Goal: Task Accomplishment & Management: Manage account settings

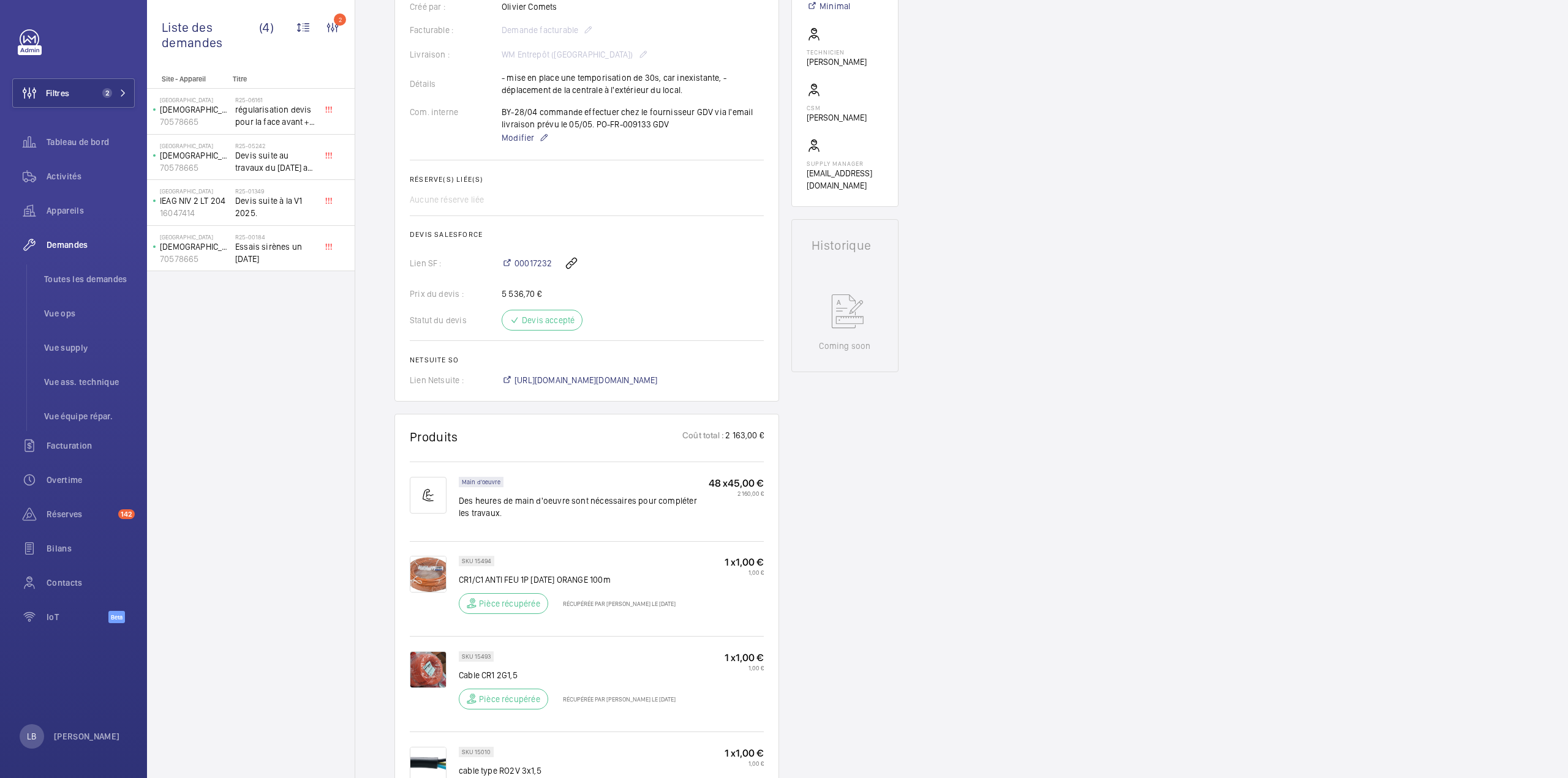
scroll to position [340, 0]
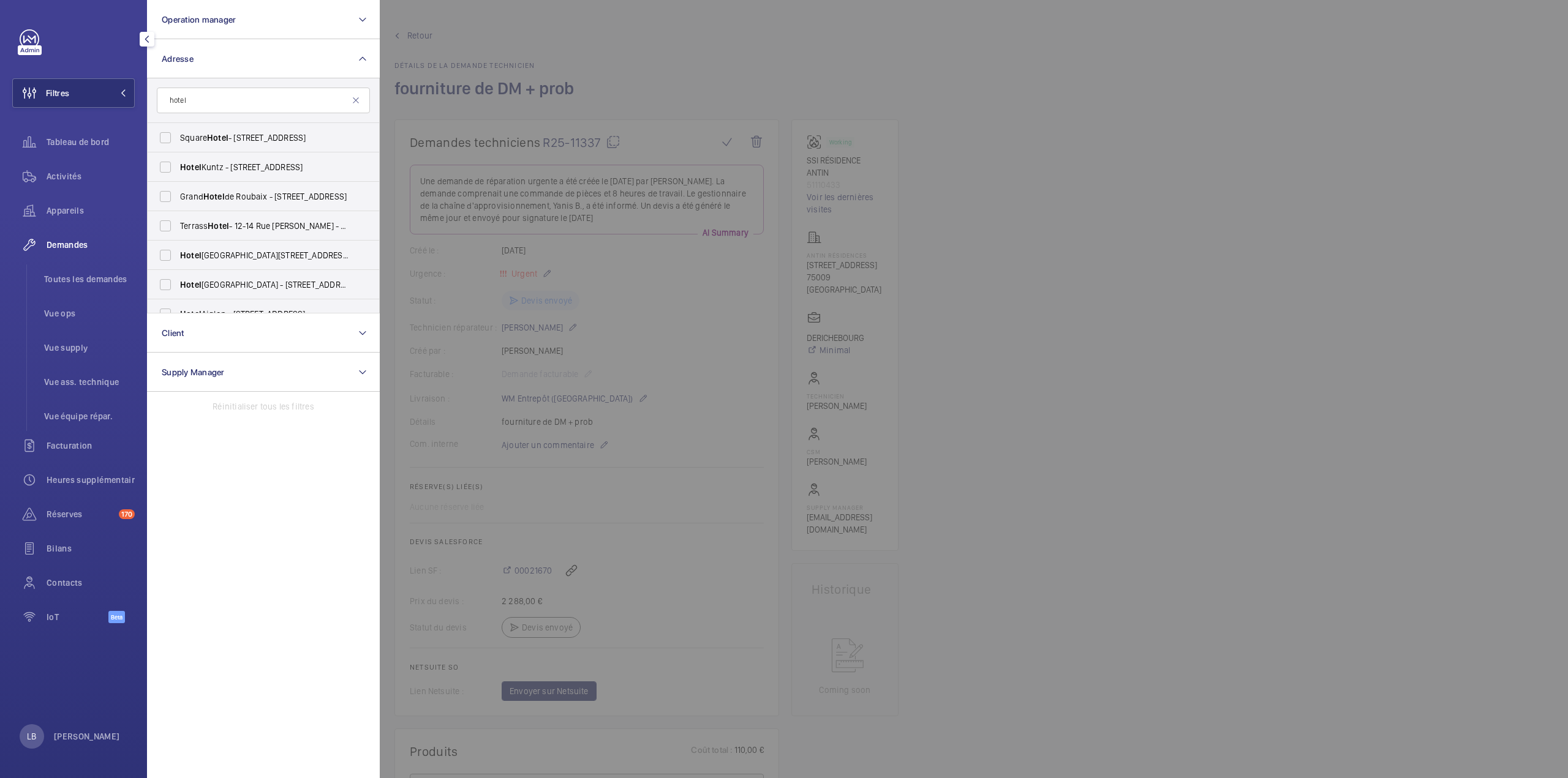
scroll to position [368, 0]
click at [737, 187] on div at bounding box center [1164, 389] width 1568 height 778
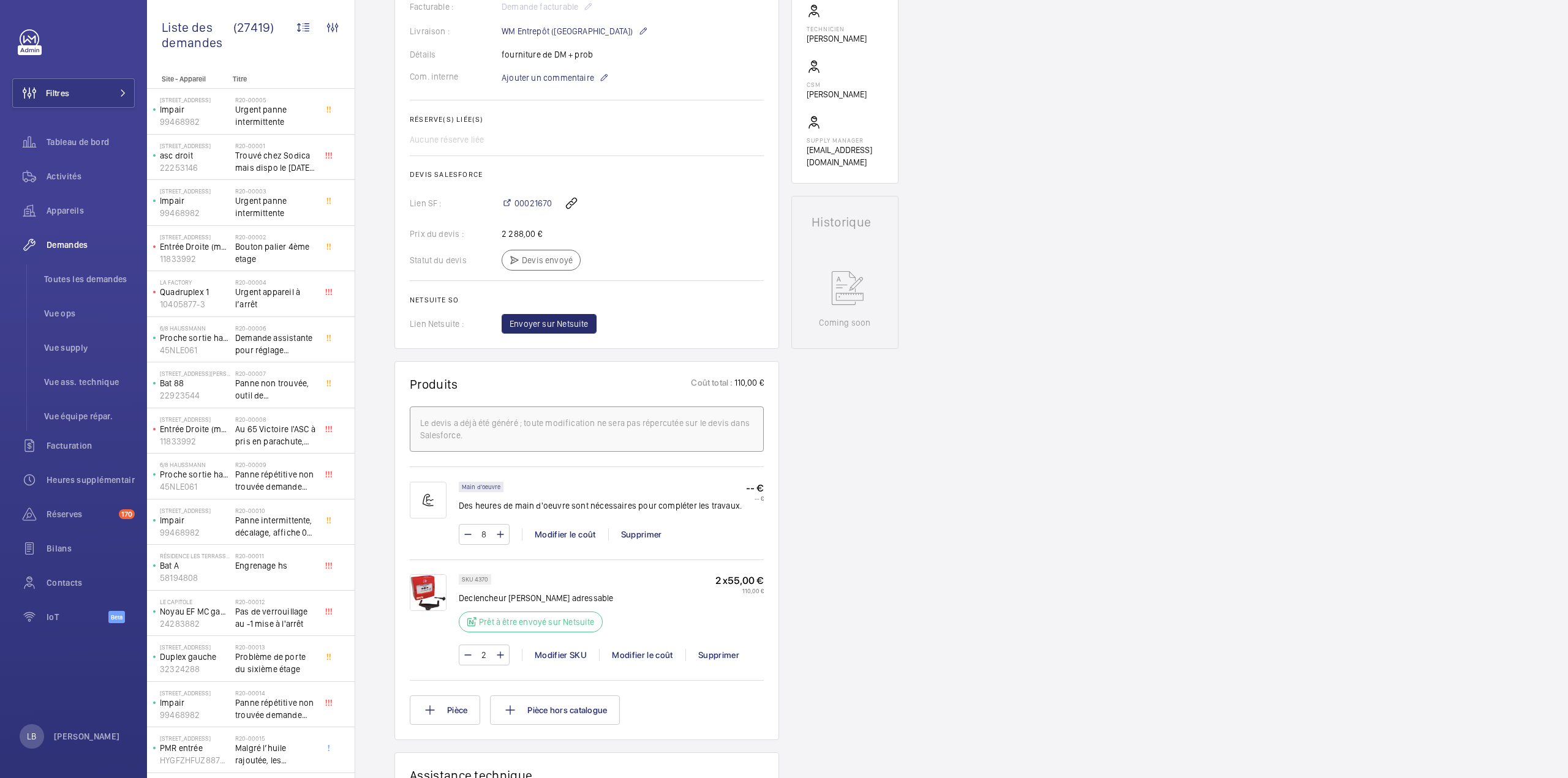
click at [682, 224] on wm-front-card-body "Une demande de réparation urgente a été créée le 26 août 2025 par Ludovic BESTO…" at bounding box center [587, 65] width 354 height 536
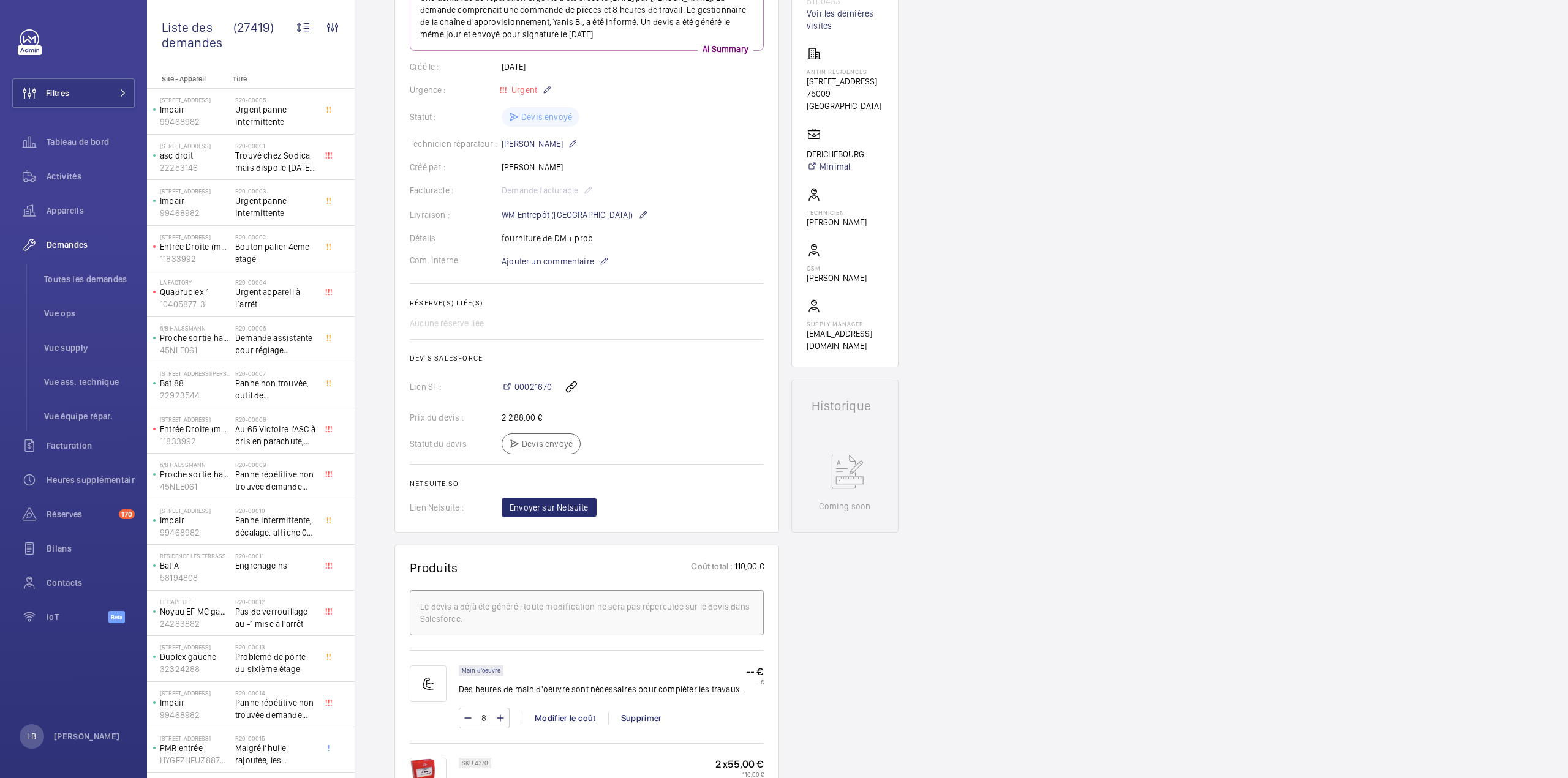
scroll to position [0, 0]
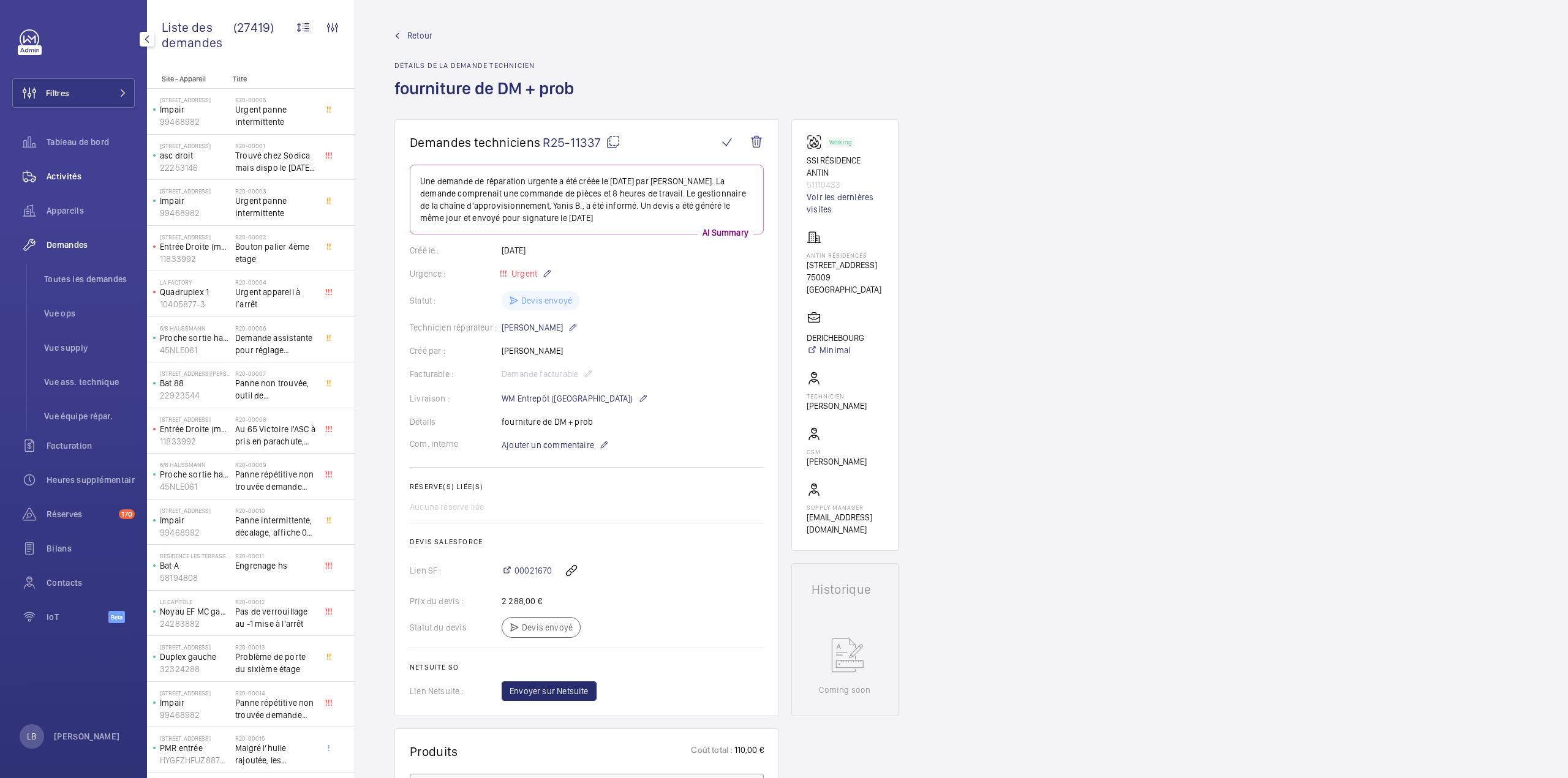
drag, startPoint x: 62, startPoint y: 183, endPoint x: 90, endPoint y: 182, distance: 28.0
click at [64, 183] on div "Activités" at bounding box center [74, 176] width 123 height 29
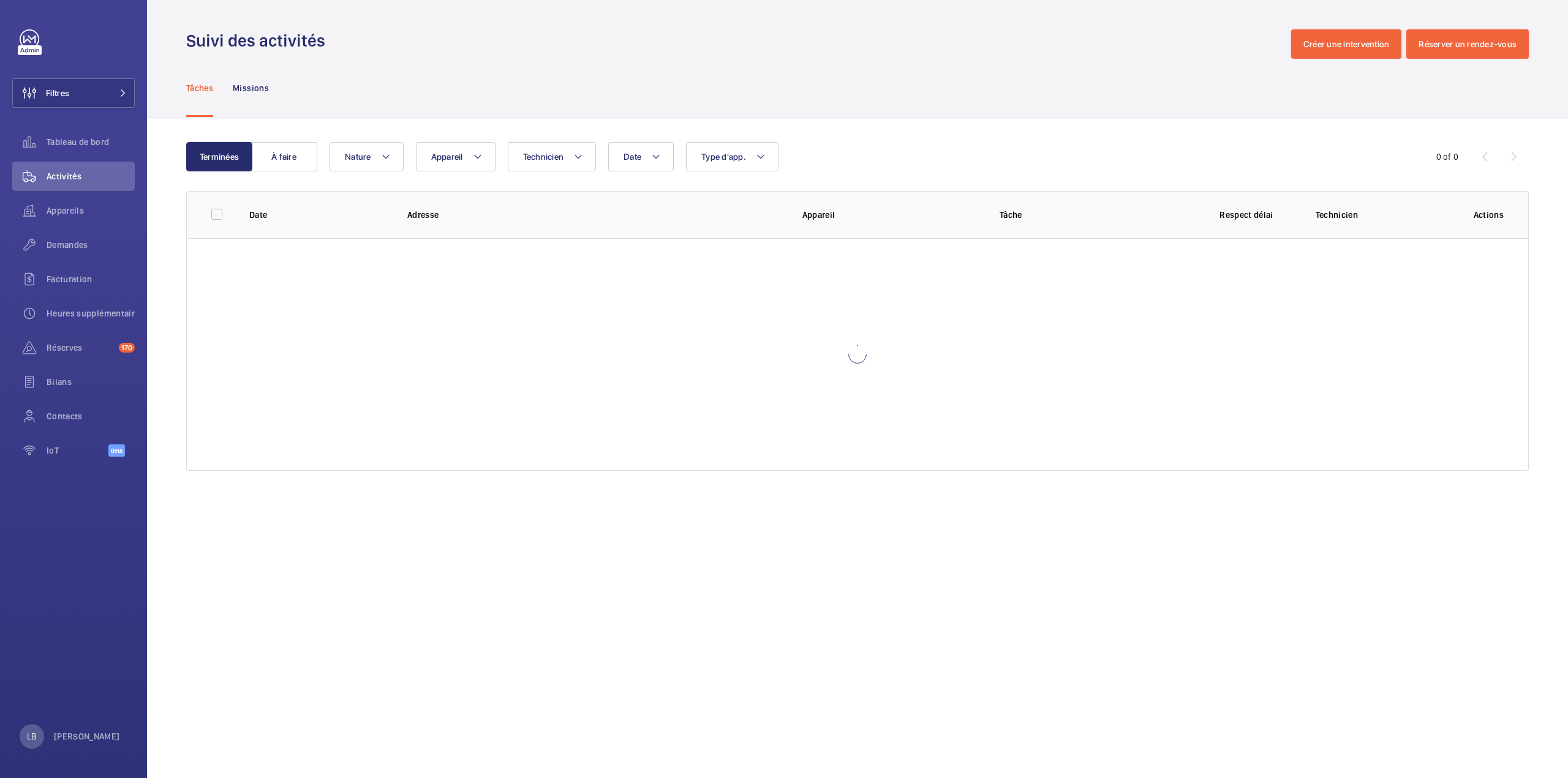
click at [1023, 67] on div "Tâches Missions" at bounding box center [857, 88] width 1343 height 58
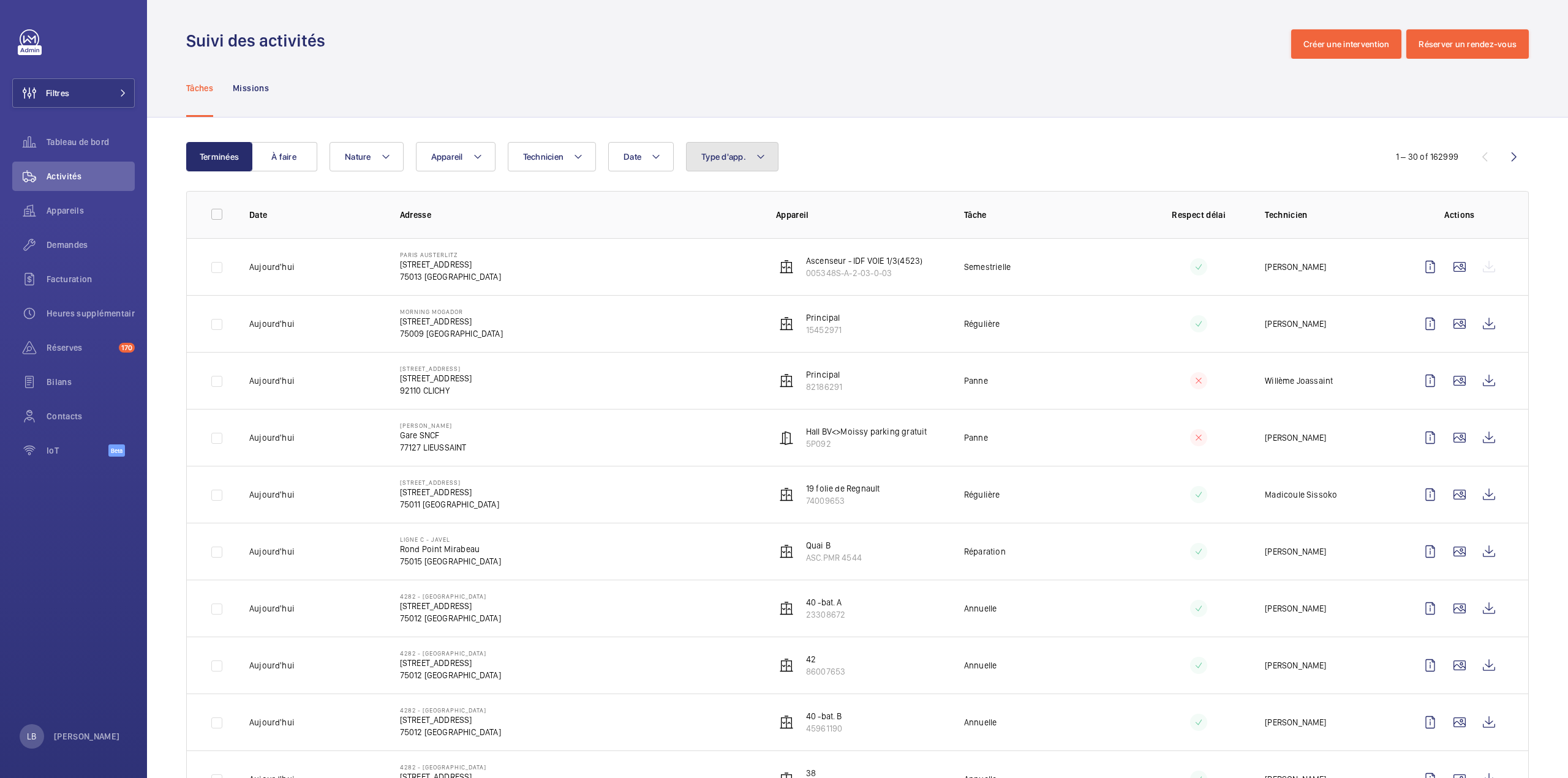
click at [737, 165] on button "Type d'app." at bounding box center [732, 157] width 92 height 29
click at [706, 327] on label "Sécurité incendie" at bounding box center [792, 328] width 213 height 29
click at [706, 327] on input "Sécurité incendie" at bounding box center [704, 327] width 24 height 24
checkbox input "true"
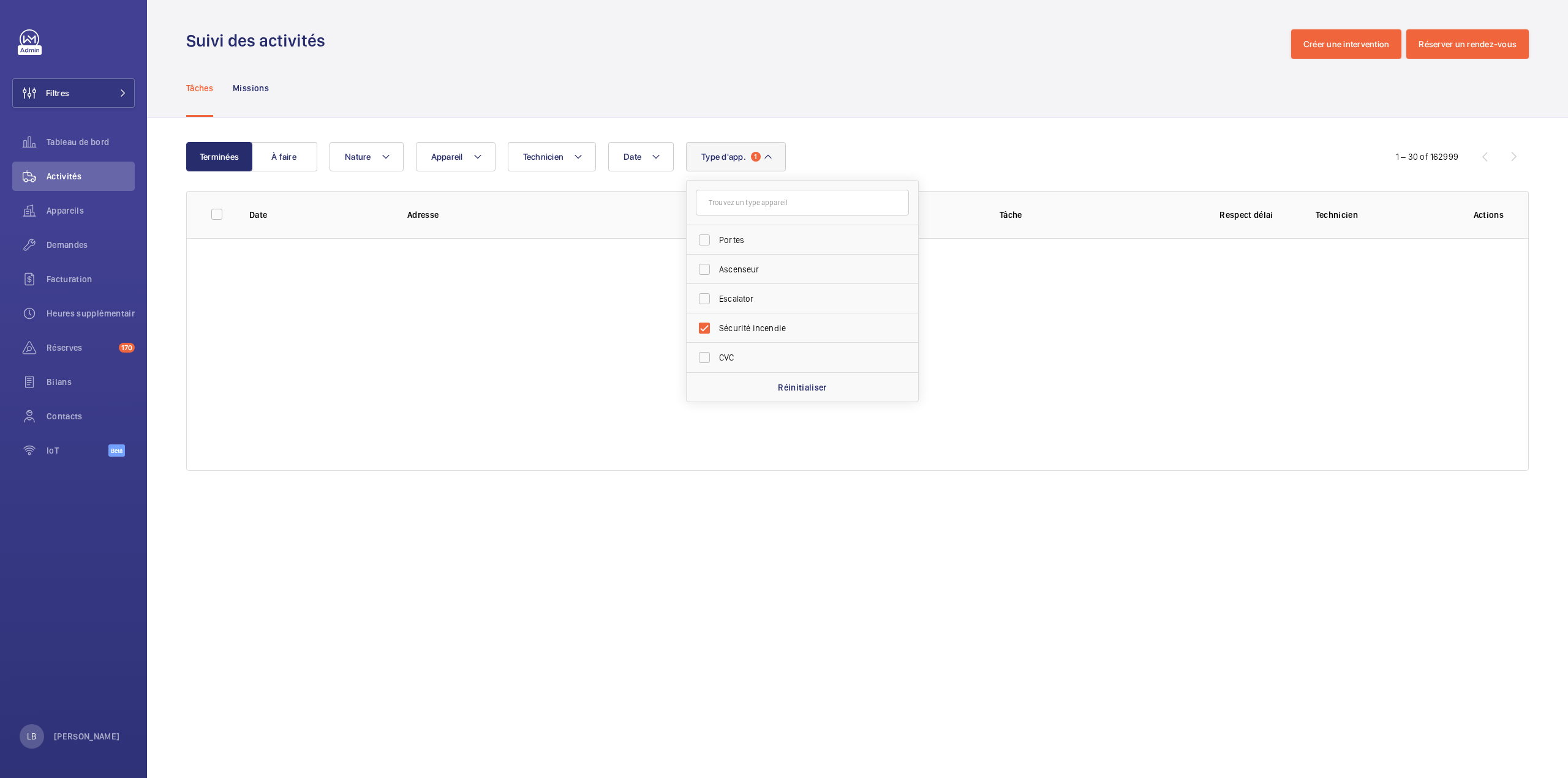
click at [1005, 71] on div "Tâches Missions" at bounding box center [857, 88] width 1343 height 58
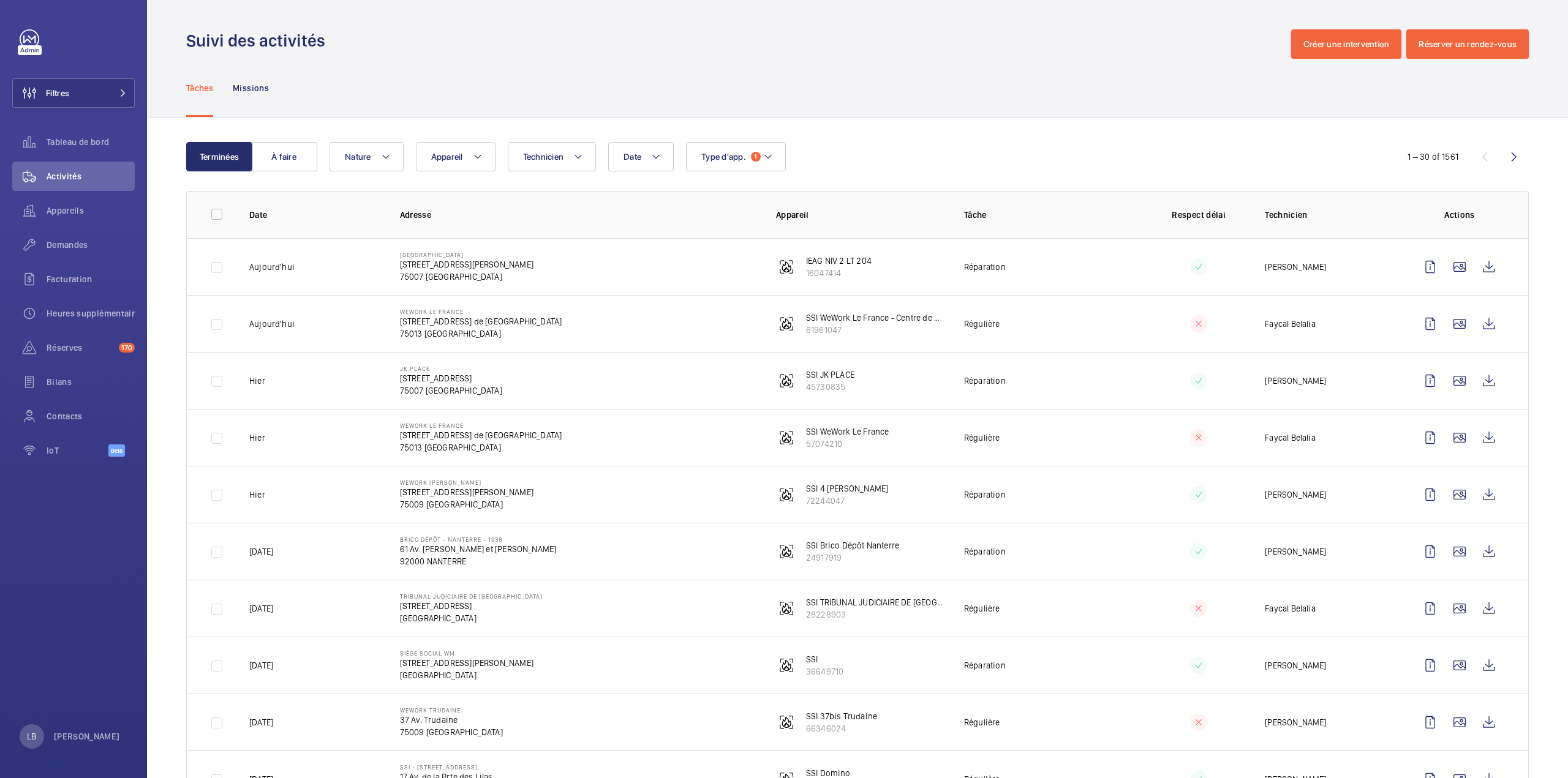
click at [1114, 337] on td "Régulière" at bounding box center [1038, 323] width 188 height 57
click at [1083, 216] on p "Tâche" at bounding box center [1048, 215] width 169 height 12
click at [294, 159] on button "À faire" at bounding box center [284, 157] width 66 height 29
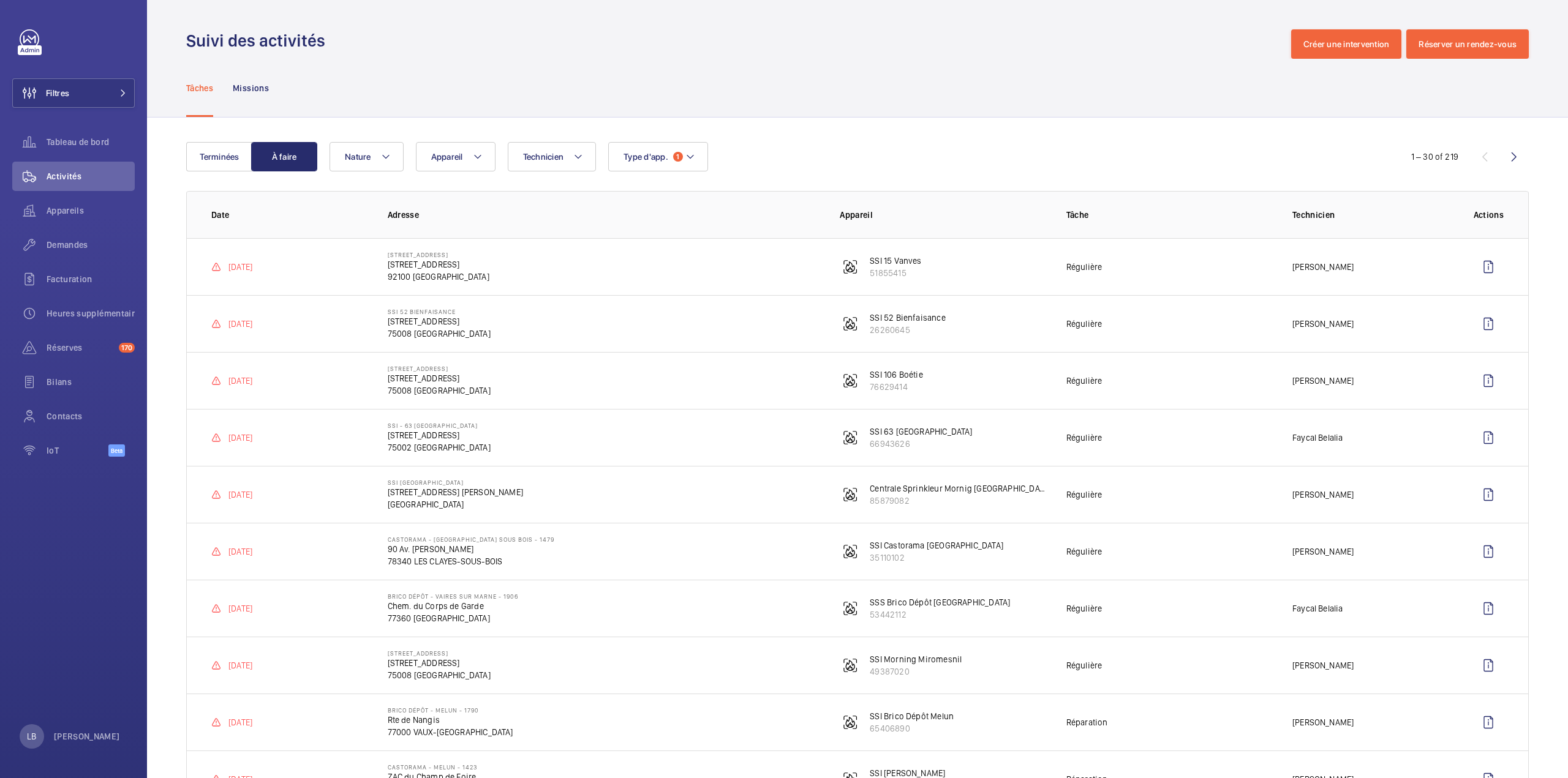
click at [684, 245] on td "15 RUE DE VANVES 15 Rue de Vanves 92100 BOULOGNE-BILLANCOURT" at bounding box center [594, 266] width 452 height 57
click at [342, 276] on td "13/10/2024" at bounding box center [277, 266] width 181 height 57
click at [57, 239] on span "Demandes" at bounding box center [90, 245] width 88 height 12
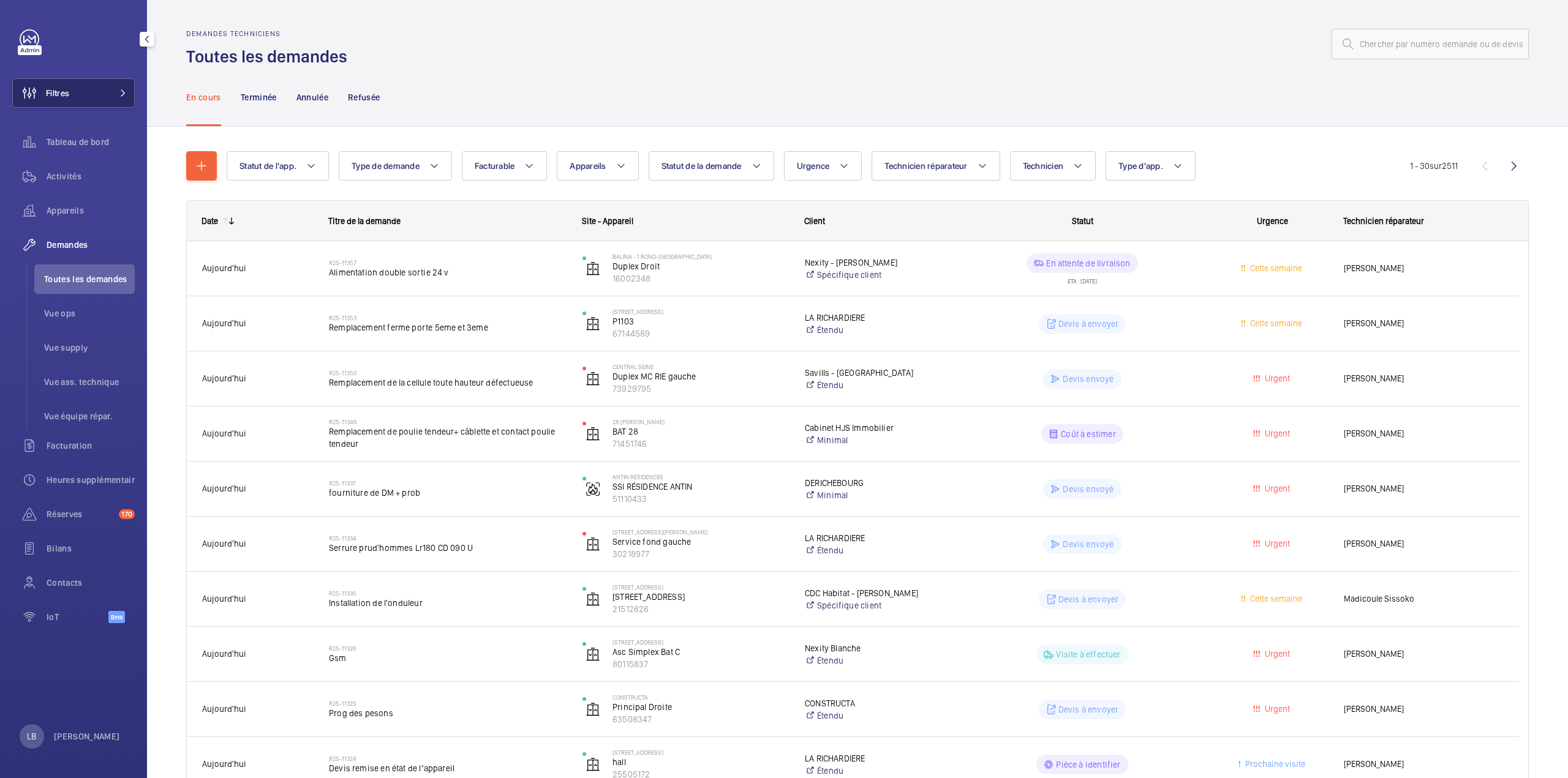
click at [92, 82] on button "Filtres" at bounding box center [74, 93] width 123 height 29
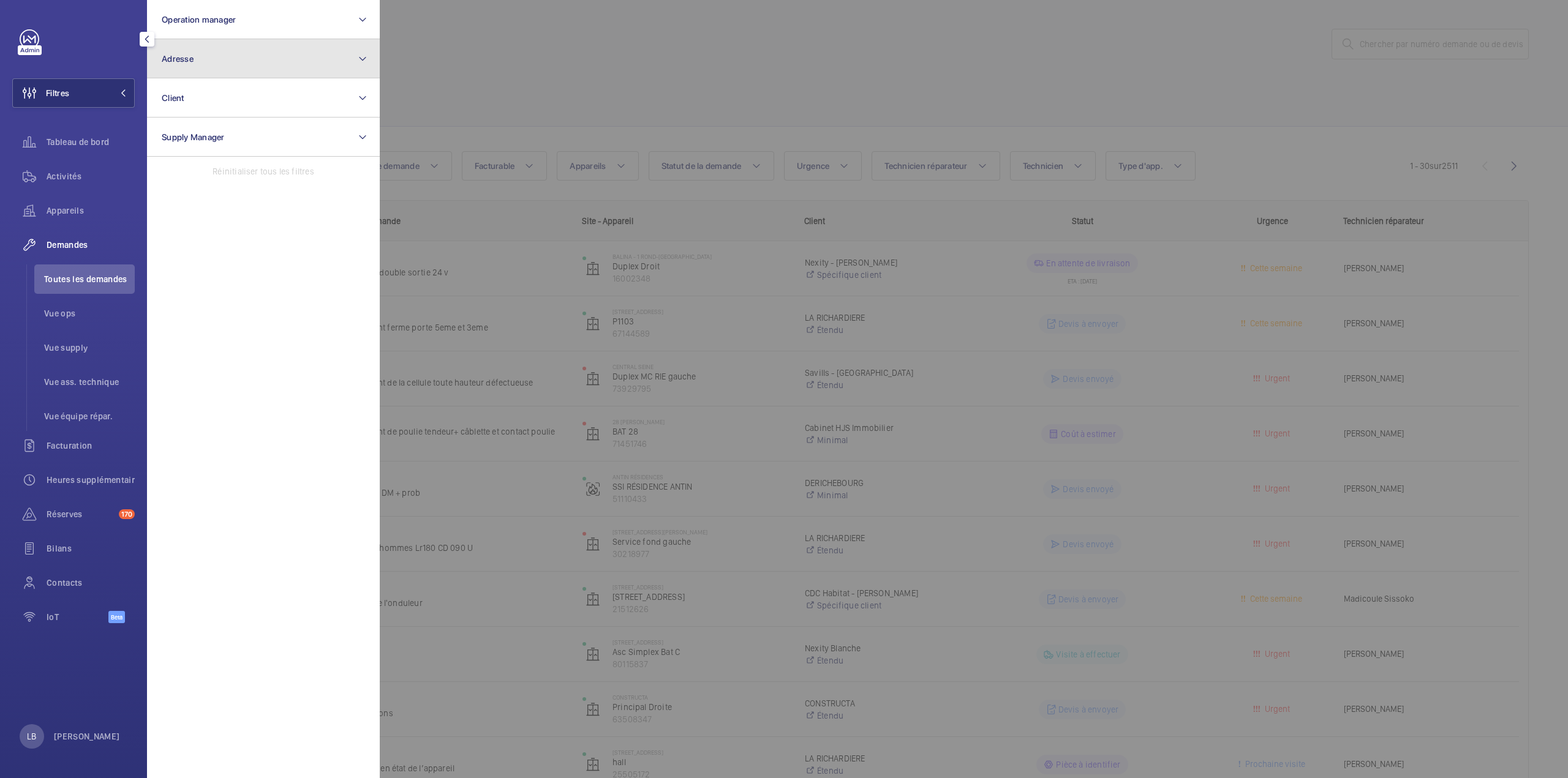
click at [266, 65] on button "Adresse" at bounding box center [263, 58] width 232 height 39
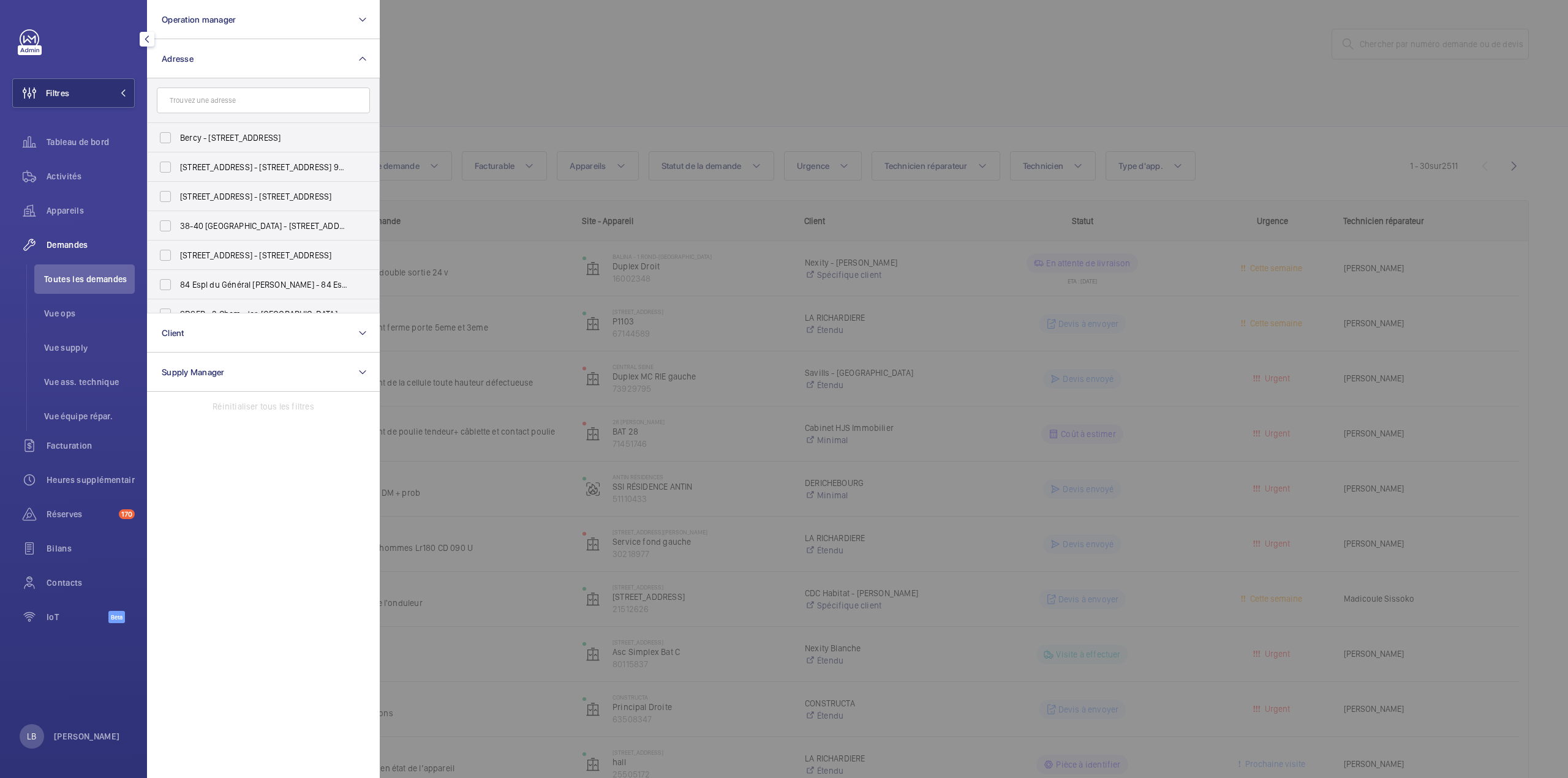
click at [244, 104] on input "text" at bounding box center [263, 100] width 213 height 26
click at [244, 100] on input "text" at bounding box center [263, 100] width 213 height 26
click at [559, 80] on div at bounding box center [1164, 389] width 1568 height 778
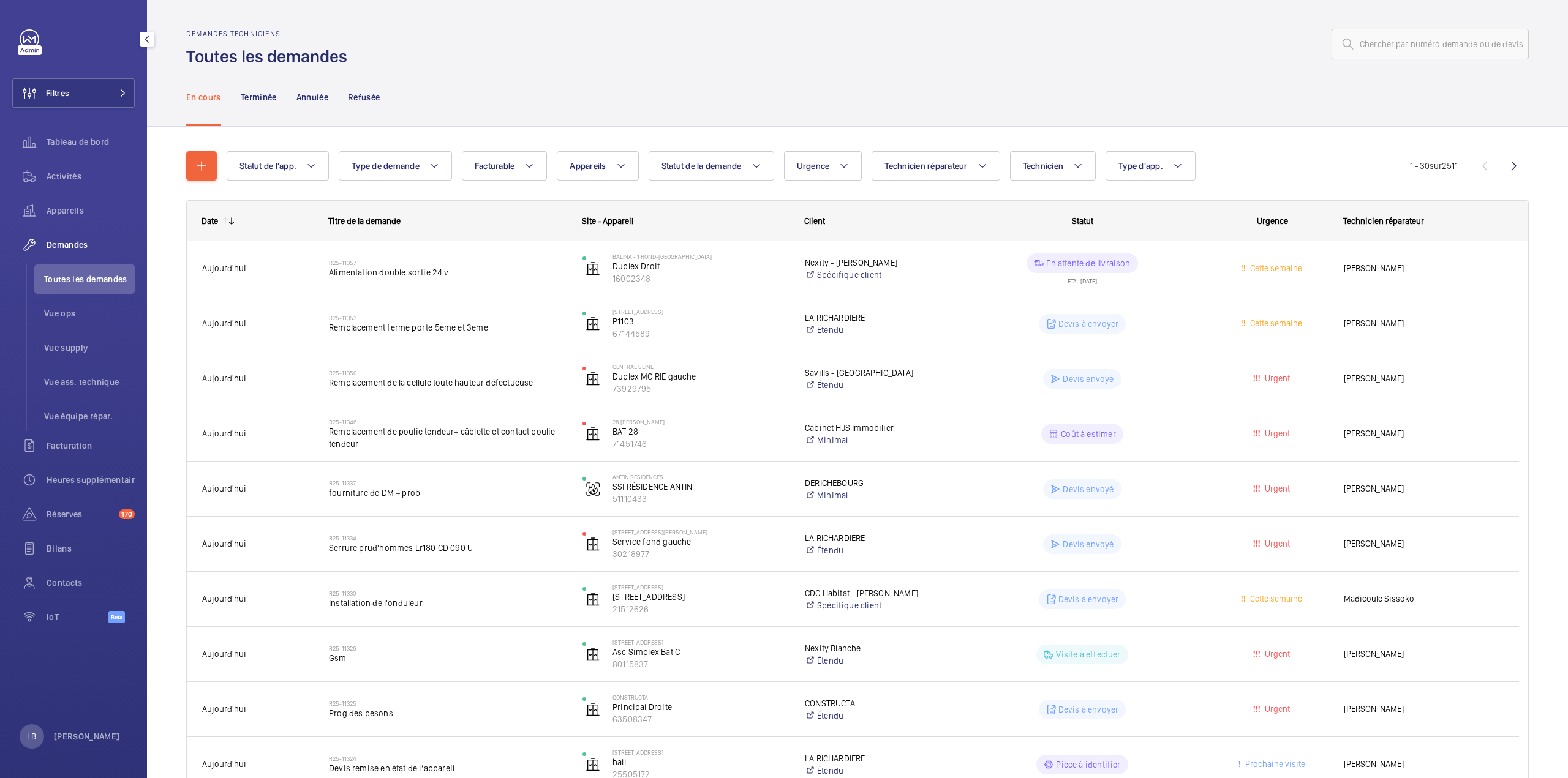
click at [937, 71] on div "En cours Terminée Annulée Refusée" at bounding box center [857, 97] width 1343 height 58
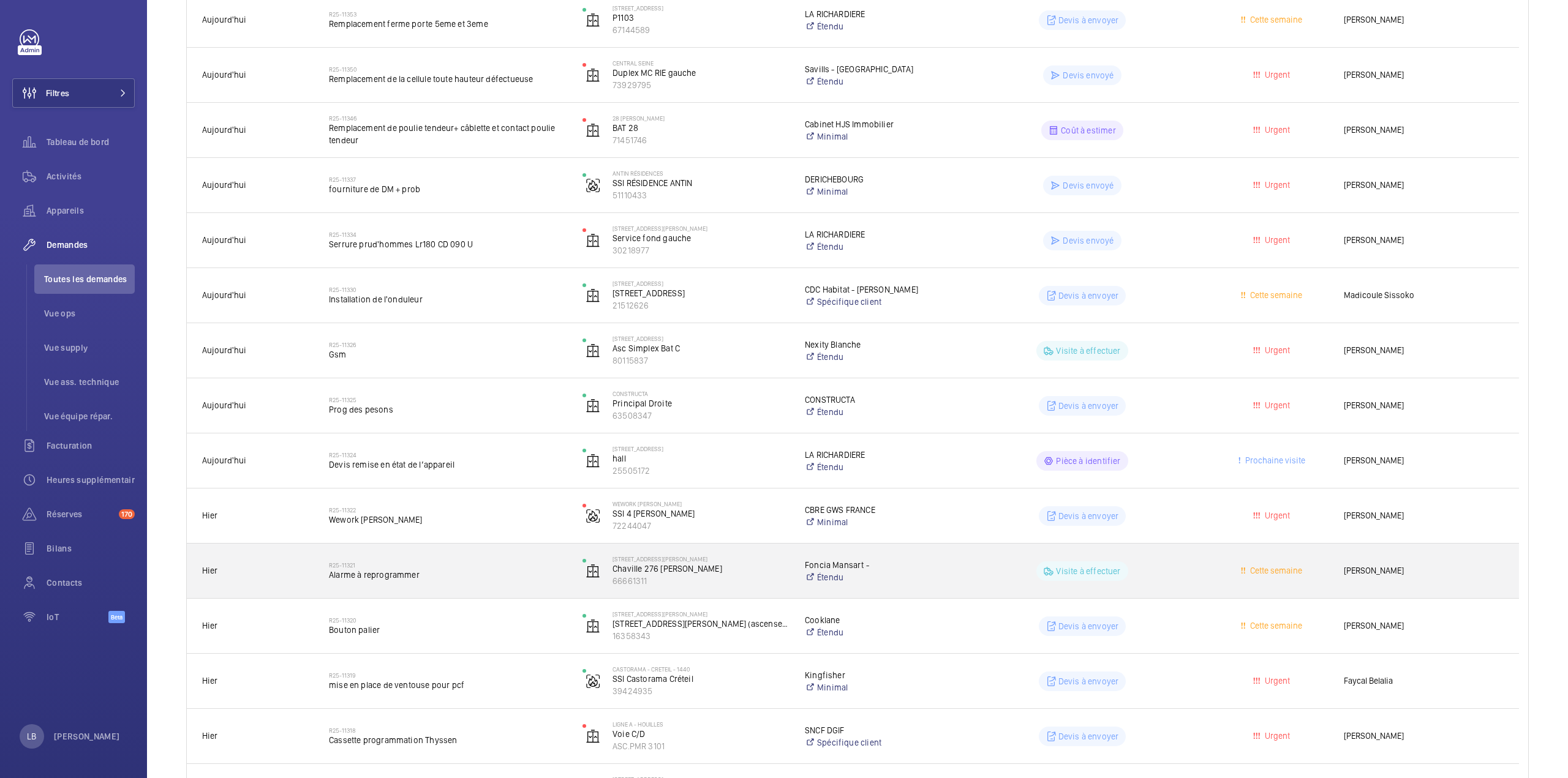
scroll to position [306, 0]
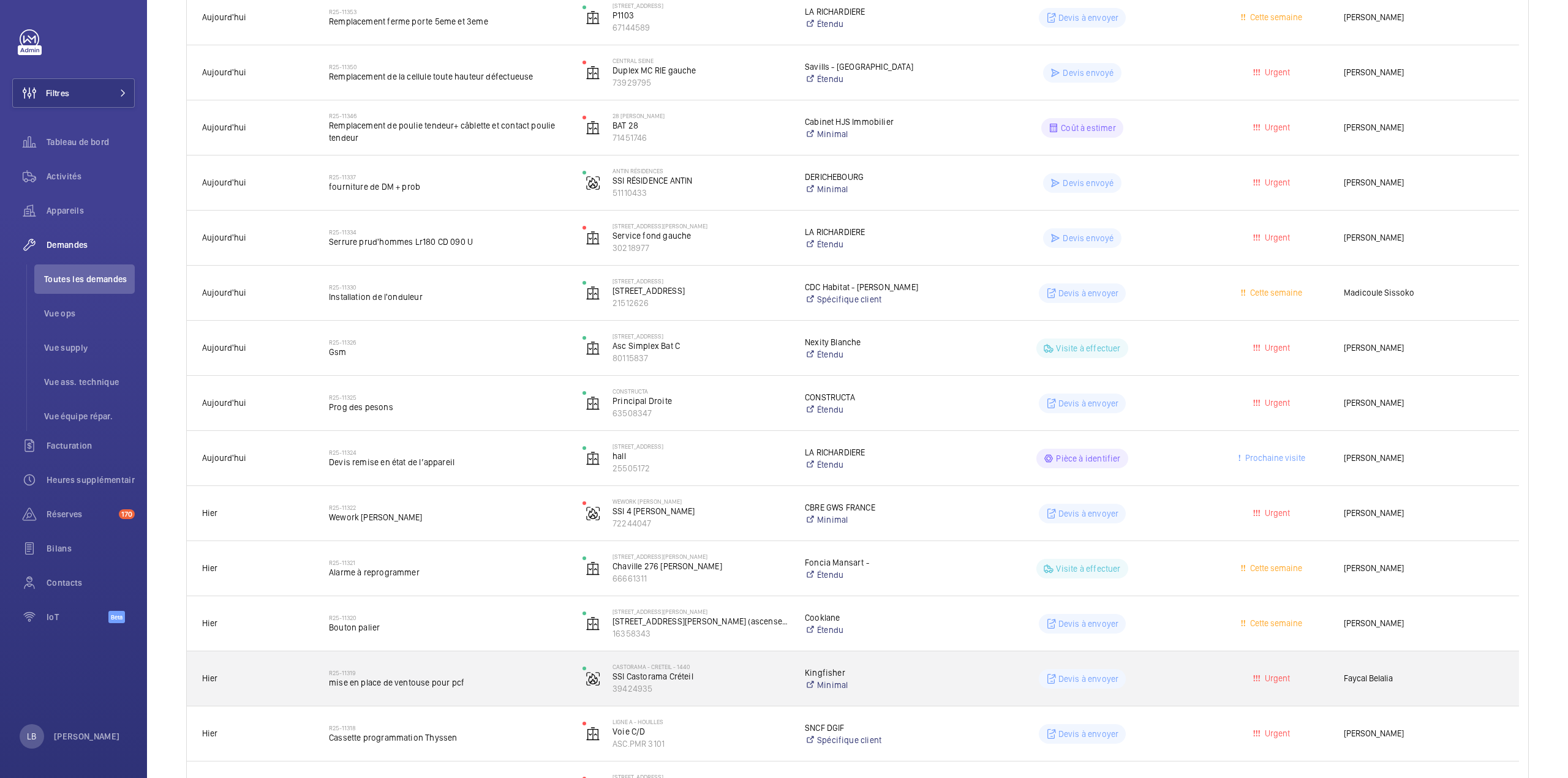
click at [1181, 677] on wm-front-pills-cell "Devis à envoyer" at bounding box center [1082, 679] width 237 height 19
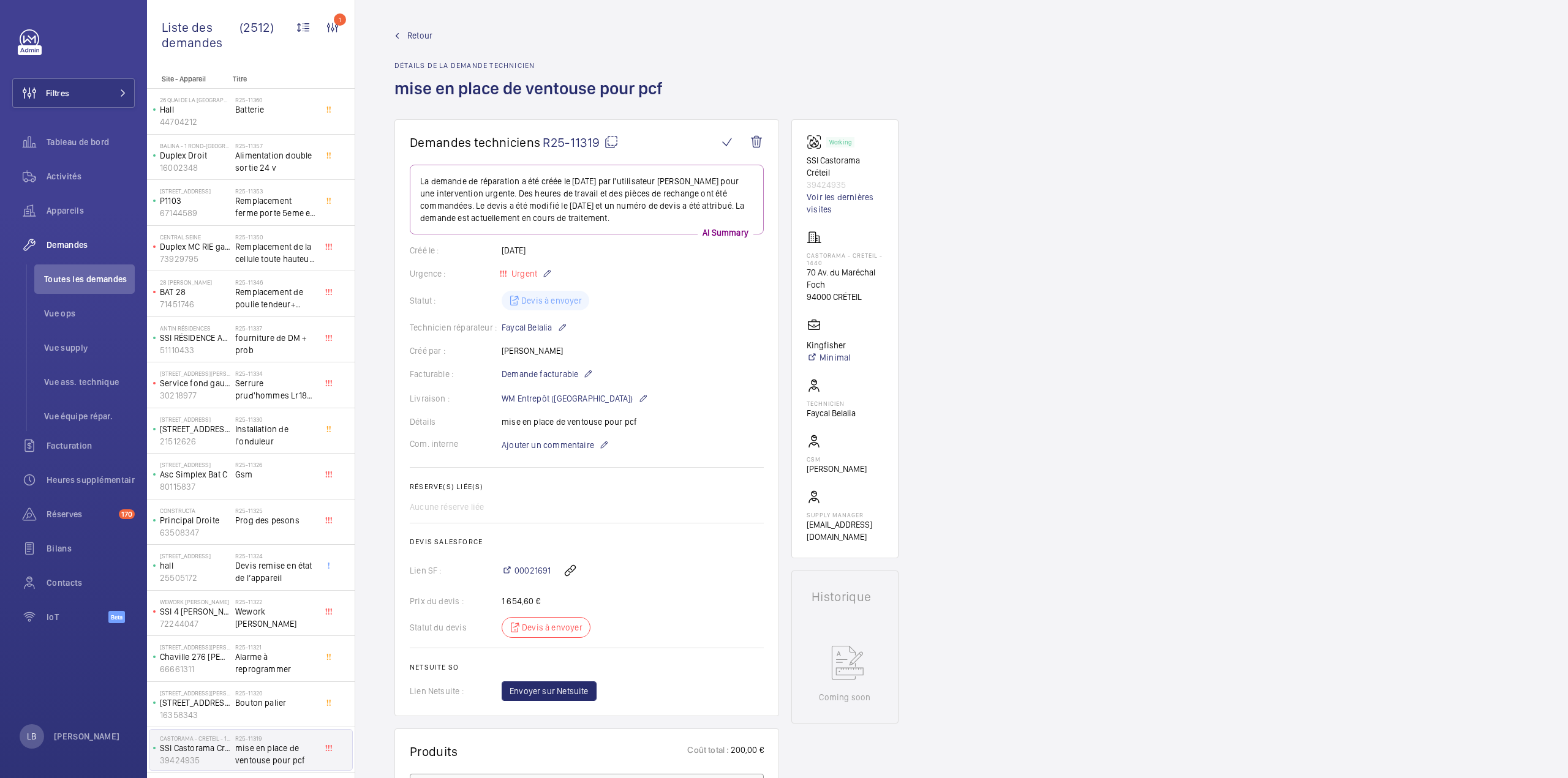
click at [400, 33] on link "Retour" at bounding box center [531, 35] width 275 height 12
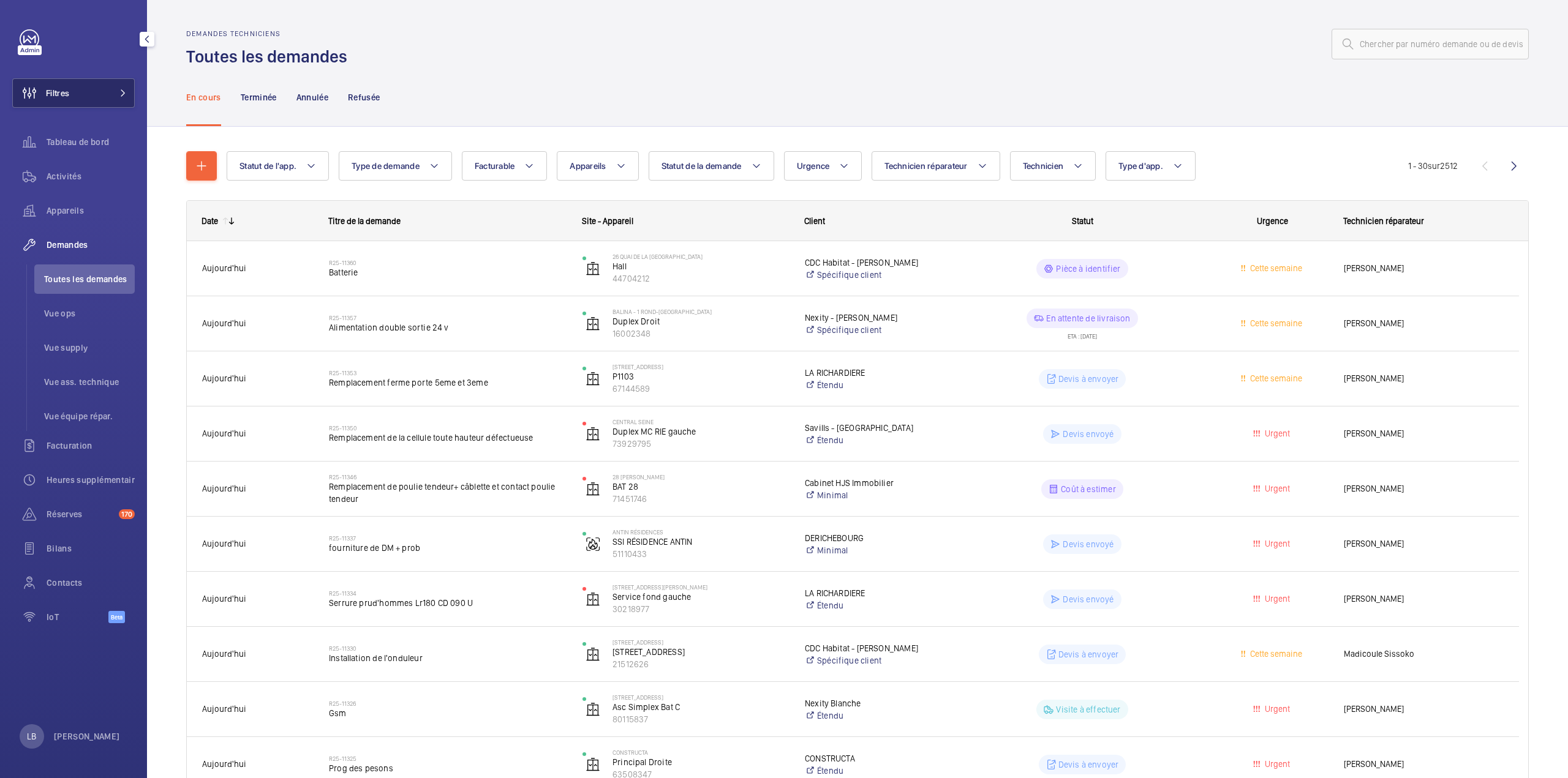
click at [88, 100] on button "Filtres" at bounding box center [74, 93] width 123 height 29
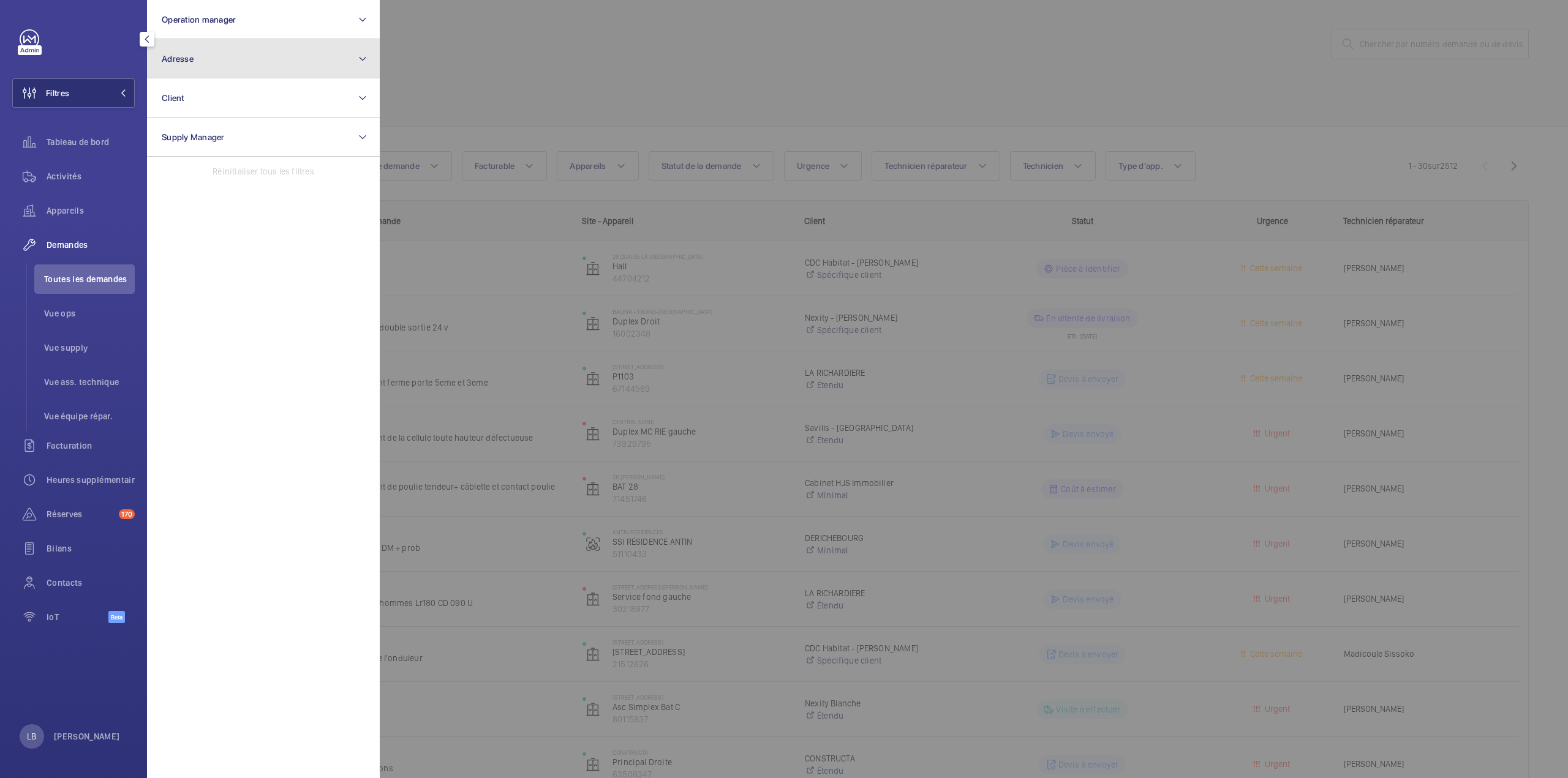
click at [214, 49] on button "Adresse" at bounding box center [263, 58] width 232 height 39
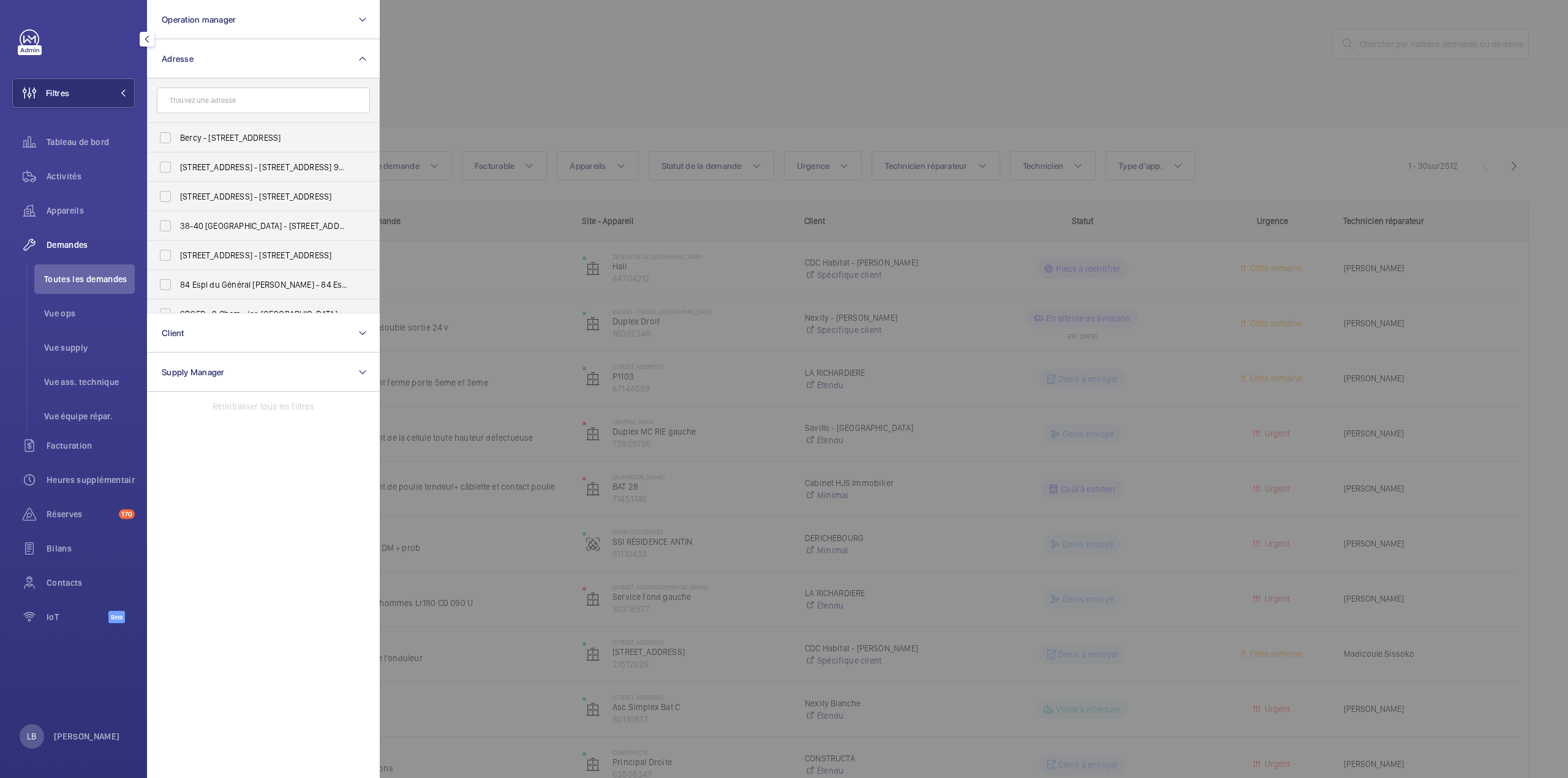
click at [269, 101] on input "text" at bounding box center [263, 100] width 213 height 26
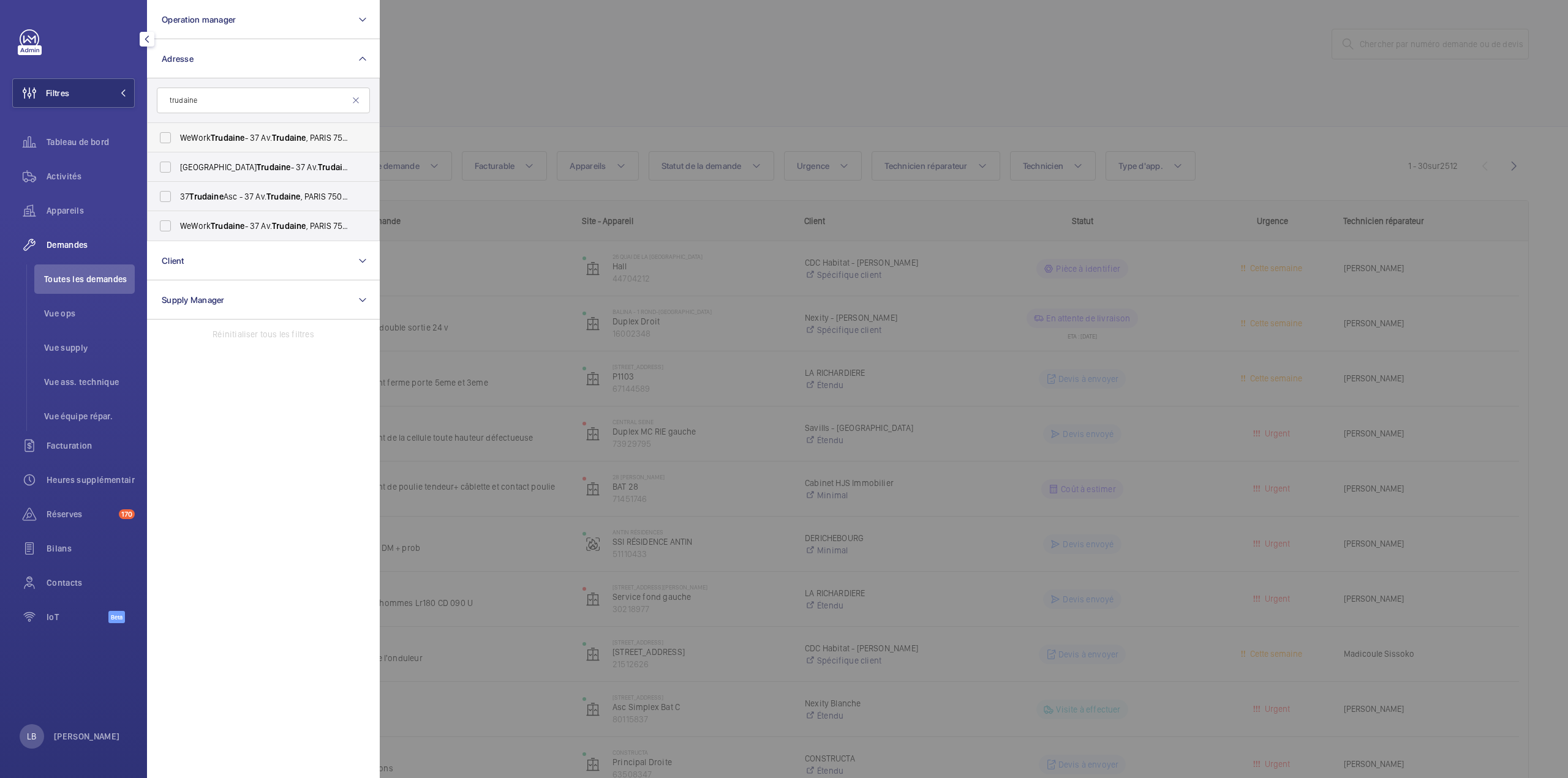
type input "trudaine"
drag, startPoint x: 162, startPoint y: 141, endPoint x: 162, endPoint y: 157, distance: 16.0
click at [162, 143] on label "WeWork Trudaine - 37 Av. Trudaine , PARIS 75009" at bounding box center [254, 137] width 213 height 29
click at [162, 143] on input "WeWork Trudaine - 37 Av. Trudaine , PARIS 75009" at bounding box center [165, 137] width 24 height 24
checkbox input "true"
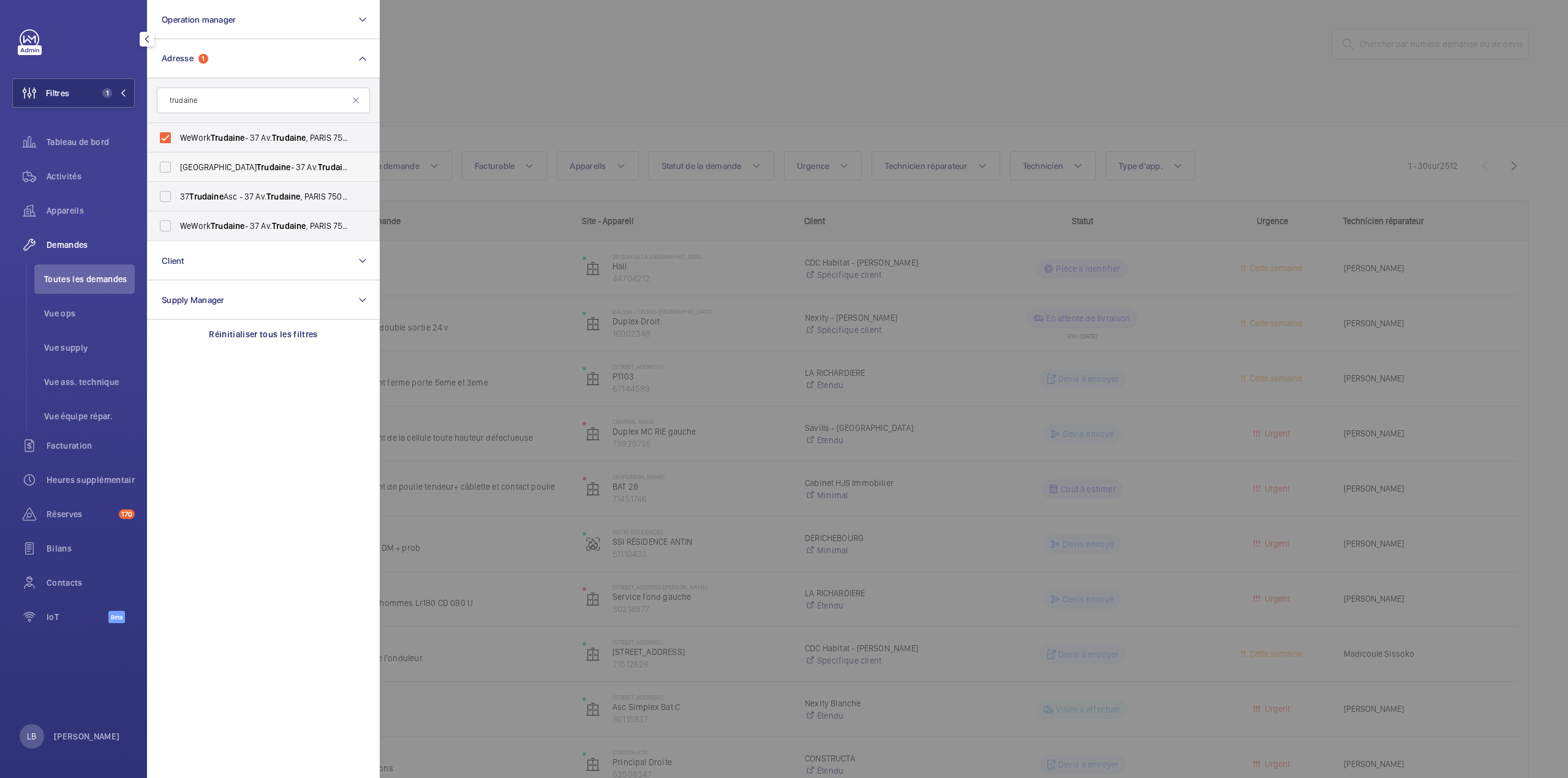
click at [167, 168] on label "WeWork Avenue Trudaine - 37 Av. Trudaine , PARIS 75009" at bounding box center [254, 167] width 213 height 29
click at [167, 168] on input "WeWork Avenue Trudaine - 37 Av. Trudaine , PARIS 75009" at bounding box center [165, 166] width 24 height 24
checkbox input "true"
drag, startPoint x: 160, startPoint y: 193, endPoint x: 159, endPoint y: 217, distance: 24.0
click at [160, 193] on label "37 Trudaine Asc - 37 Av. Trudaine , PARIS 75009" at bounding box center [254, 196] width 213 height 29
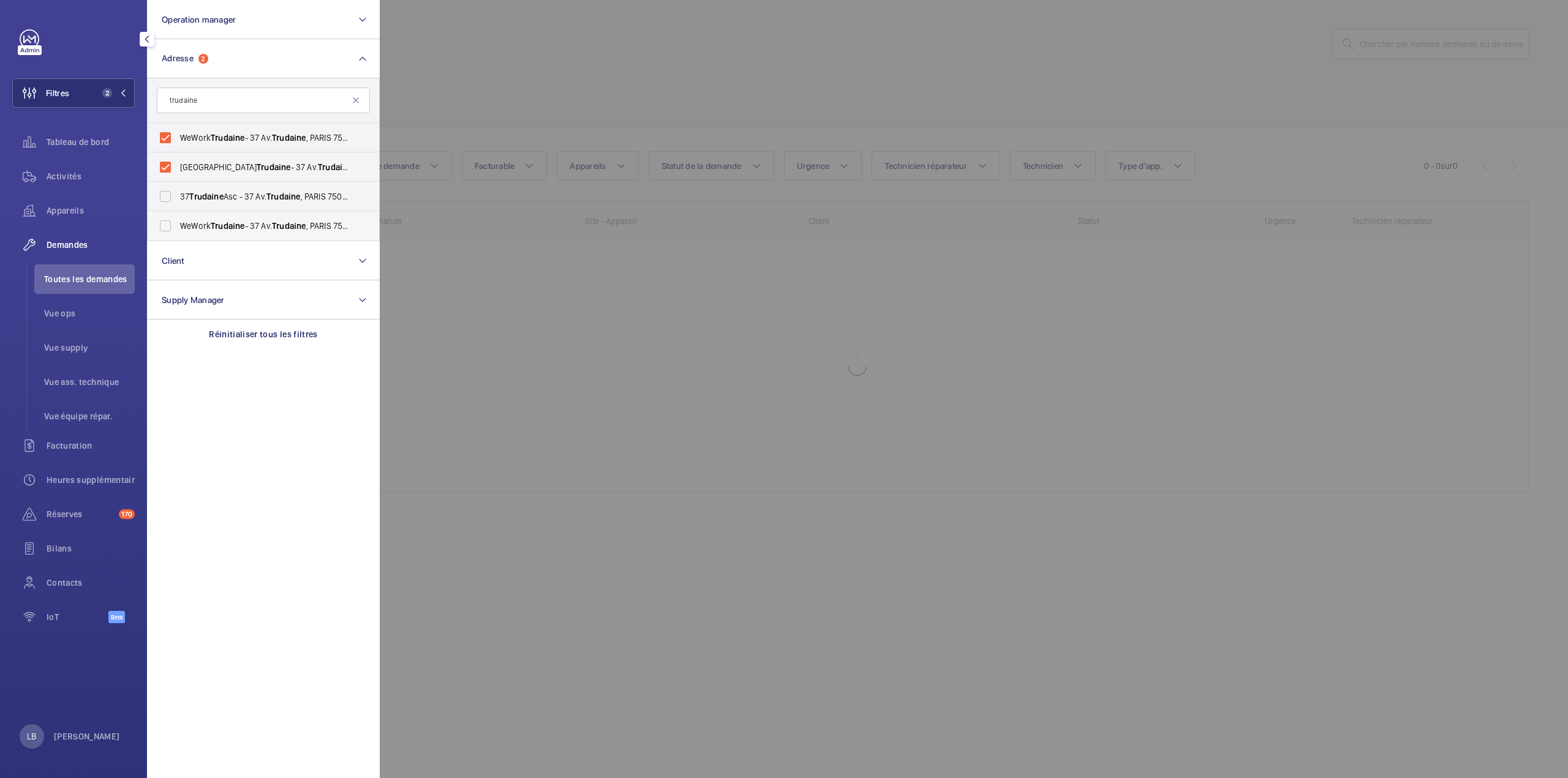
click at [160, 193] on input "37 Trudaine Asc - 37 Av. Trudaine , PARIS 75009" at bounding box center [165, 196] width 24 height 24
checkbox input "true"
click at [165, 227] on label "WeWork Trudaine - 37 Av. Trudaine , PARIS 75009" at bounding box center [254, 226] width 213 height 29
click at [165, 227] on input "WeWork Trudaine - 37 Av. Trudaine , PARIS 75009" at bounding box center [165, 225] width 24 height 24
checkbox input "true"
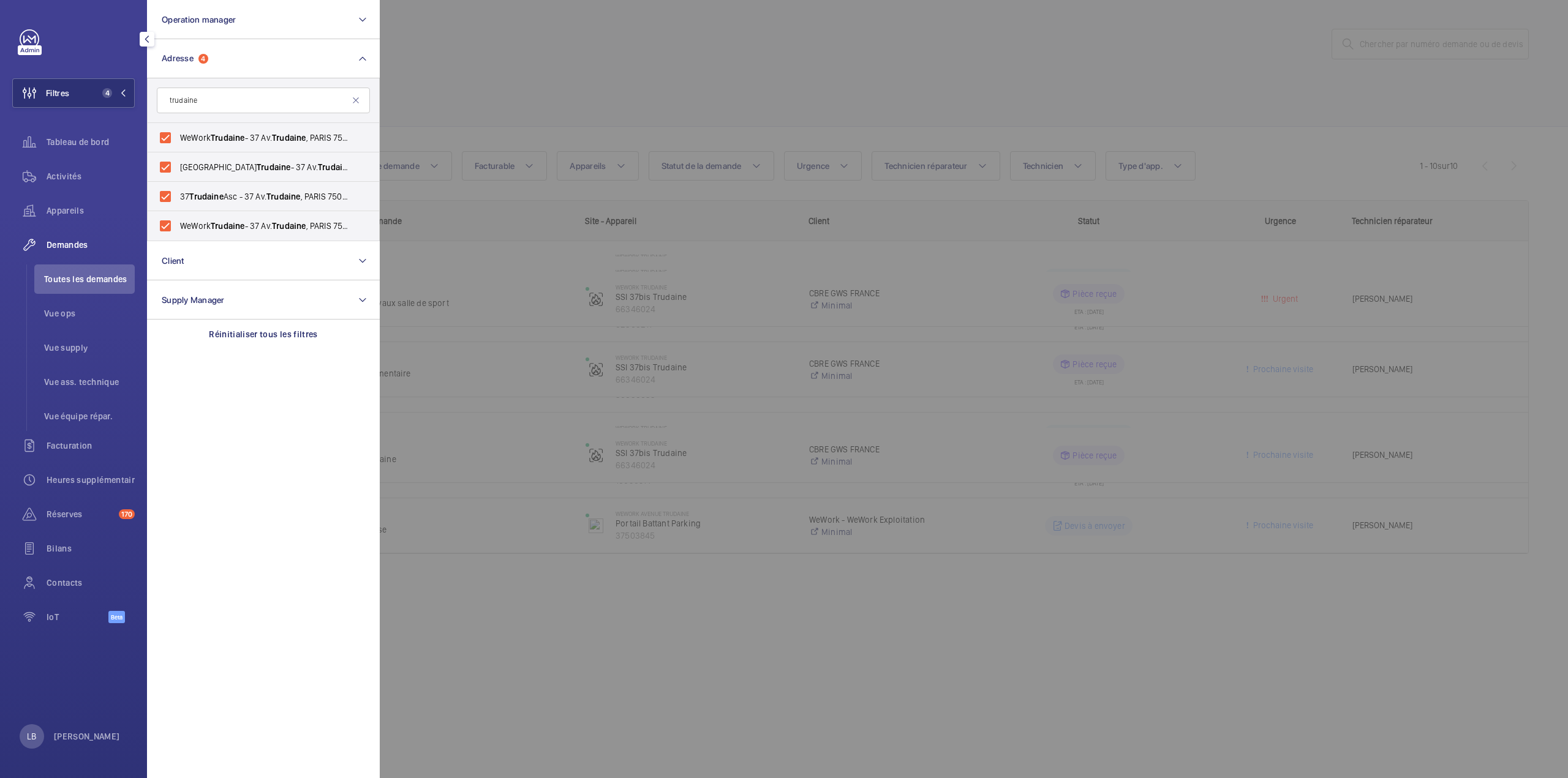
click at [622, 41] on div at bounding box center [1164, 389] width 1568 height 778
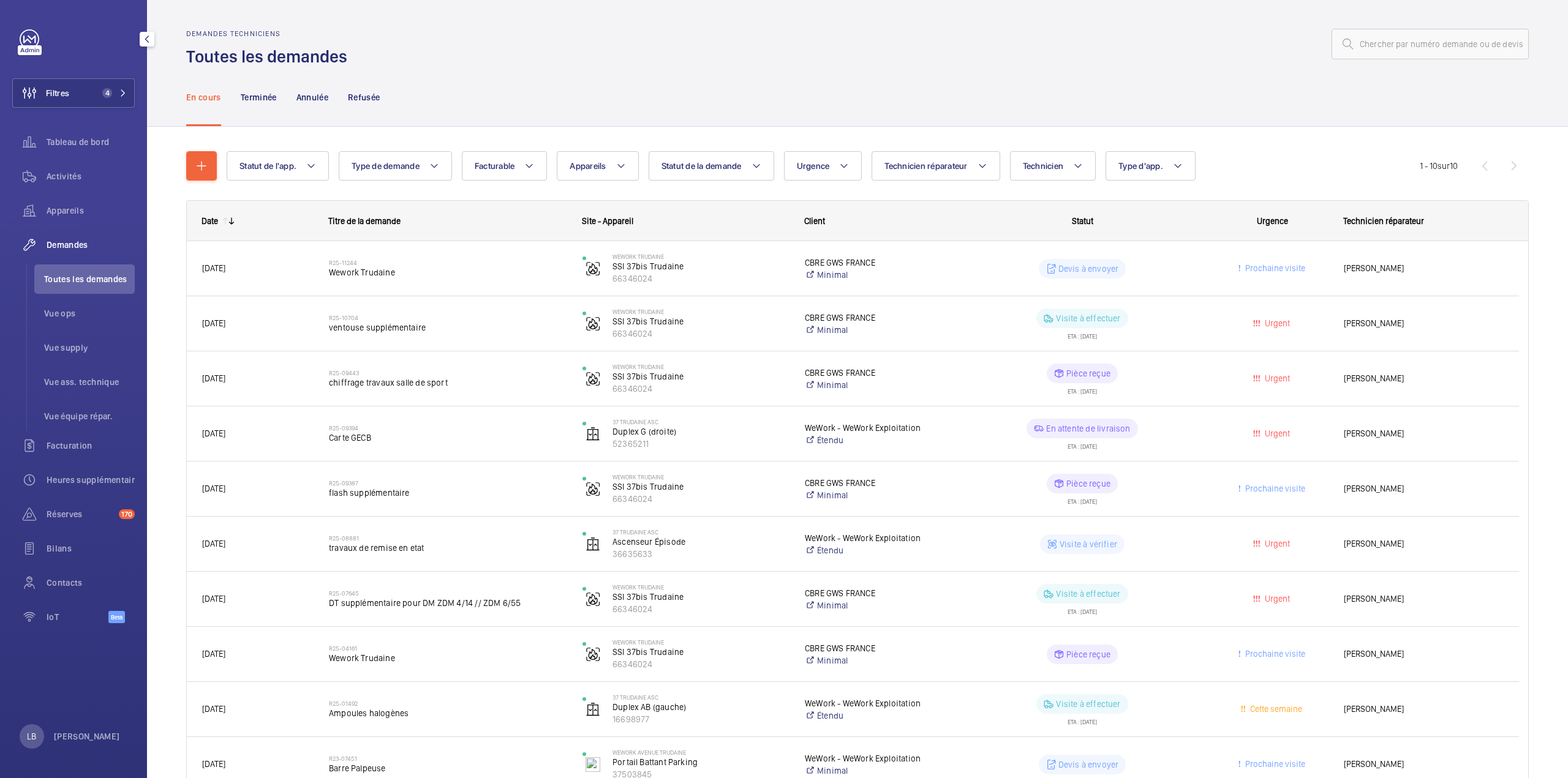
click at [1250, 115] on div "En cours Terminée Annulée Refusée" at bounding box center [857, 97] width 1343 height 58
click at [1243, 134] on div "Statut de l'app. Type de demande Facturable Appareils Statut de la demande Urge…" at bounding box center [857, 477] width 1343 height 691
click at [1245, 153] on div "Statut de l'app. Type de demande Facturable Appareils Statut de la demande Urge…" at bounding box center [823, 166] width 1193 height 29
click at [1253, 152] on div "Statut de l'app. Type de demande Facturable Appareils Statut de la demande Urge…" at bounding box center [823, 166] width 1193 height 29
click at [1252, 148] on div "Statut de l'app. Type de demande Facturable Appareils Statut de la demande Urge…" at bounding box center [857, 477] width 1343 height 691
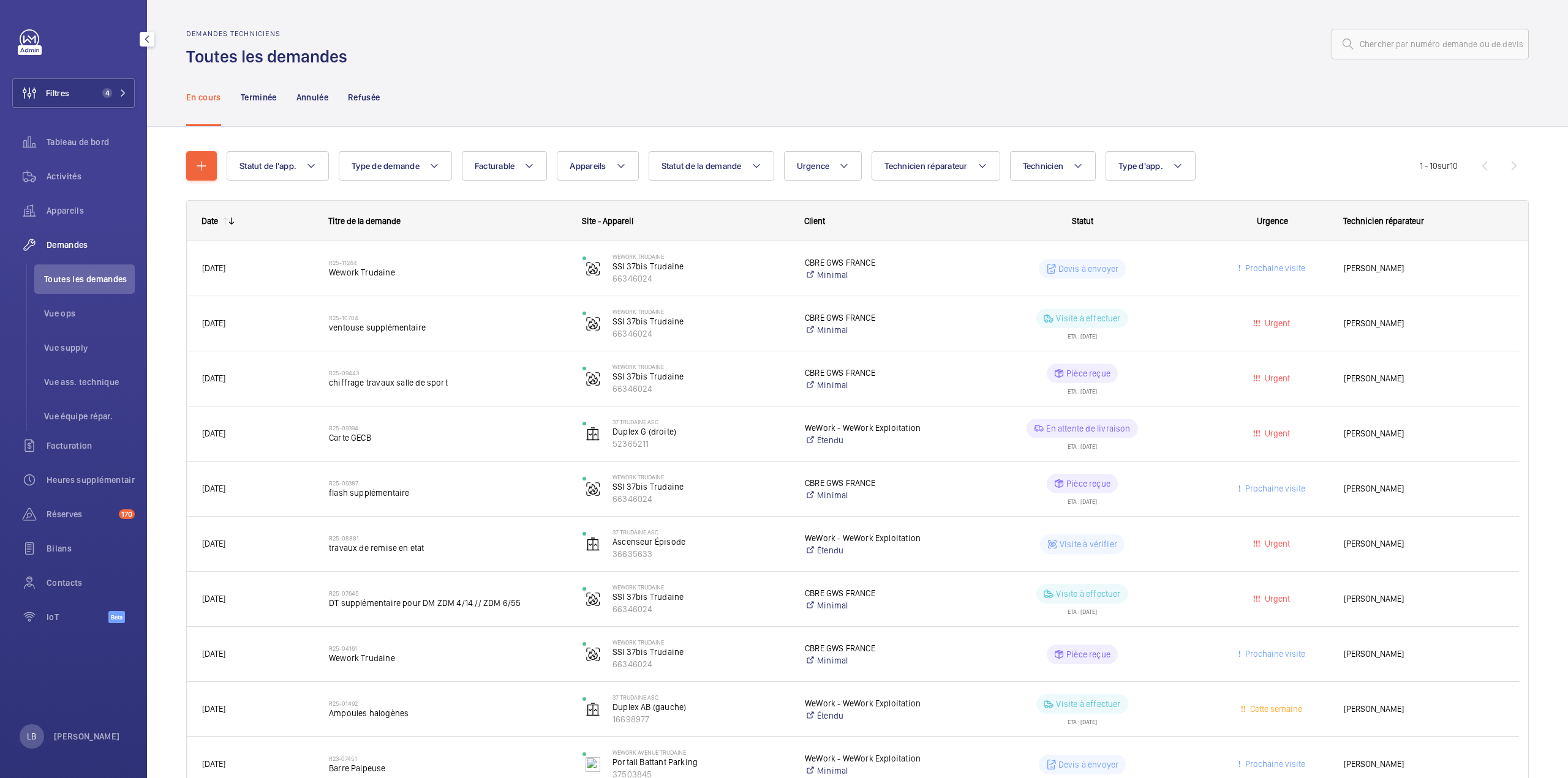
drag, startPoint x: 1265, startPoint y: 134, endPoint x: 1268, endPoint y: 99, distance: 35.1
click at [1266, 135] on div "Statut de l'app. Type de demande Facturable Appareils Statut de la demande Urge…" at bounding box center [857, 477] width 1343 height 691
click at [1266, 178] on div "Statut de l'app. Type de demande Facturable Appareils Statut de la demande Urge…" at bounding box center [823, 166] width 1193 height 29
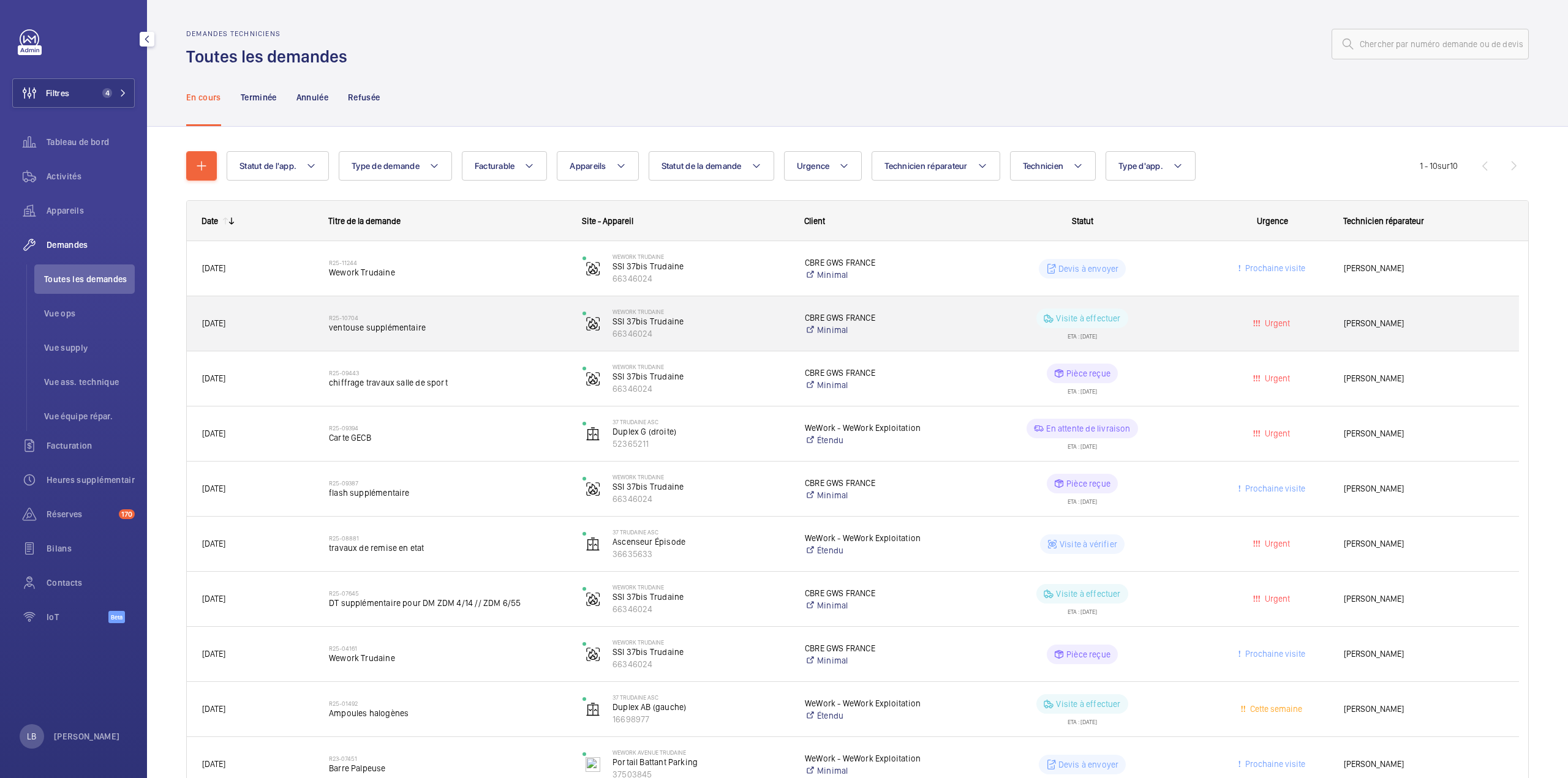
click at [1184, 325] on wm-front-pills-cell "Visite à effectuer ETA : 15/08/2025" at bounding box center [1082, 324] width 237 height 31
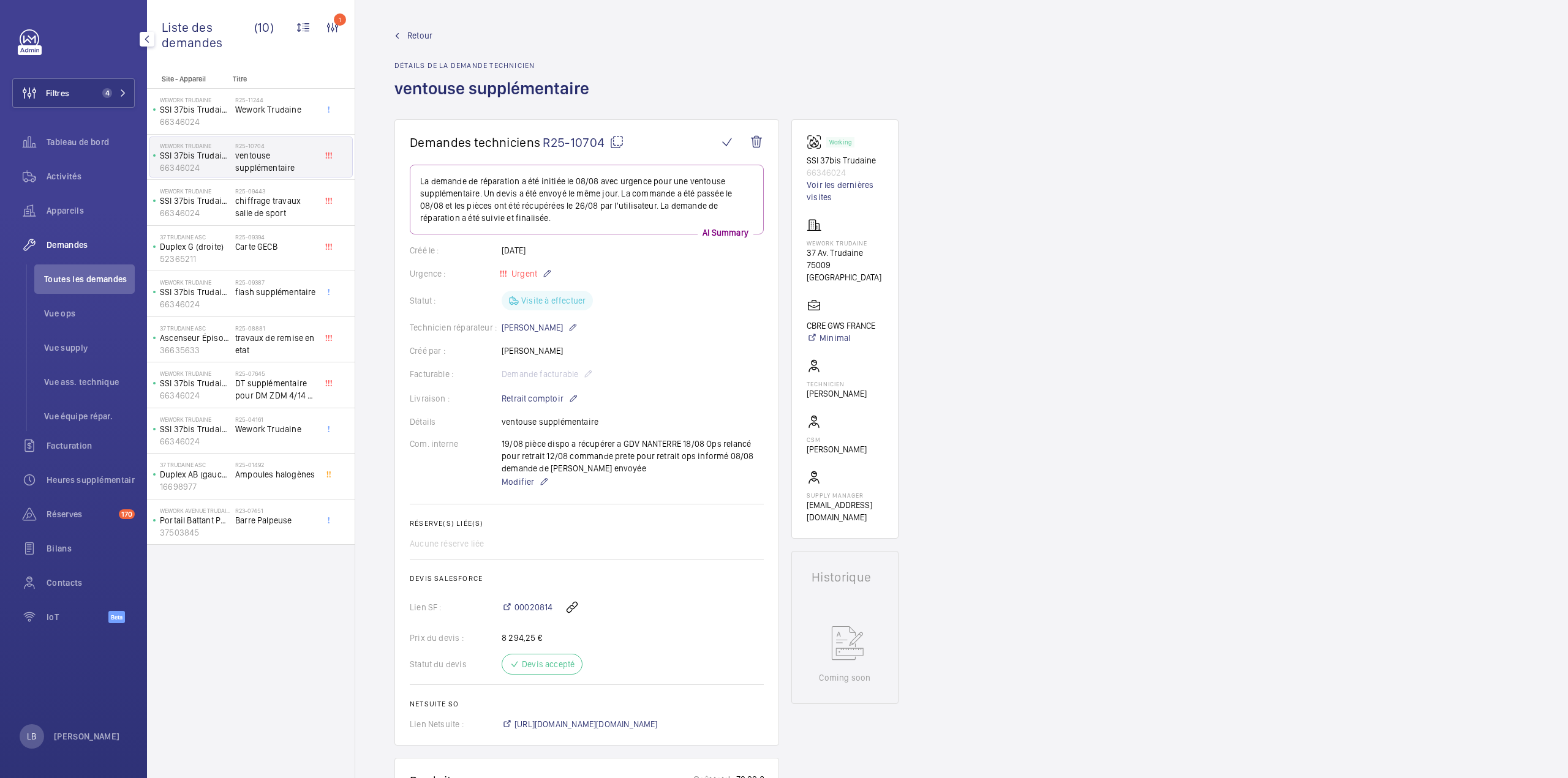
click at [615, 144] on mat-icon at bounding box center [616, 141] width 15 height 15
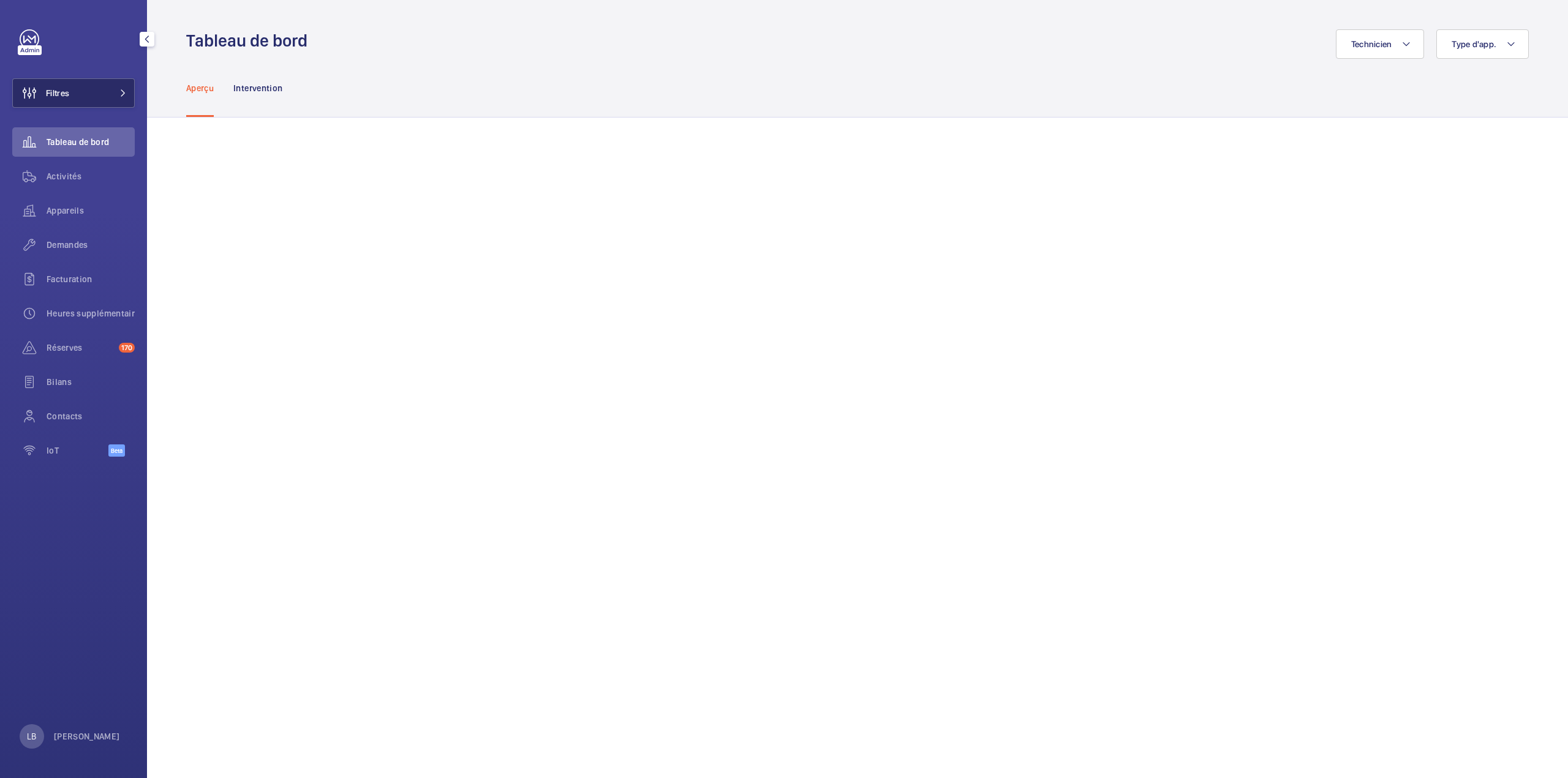
click at [102, 86] on button "Filtres" at bounding box center [74, 93] width 123 height 29
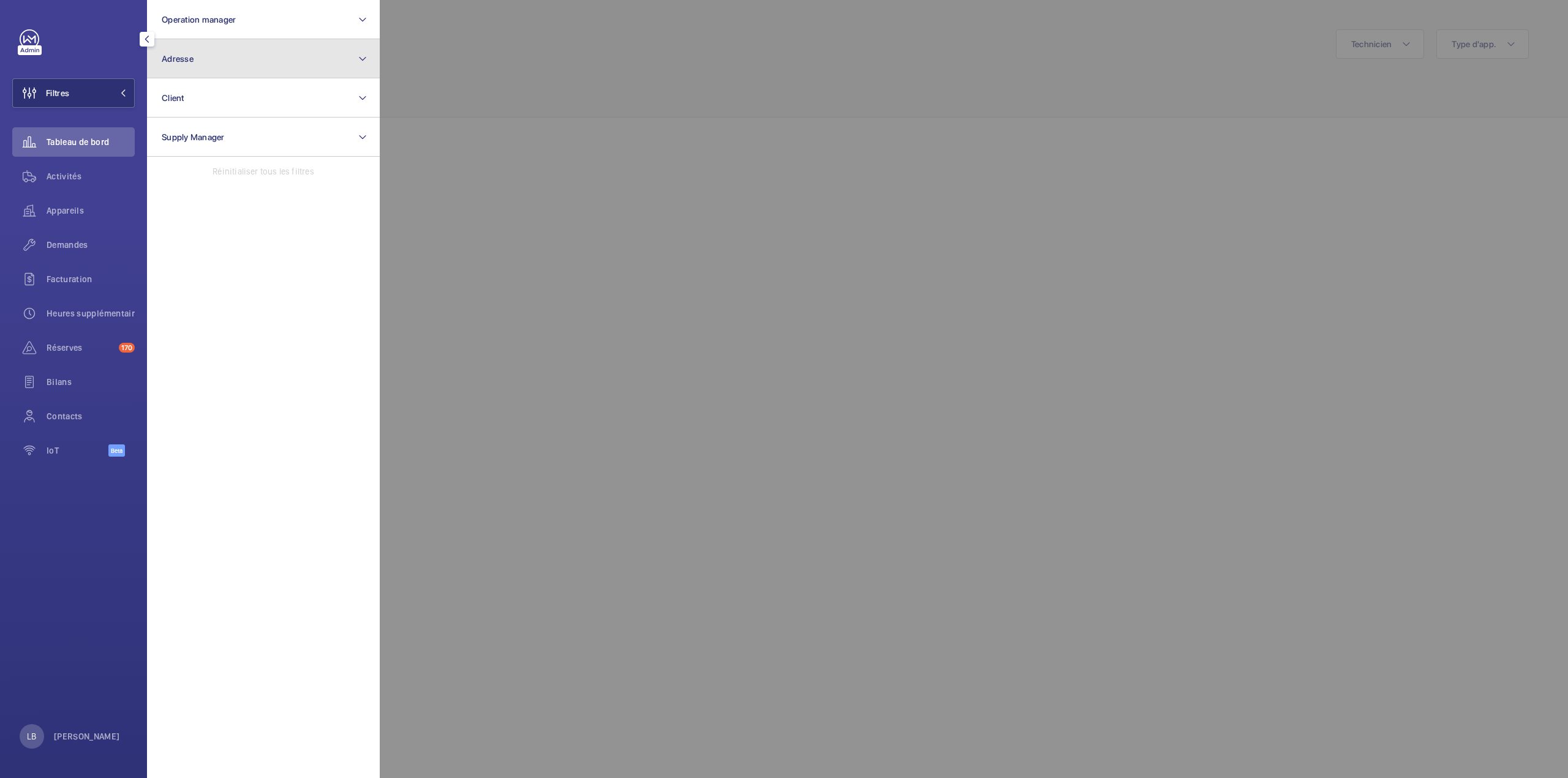
click at [180, 63] on button "Adresse" at bounding box center [263, 58] width 232 height 39
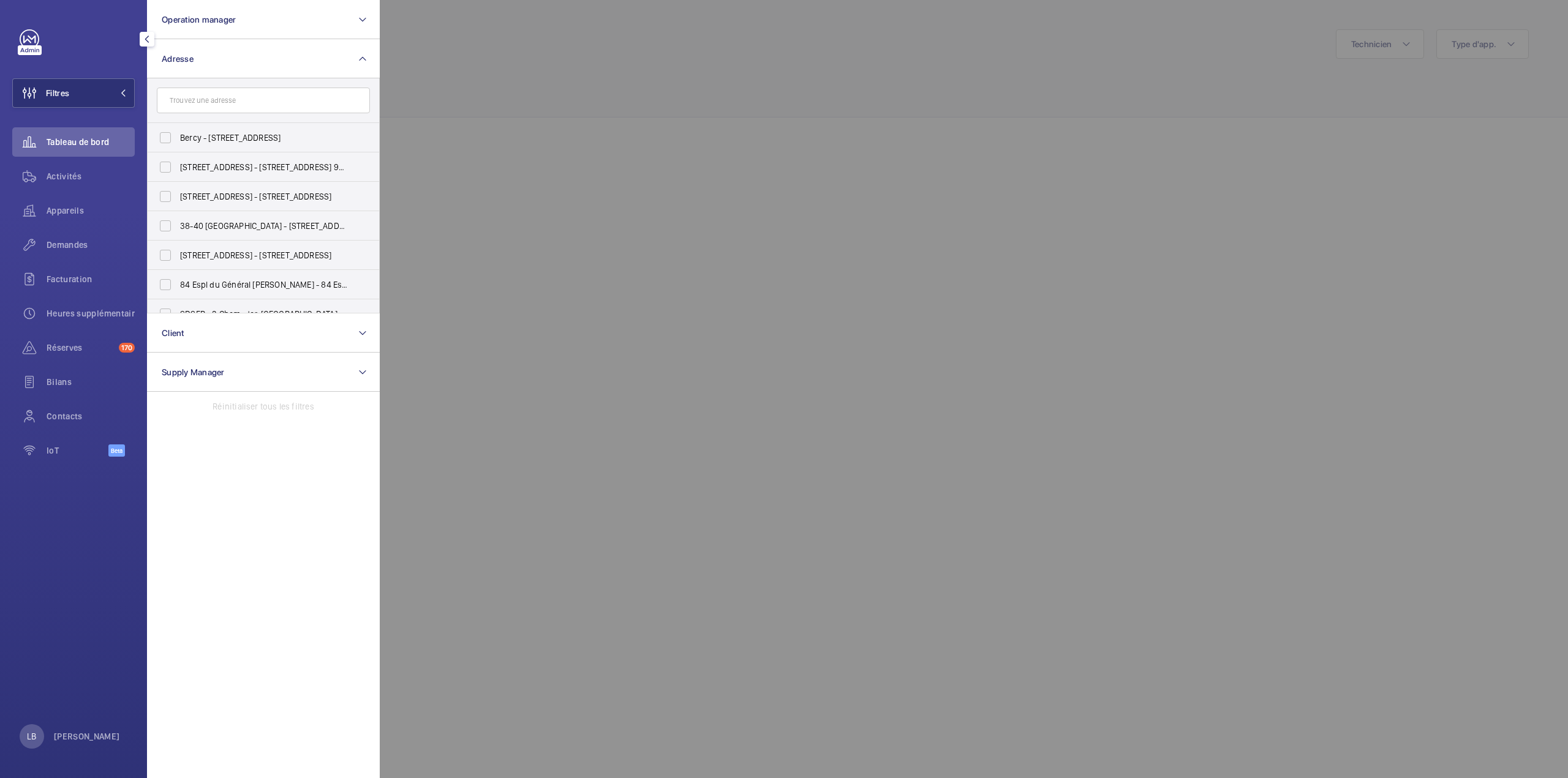
click at [214, 106] on input "text" at bounding box center [263, 100] width 213 height 26
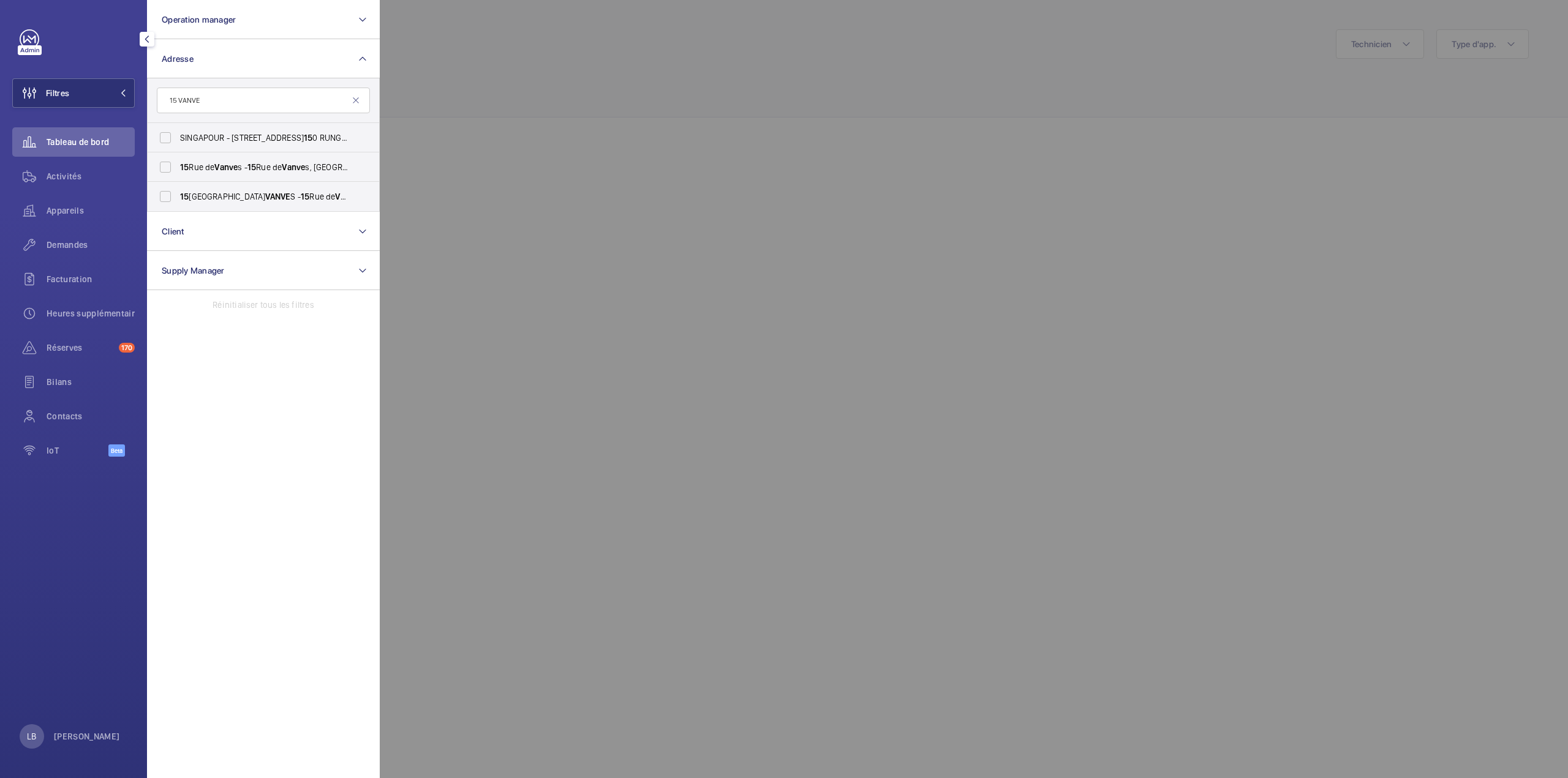
type input "15 VANVE"
click at [176, 146] on label "15 Rue de Vanve s - 15 Rue de Vanve s, 92100 BOULOGNE-BILLANCOURT, BOULOGNE-BIL…" at bounding box center [254, 137] width 213 height 29
click at [176, 146] on input "15 Rue de Vanve s - 15 Rue de Vanve s, 92100 BOULOGNE-BILLANCOURT, BOULOGNE-BIL…" at bounding box center [165, 137] width 24 height 24
checkbox input "true"
click at [164, 170] on label "15 RUE DE VANVE S - 15 Rue de Vanve s, BOULOGNE-BILLANCOURT 92100" at bounding box center [254, 167] width 213 height 29
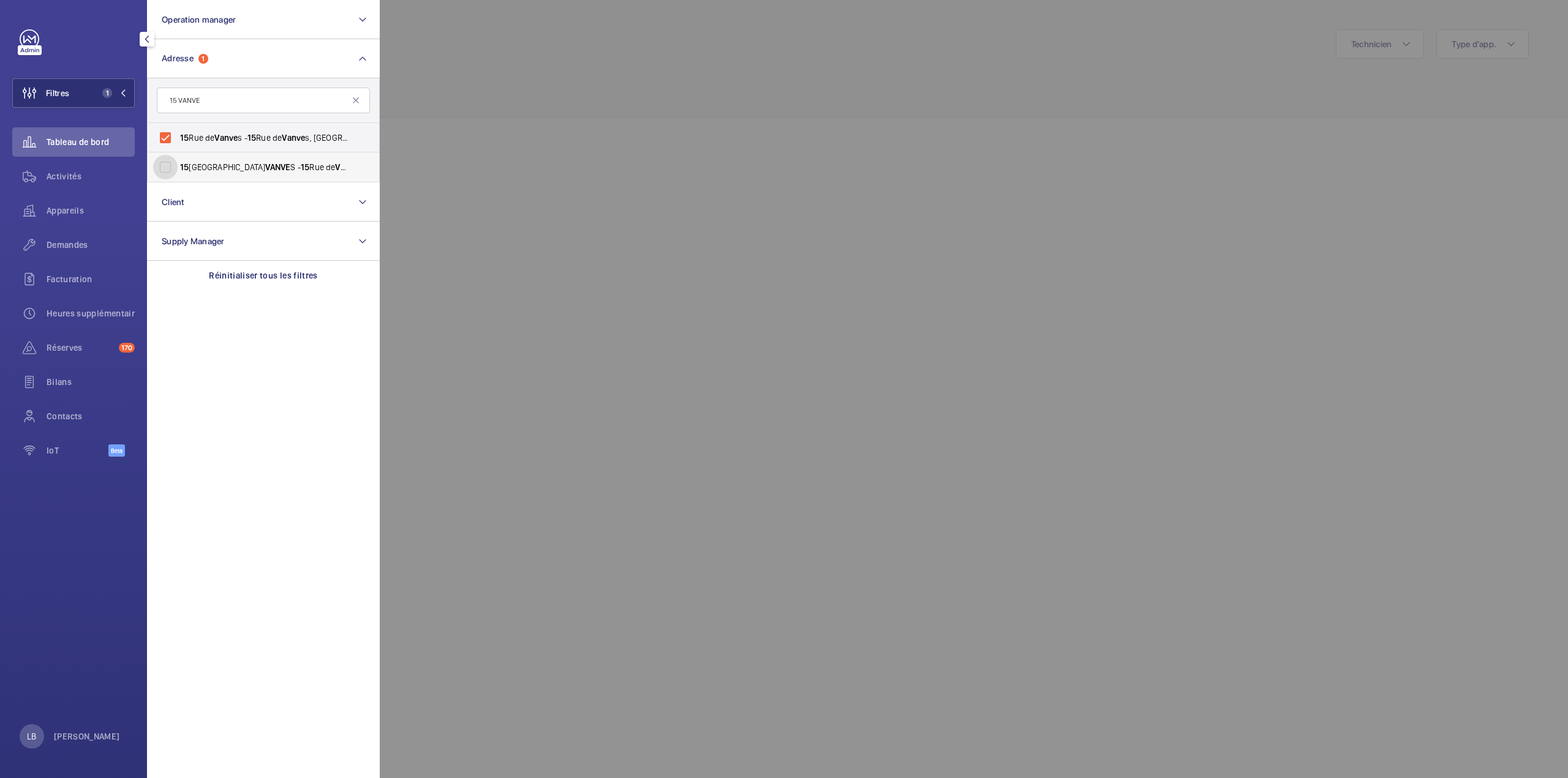
click at [164, 170] on input "15 RUE DE VANVE S - 15 Rue de Vanve s, BOULOGNE-BILLANCOURT 92100" at bounding box center [165, 166] width 24 height 24
checkbox input "true"
click at [472, 92] on div at bounding box center [1164, 389] width 1568 height 778
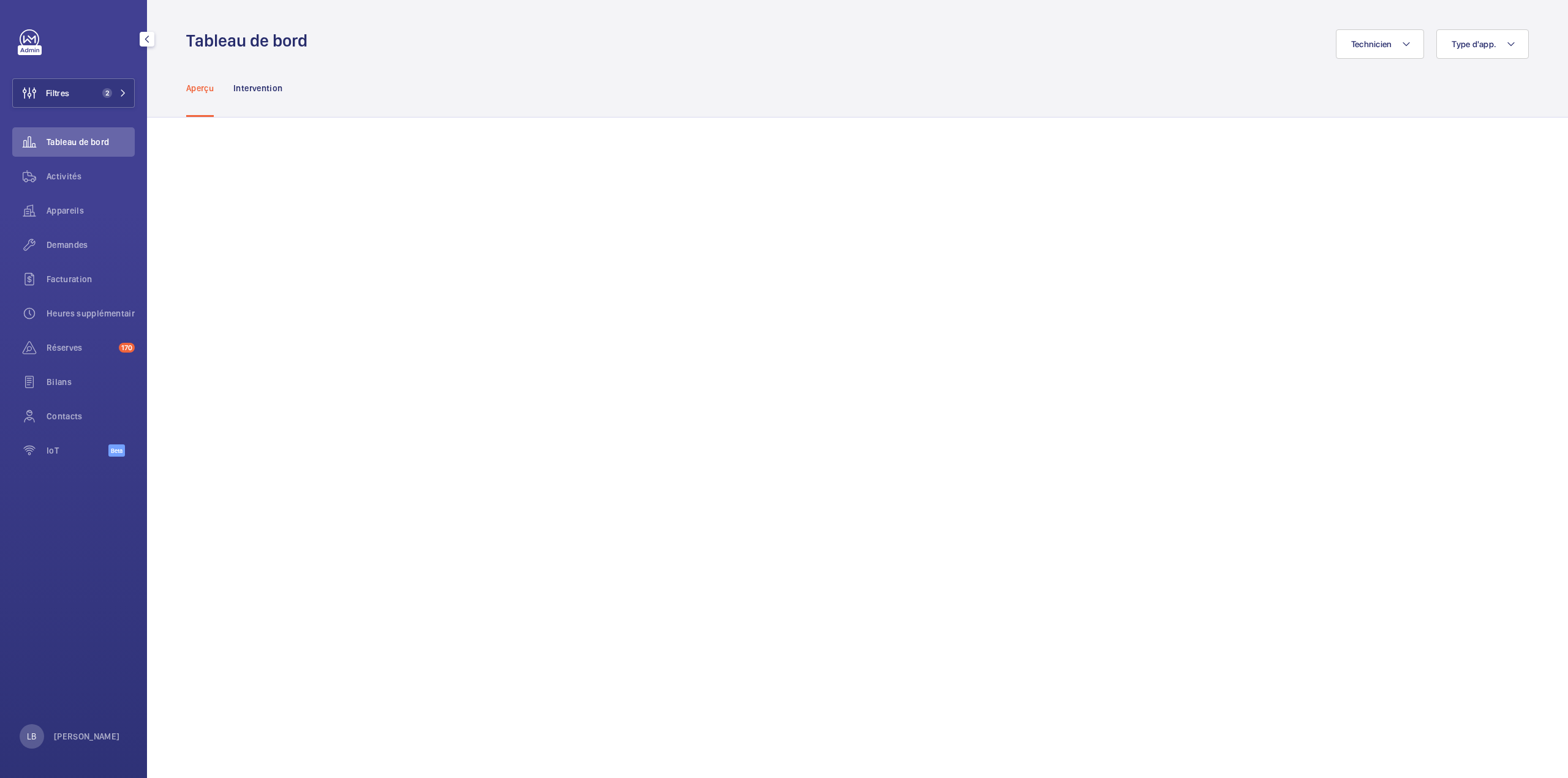
click at [740, 78] on div "Aperçu Intervention" at bounding box center [857, 88] width 1343 height 58
click at [64, 175] on span "Activités" at bounding box center [90, 176] width 88 height 12
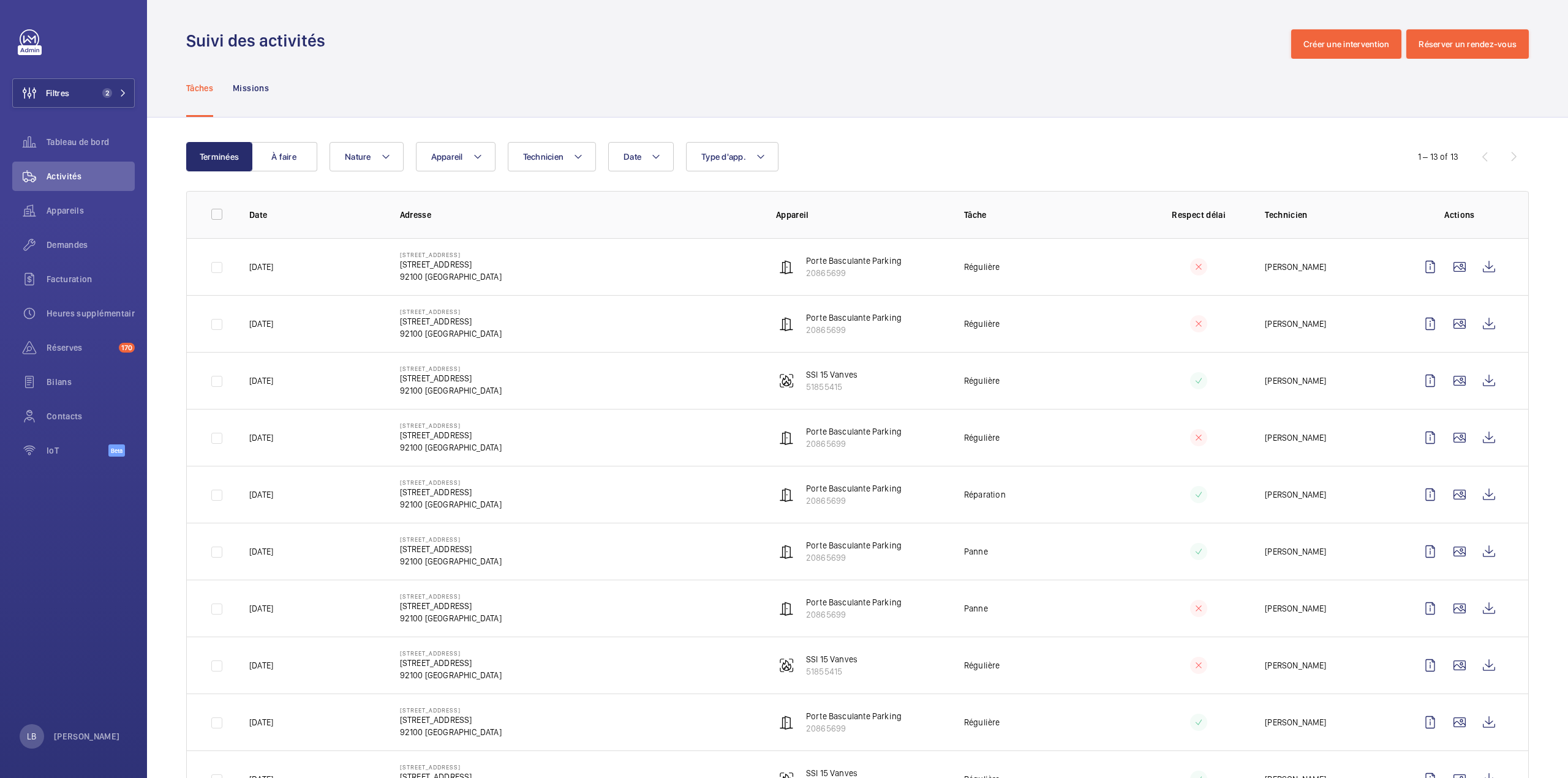
click at [901, 73] on div "Tâches Missions" at bounding box center [857, 88] width 1343 height 58
click at [723, 154] on span "Type d'app." at bounding box center [724, 157] width 44 height 10
click at [722, 322] on span "Sécurité incendie" at bounding box center [803, 328] width 169 height 12
click at [717, 322] on input "Sécurité incendie" at bounding box center [704, 327] width 24 height 24
checkbox input "true"
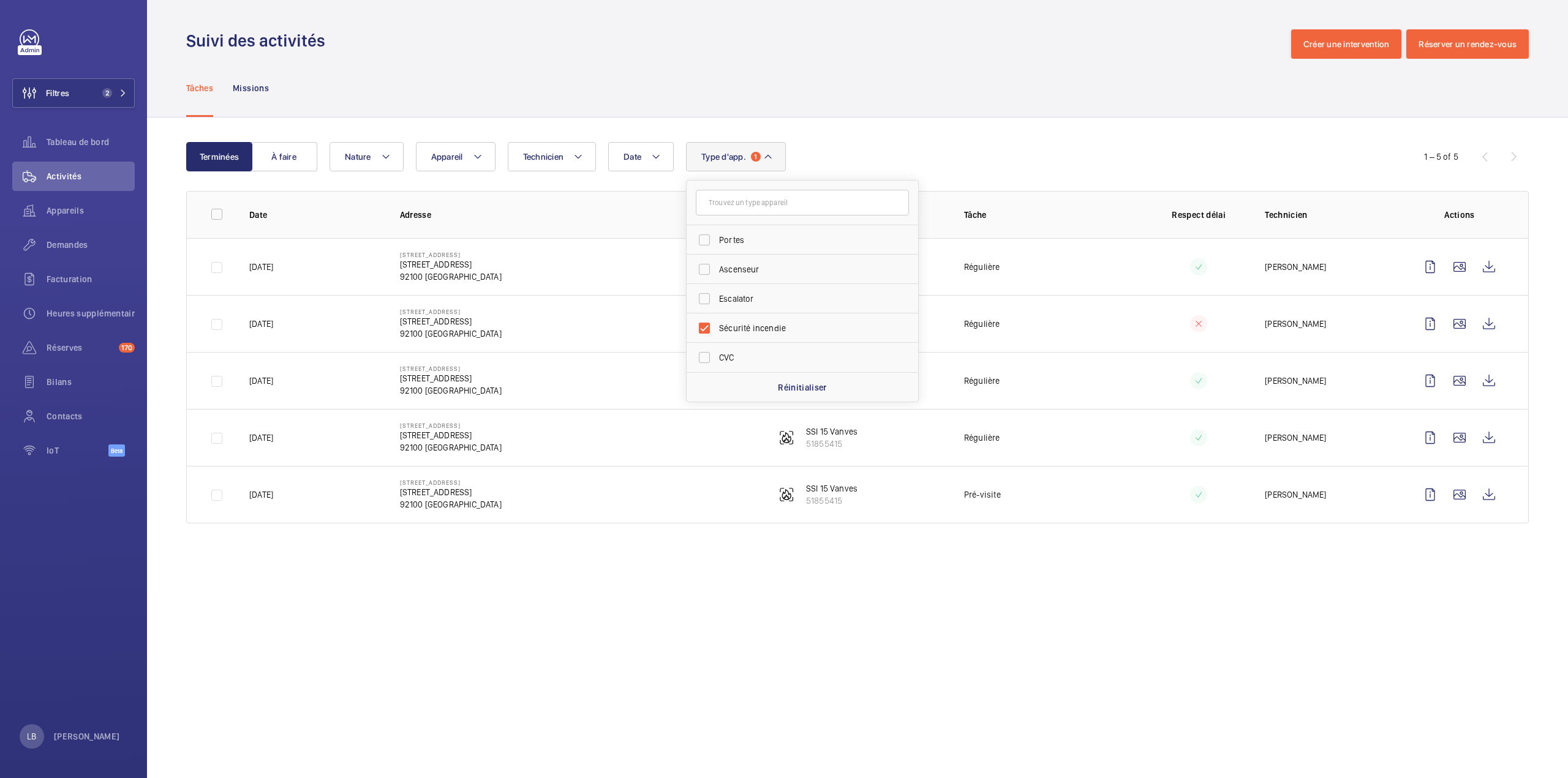
click at [918, 107] on div "Tâches Missions" at bounding box center [857, 88] width 1343 height 58
click at [1125, 281] on td "Régulière" at bounding box center [1038, 266] width 188 height 57
click at [296, 164] on button "À faire" at bounding box center [284, 157] width 66 height 29
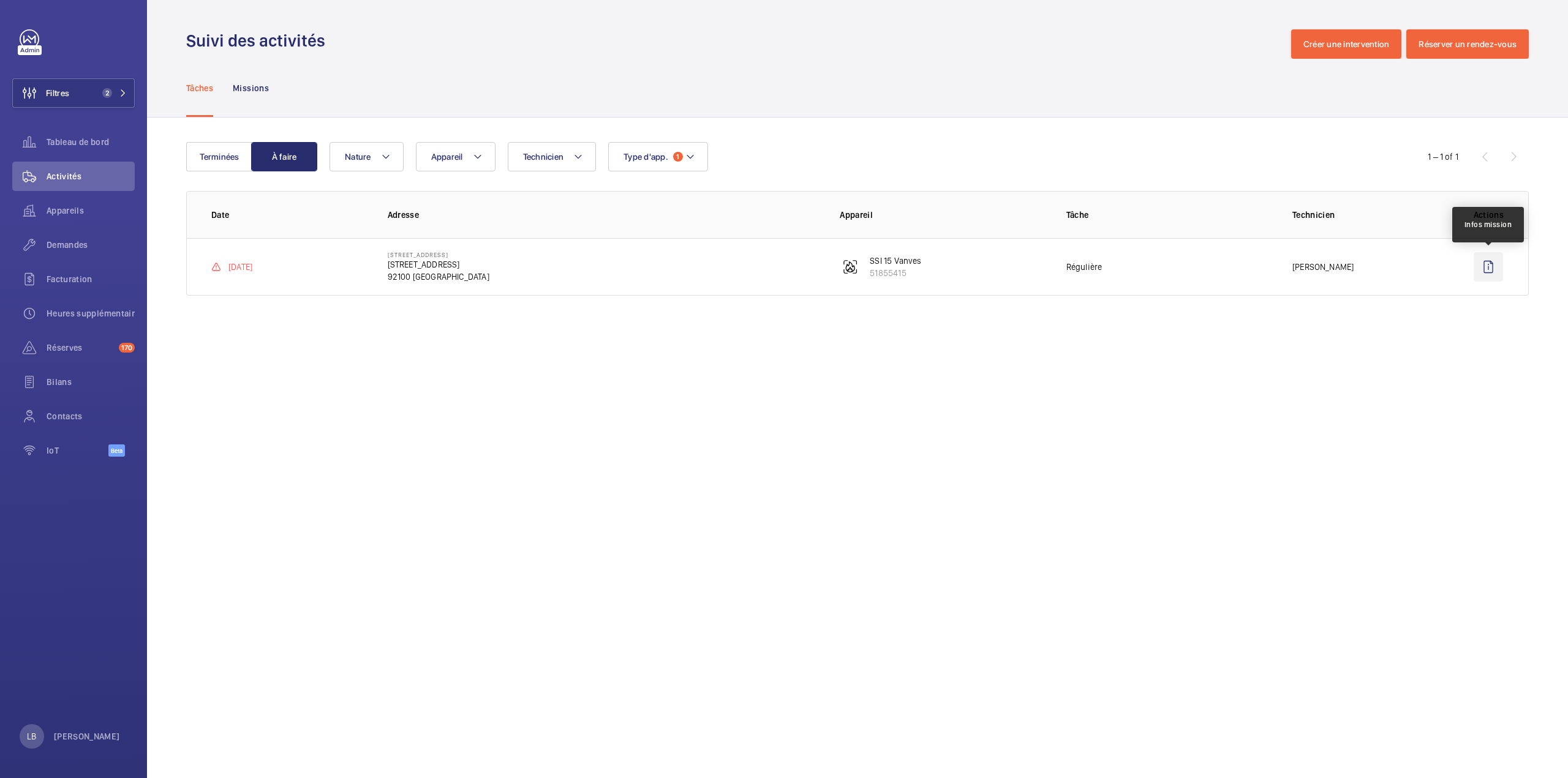
click at [1485, 264] on wm-front-icon-button at bounding box center [1488, 267] width 29 height 29
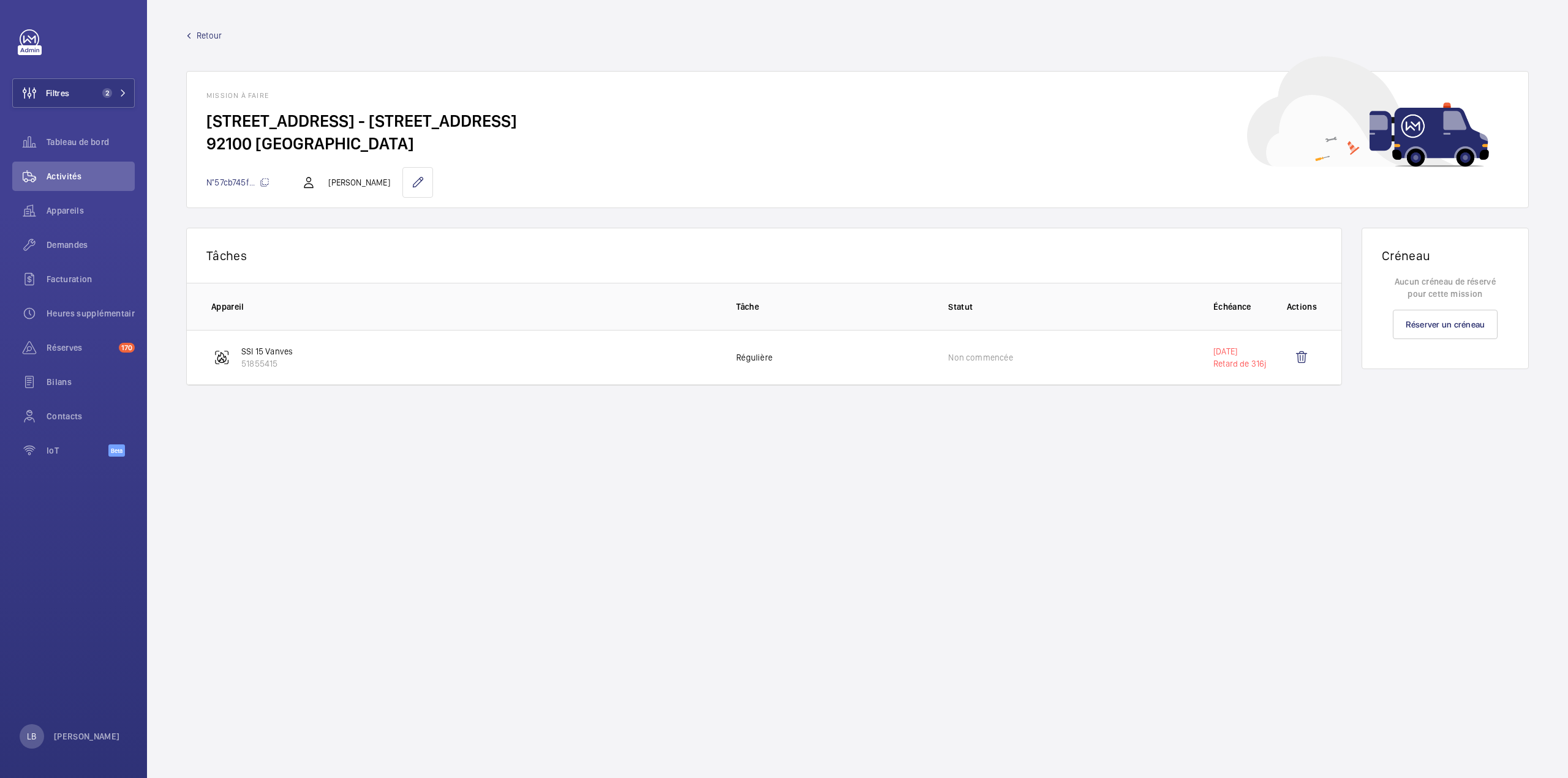
click at [210, 40] on span "Retour" at bounding box center [209, 35] width 25 height 12
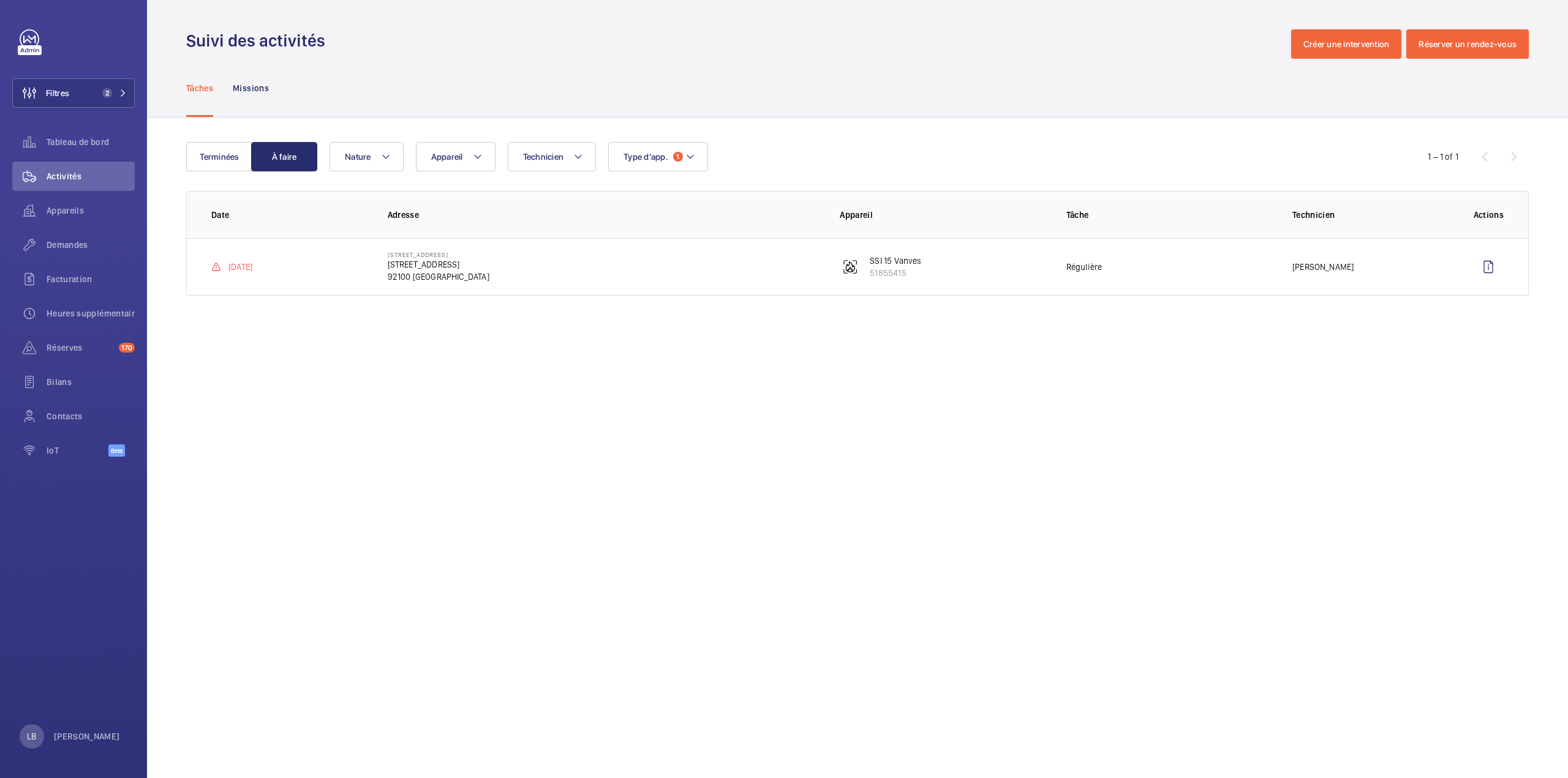
click at [797, 51] on div "Suivi des activités Créer une intervention Réserver un rendez-vous" at bounding box center [857, 44] width 1343 height 29
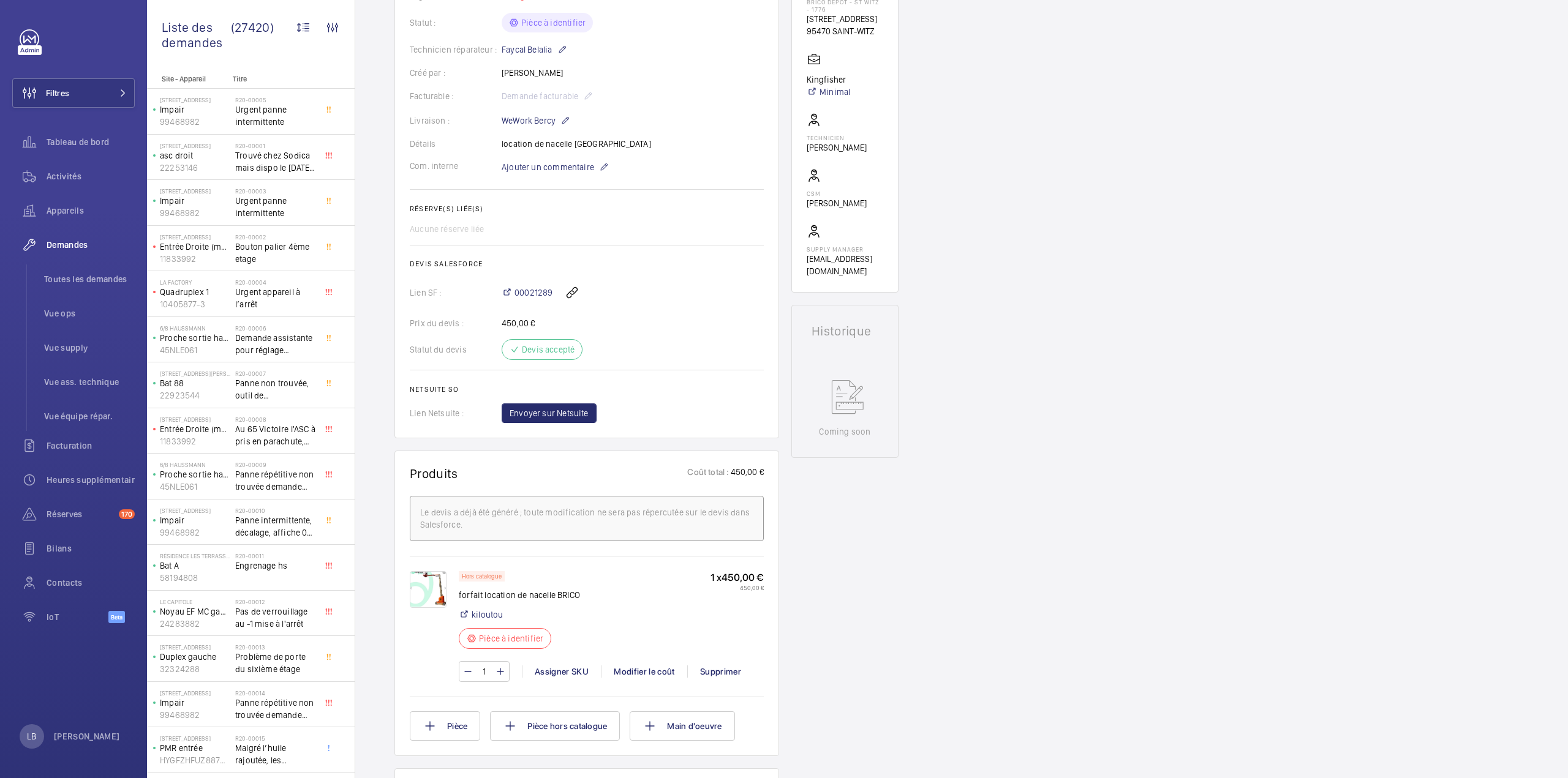
scroll to position [306, 0]
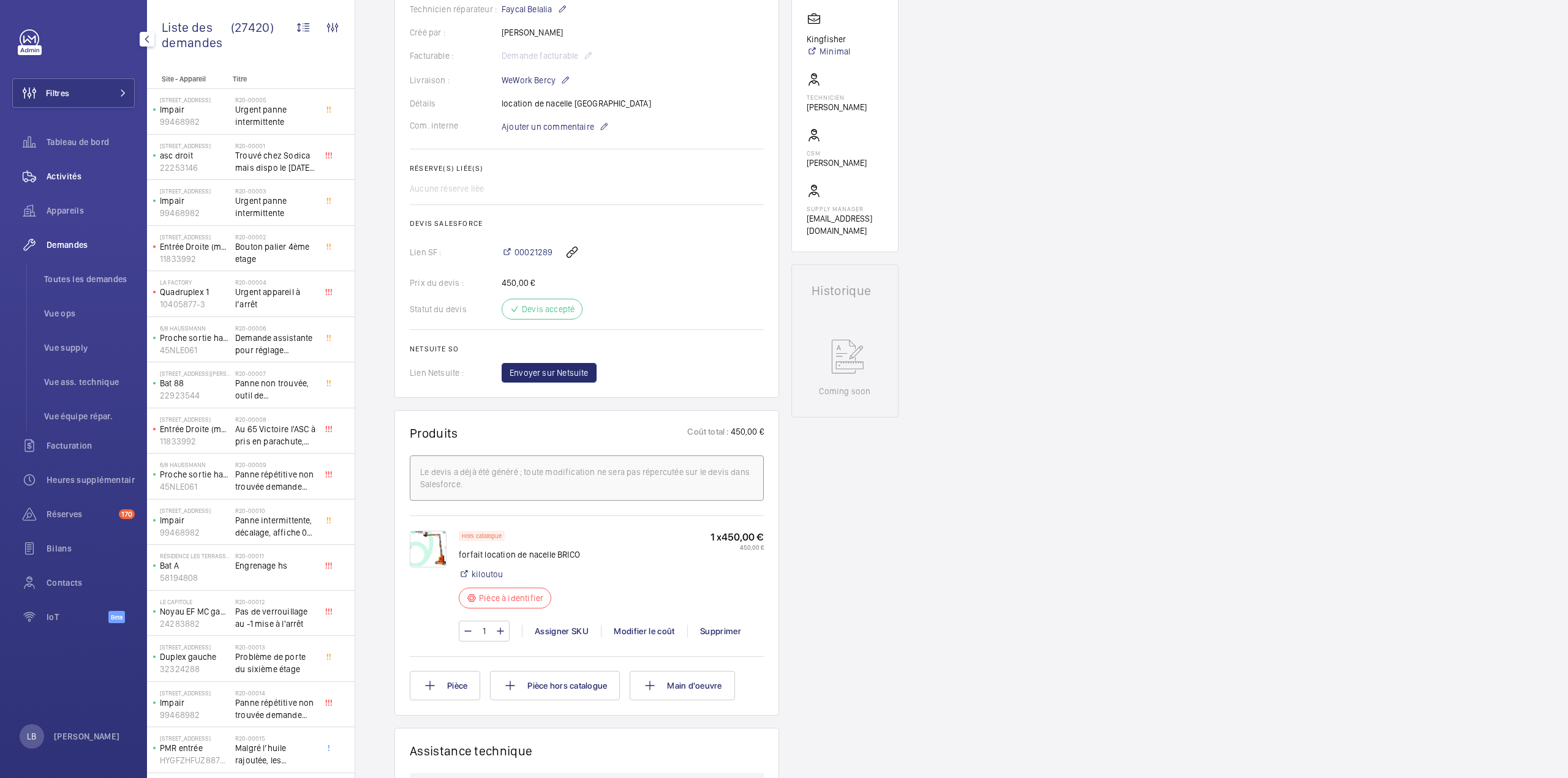
click at [55, 175] on span "Activités" at bounding box center [90, 176] width 88 height 12
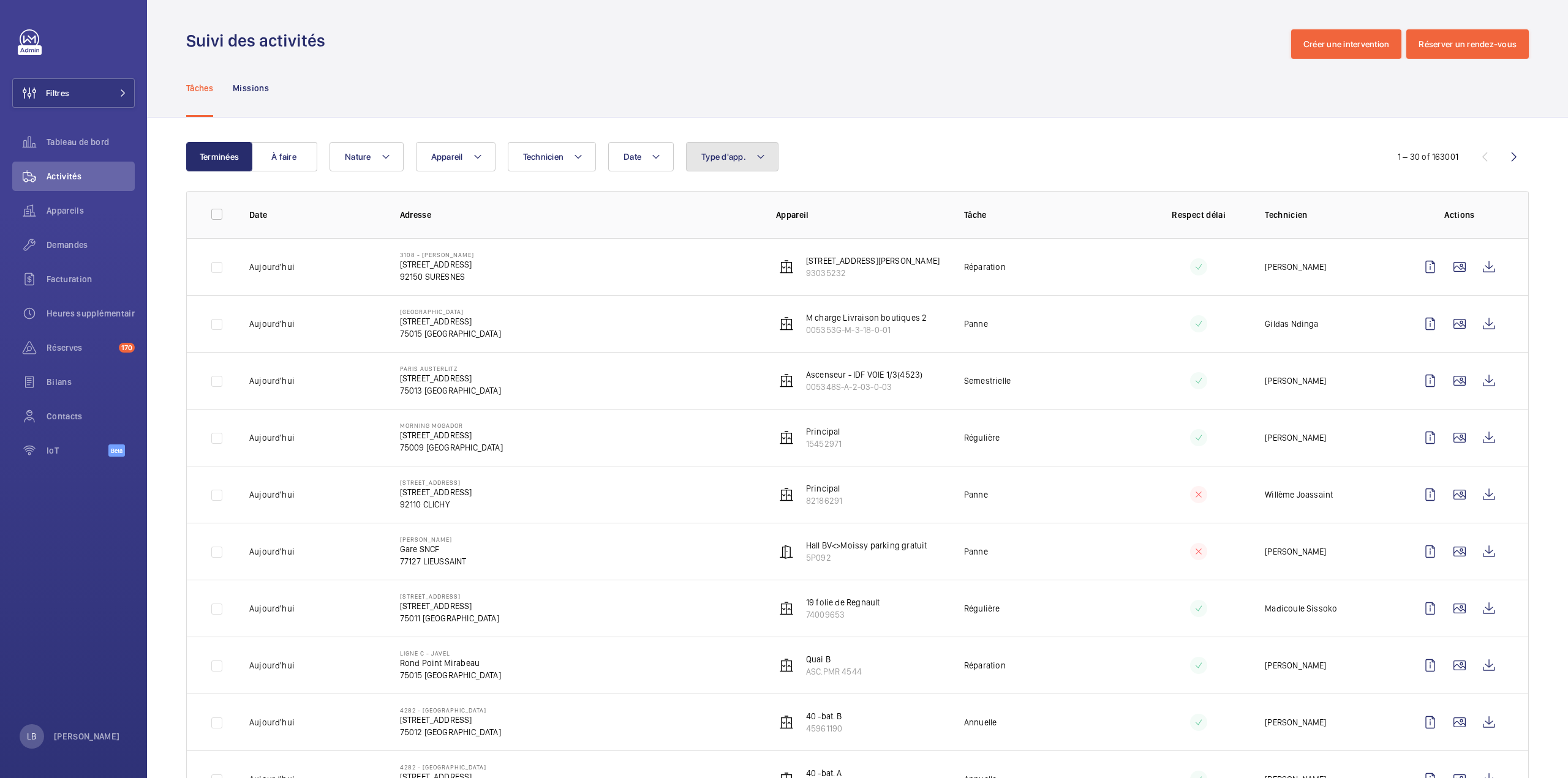
click at [765, 163] on button "Type d'app." at bounding box center [732, 157] width 92 height 29
click at [708, 331] on label "Sécurité incendie" at bounding box center [792, 328] width 213 height 29
click at [708, 331] on input "Sécurité incendie" at bounding box center [704, 327] width 24 height 24
checkbox input "true"
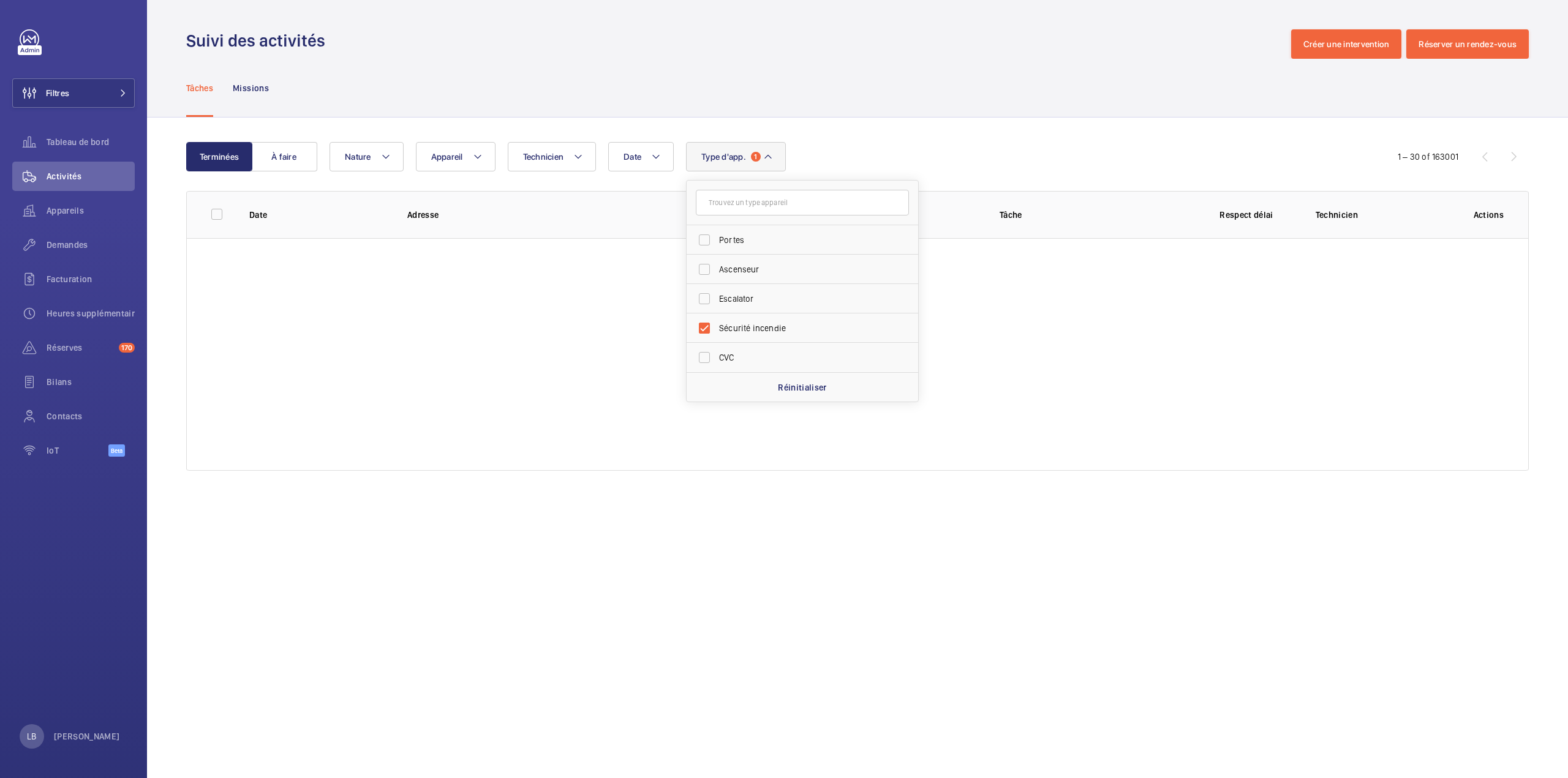
click at [667, 38] on div "Suivi des activités Créer une intervention Réserver un rendez-vous" at bounding box center [857, 44] width 1343 height 29
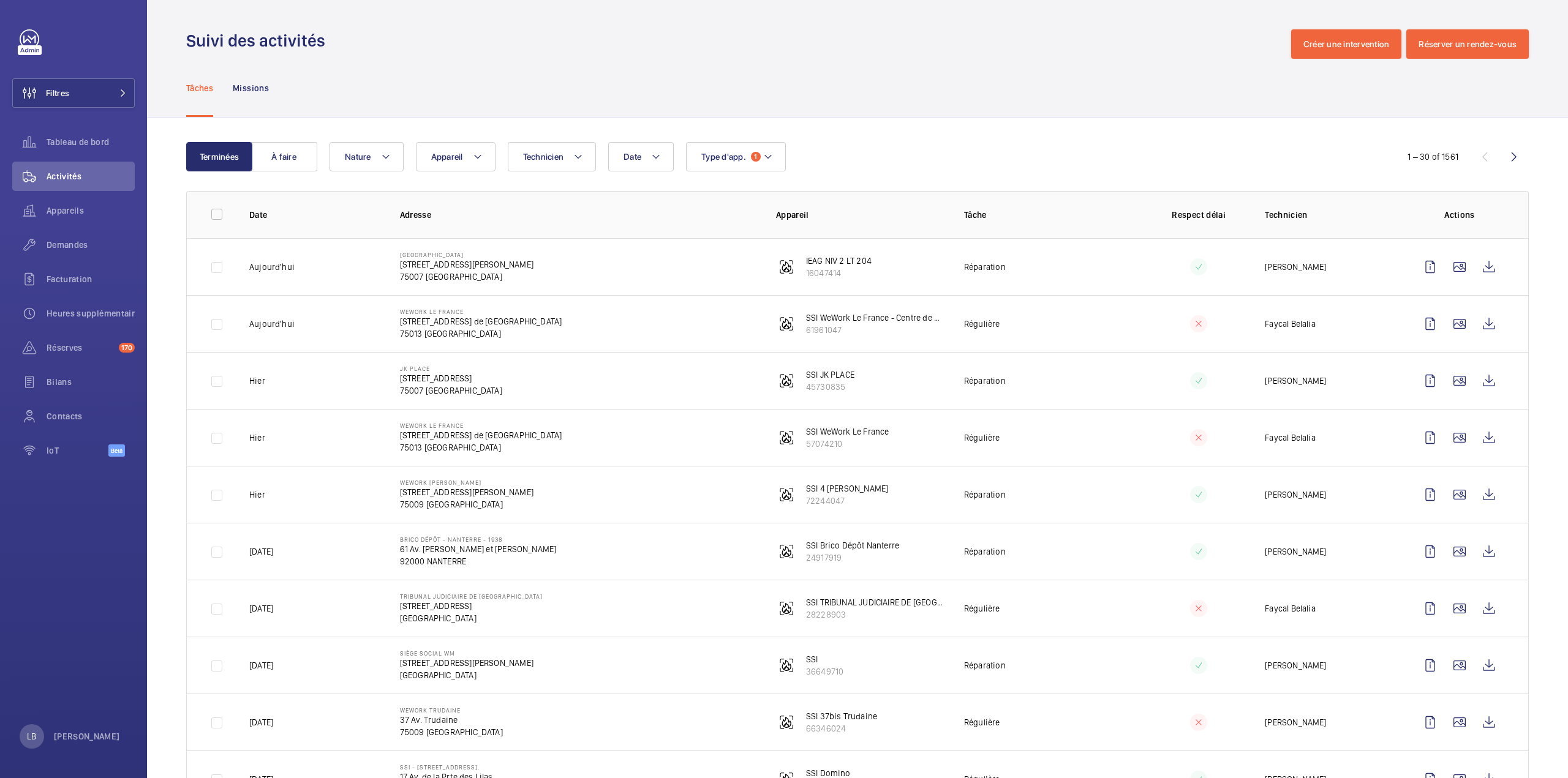
click at [590, 326] on td "WeWork Le France 198 Av. de France 75013 PARIS" at bounding box center [568, 323] width 376 height 57
click at [77, 241] on span "Demandes" at bounding box center [90, 245] width 88 height 12
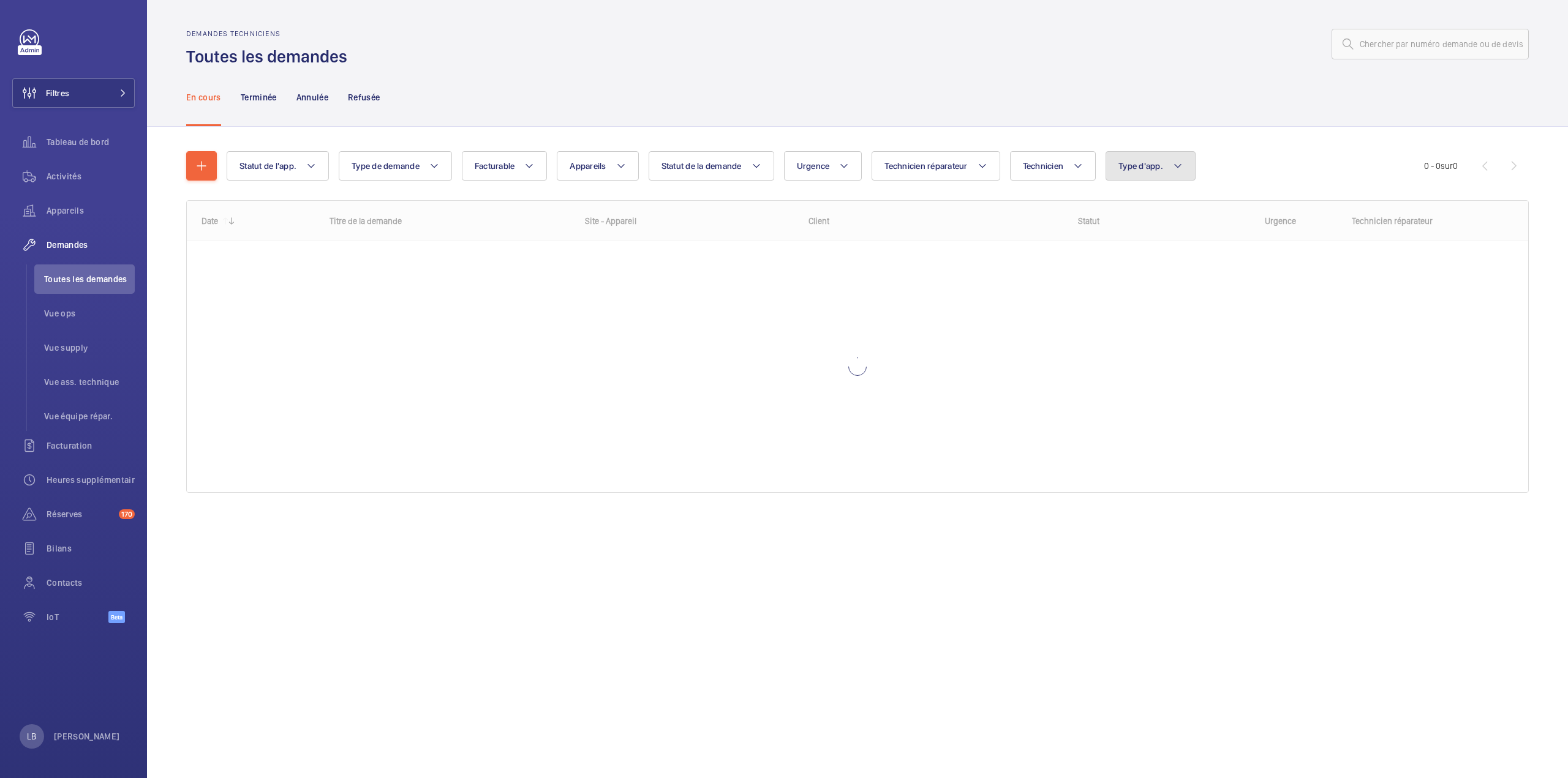
click at [1184, 157] on button "Type d'app." at bounding box center [1150, 166] width 90 height 29
click at [1129, 291] on label "Sécurité incendie" at bounding box center [1212, 291] width 213 height 29
click at [1129, 291] on input "Sécurité incendie" at bounding box center [1123, 291] width 24 height 24
checkbox input "true"
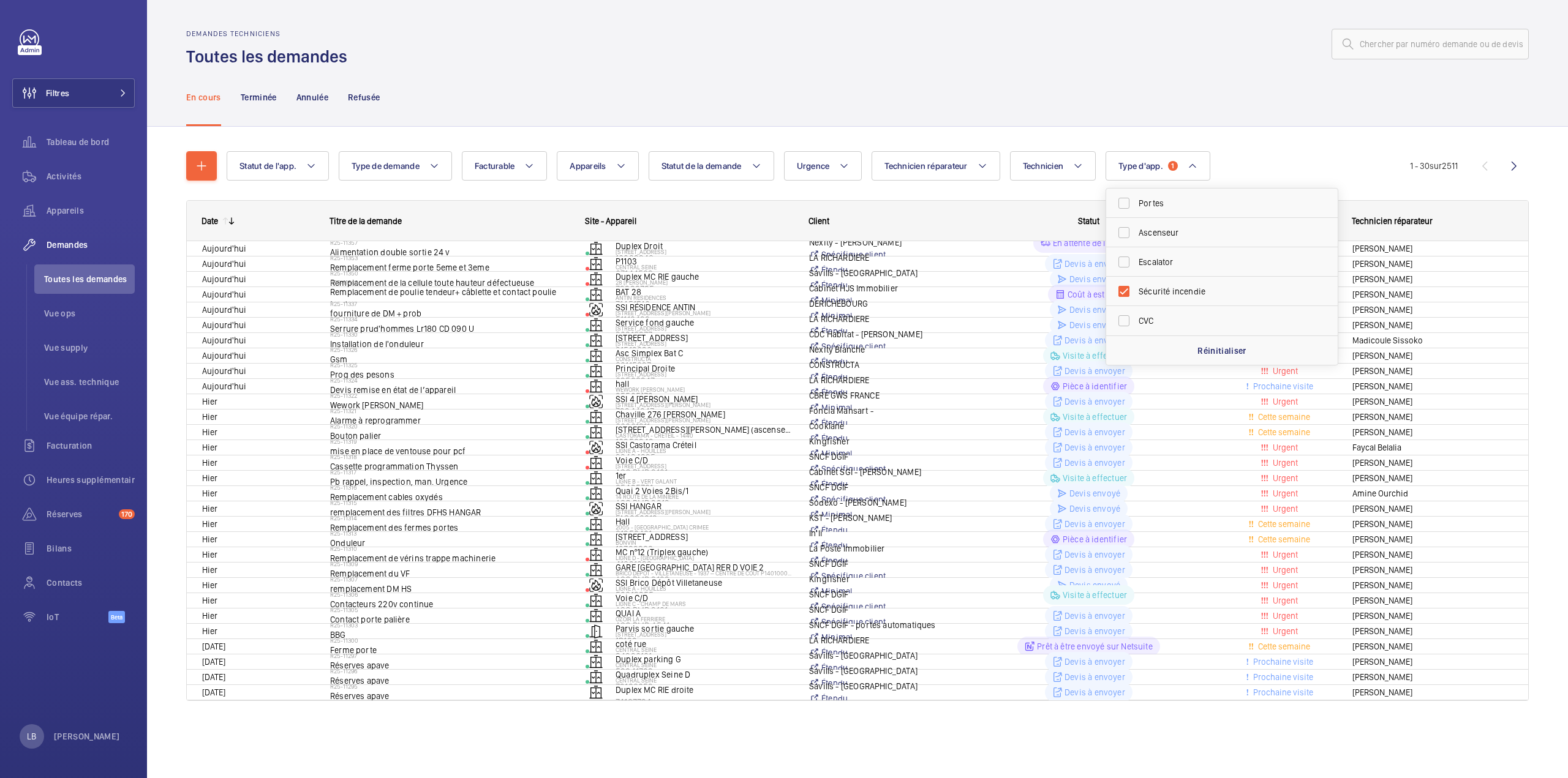
click at [1111, 41] on div at bounding box center [941, 44] width 1174 height 29
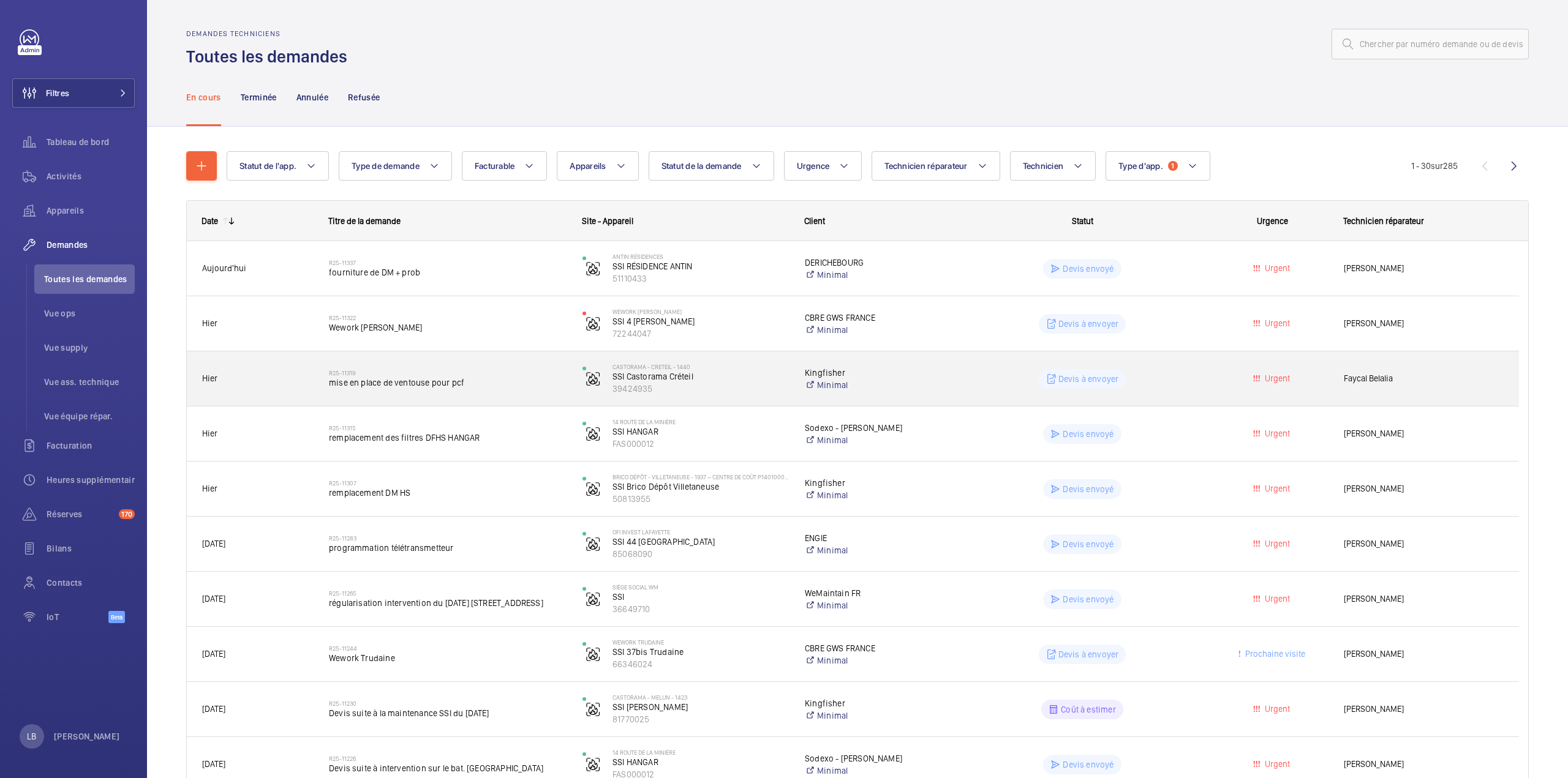
click at [1139, 387] on wm-front-pills-cell "Devis à envoyer" at bounding box center [1082, 379] width 237 height 19
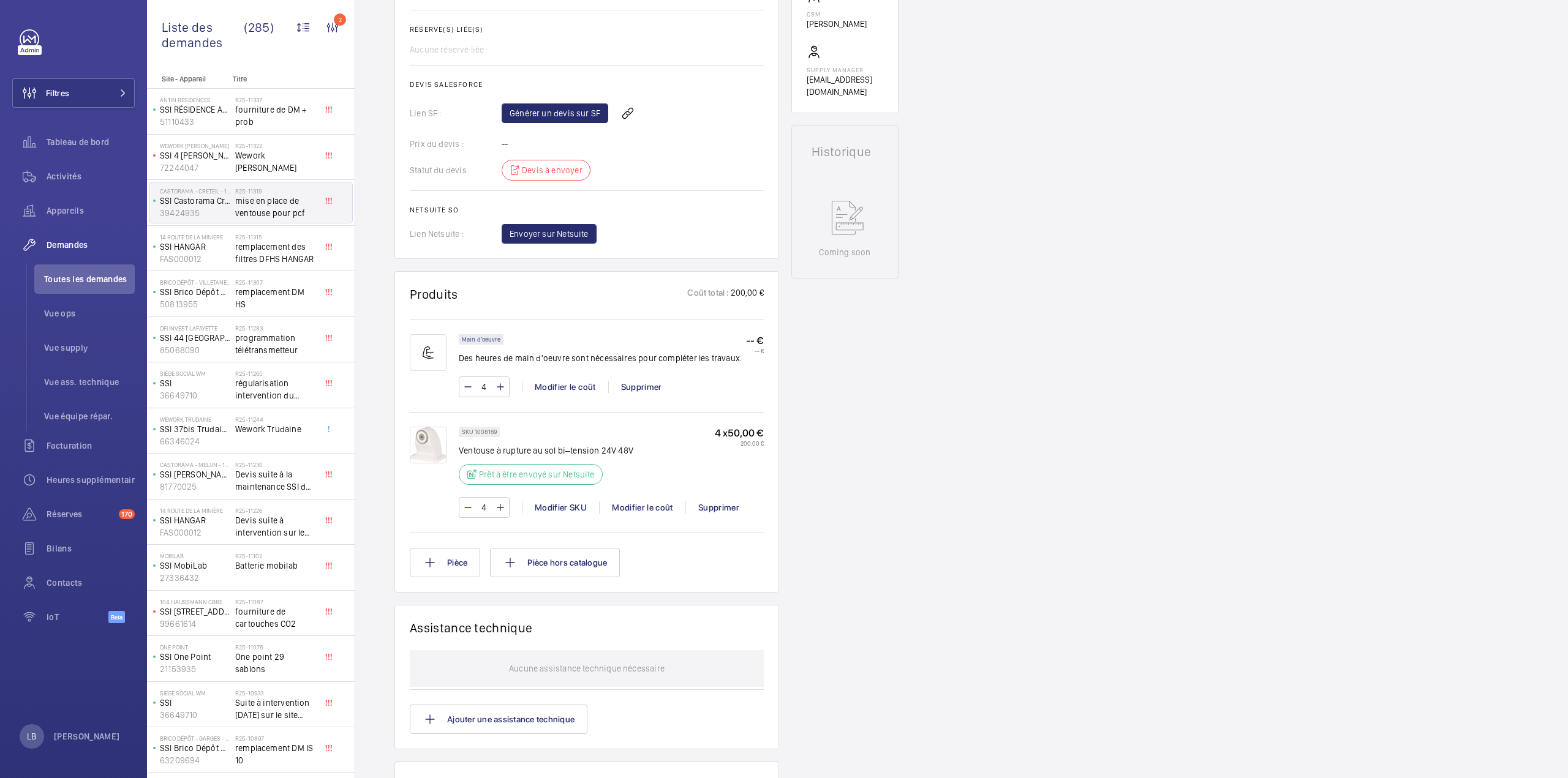
scroll to position [490, 0]
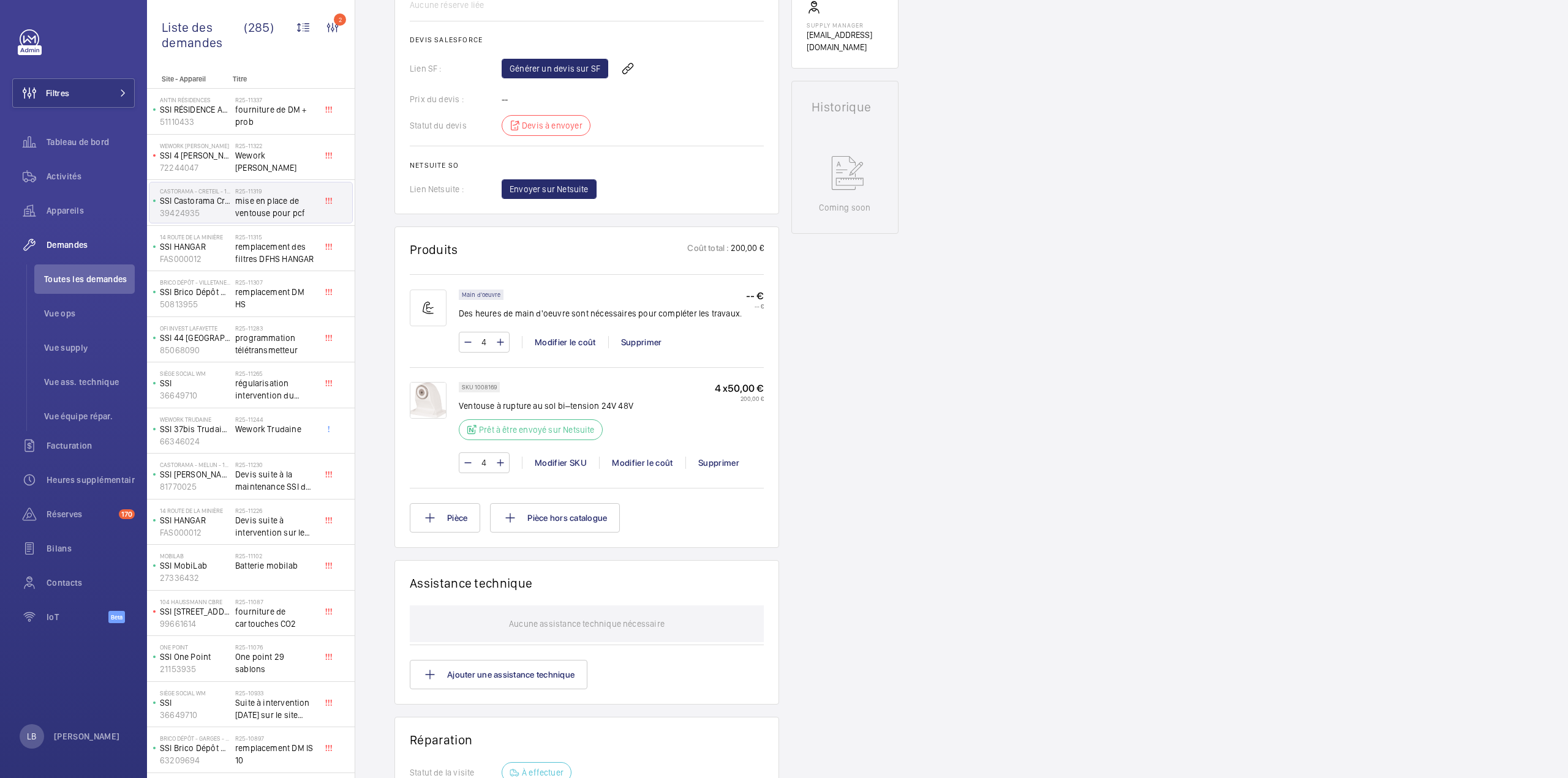
click at [949, 444] on div "Demandes techniciens R25-11319 La demande de réparation a été créée le 25 août …" at bounding box center [962, 335] width 1213 height 1411
click at [587, 75] on link "Générer un devis sur SF" at bounding box center [555, 69] width 107 height 19
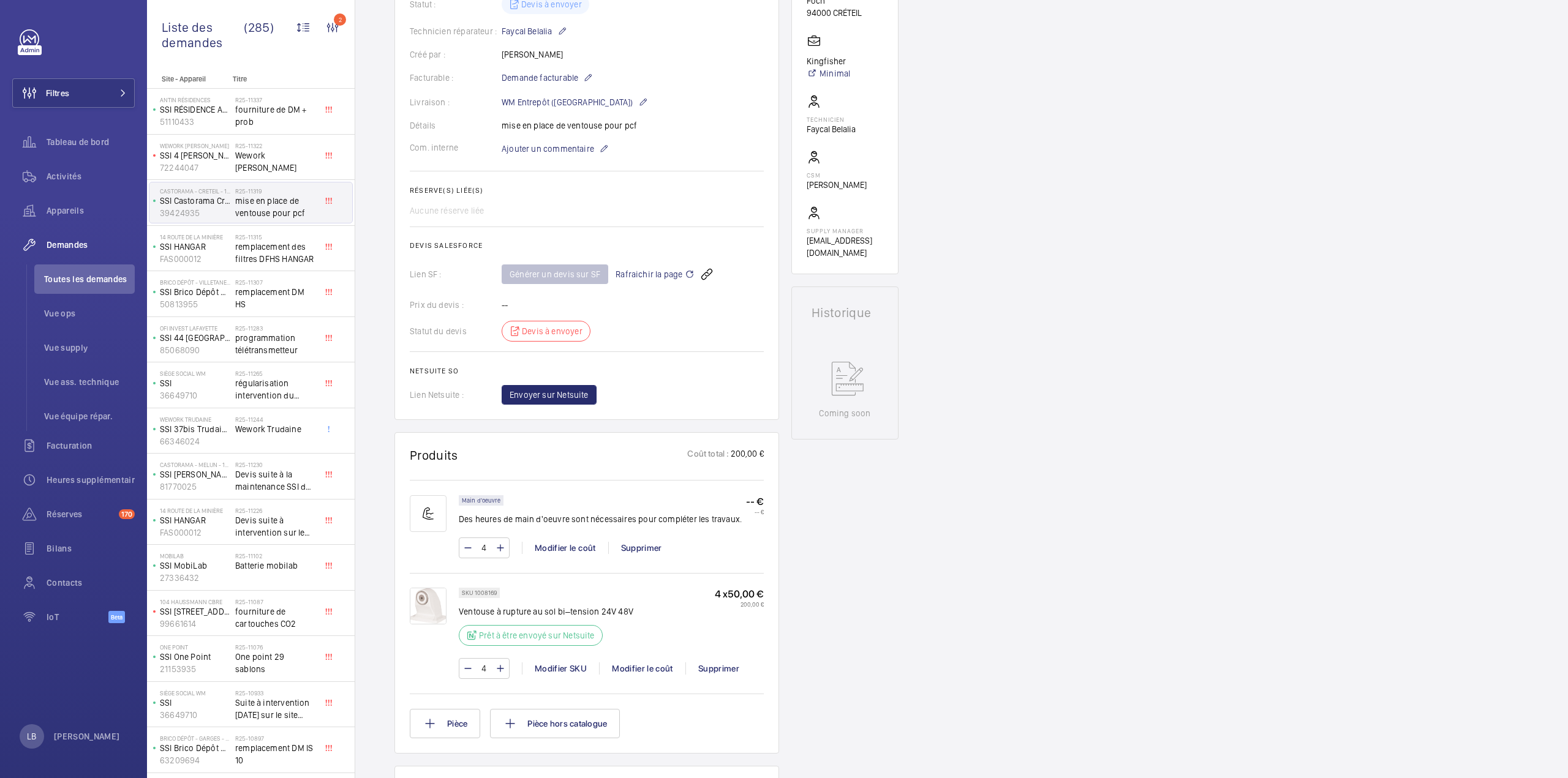
scroll to position [0, 0]
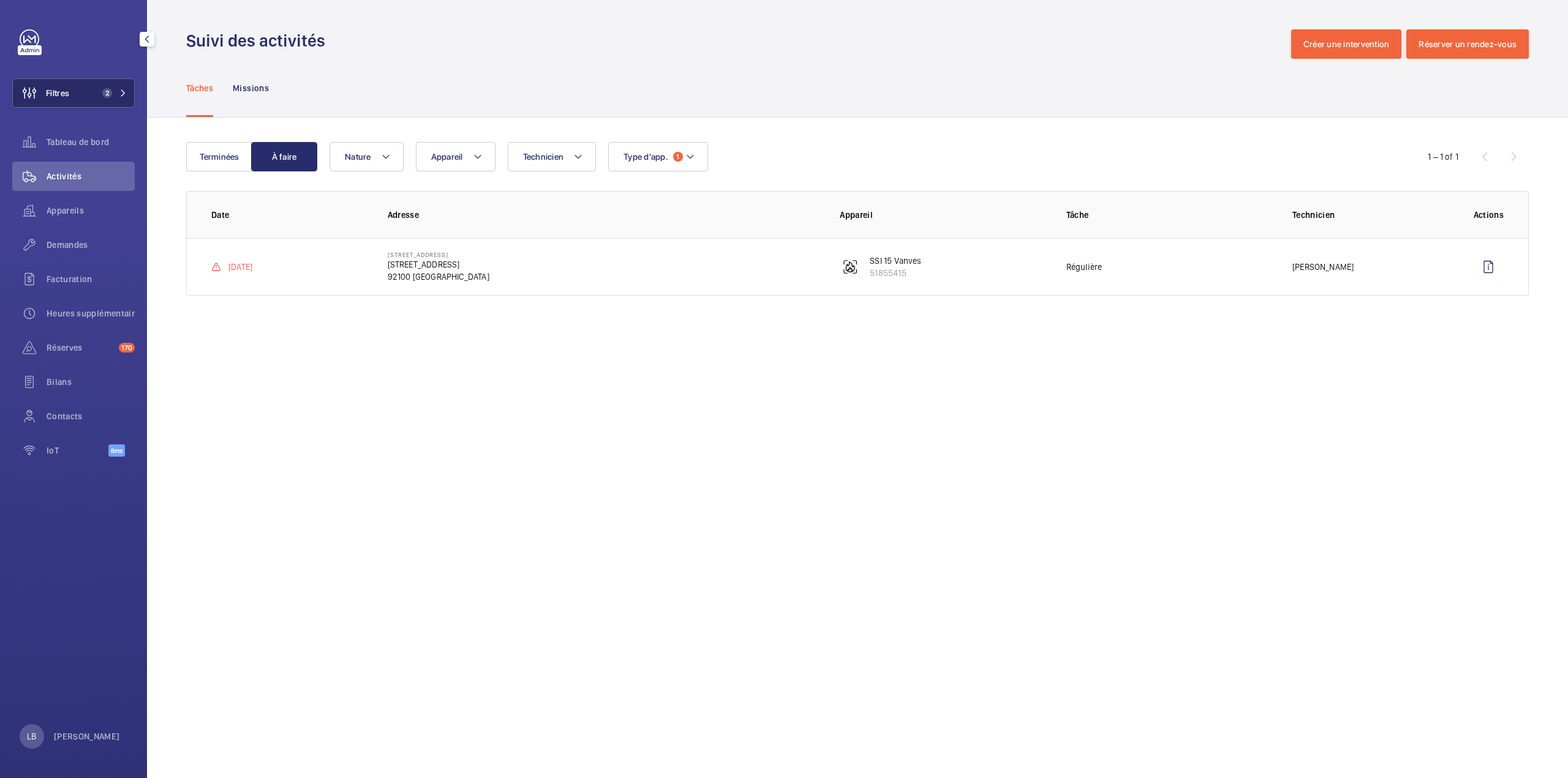
click at [119, 95] on span "2" at bounding box center [112, 93] width 29 height 10
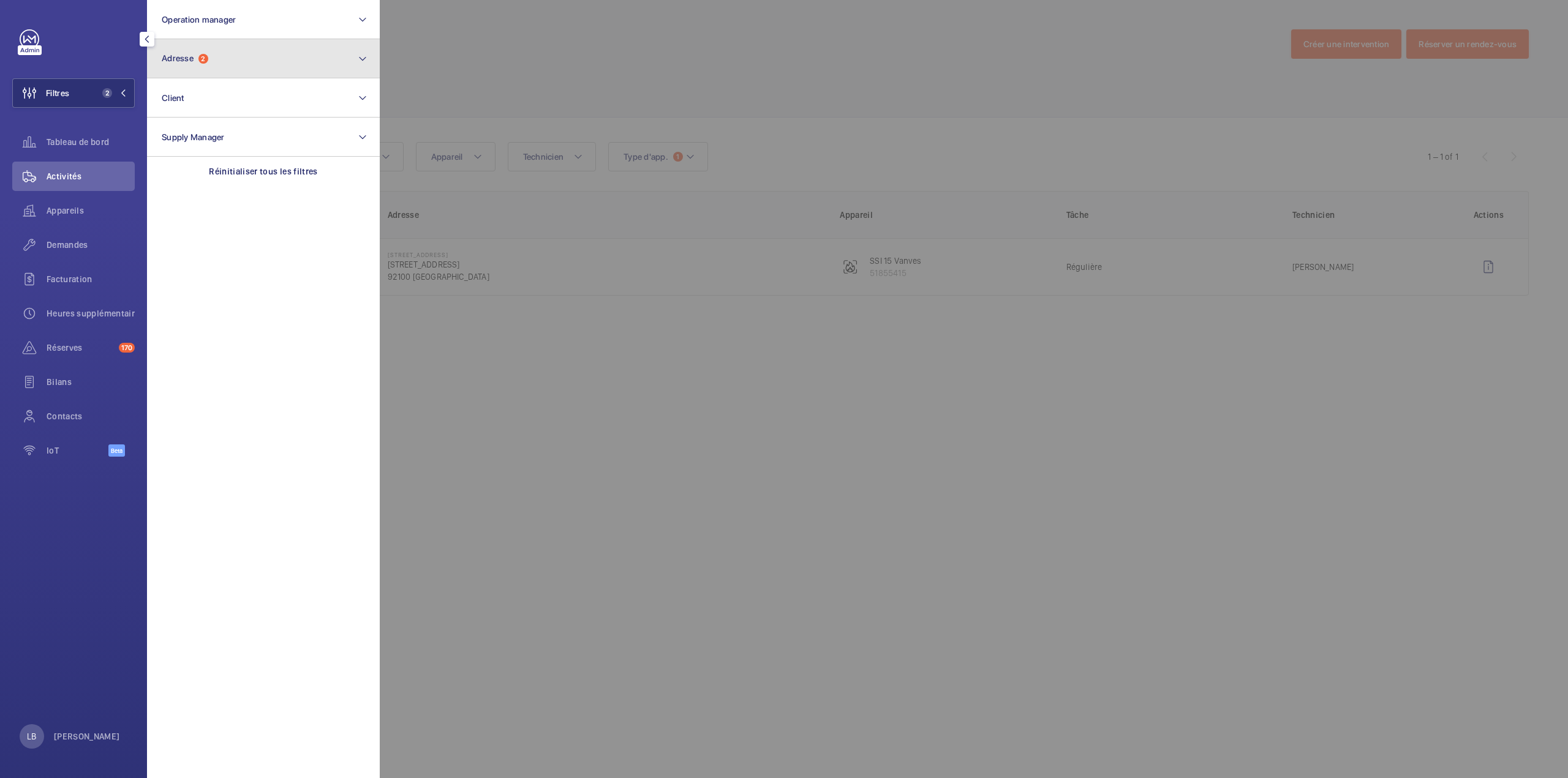
click at [205, 60] on span "2" at bounding box center [203, 59] width 10 height 10
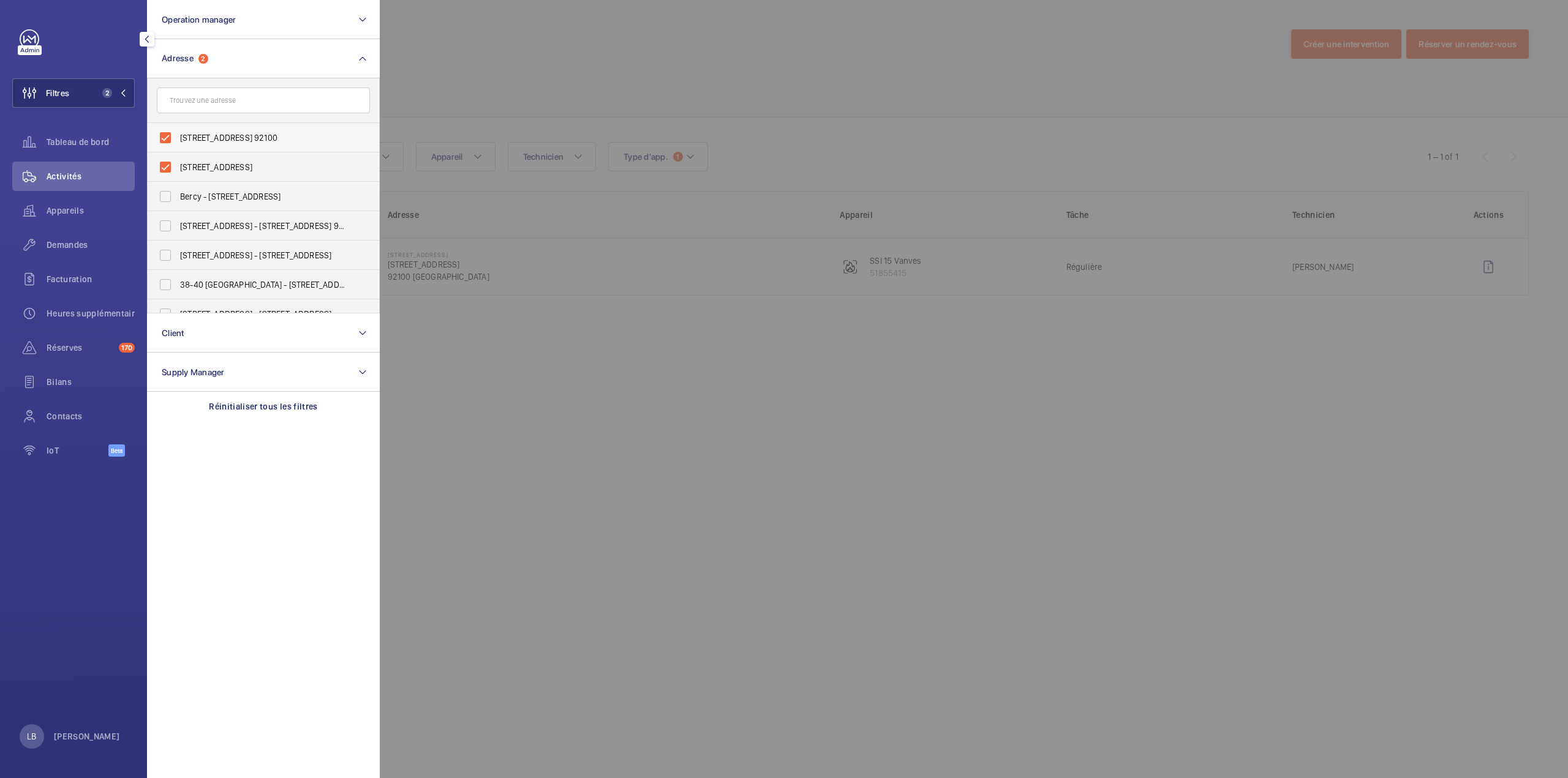
click at [162, 135] on label "[STREET_ADDRESS] 92100" at bounding box center [254, 137] width 213 height 29
click at [162, 135] on input "[STREET_ADDRESS] 92100" at bounding box center [165, 137] width 24 height 24
checkbox input "false"
drag, startPoint x: 167, startPoint y: 167, endPoint x: 271, endPoint y: 129, distance: 110.7
click at [167, 167] on label "[STREET_ADDRESS]" at bounding box center [254, 167] width 213 height 29
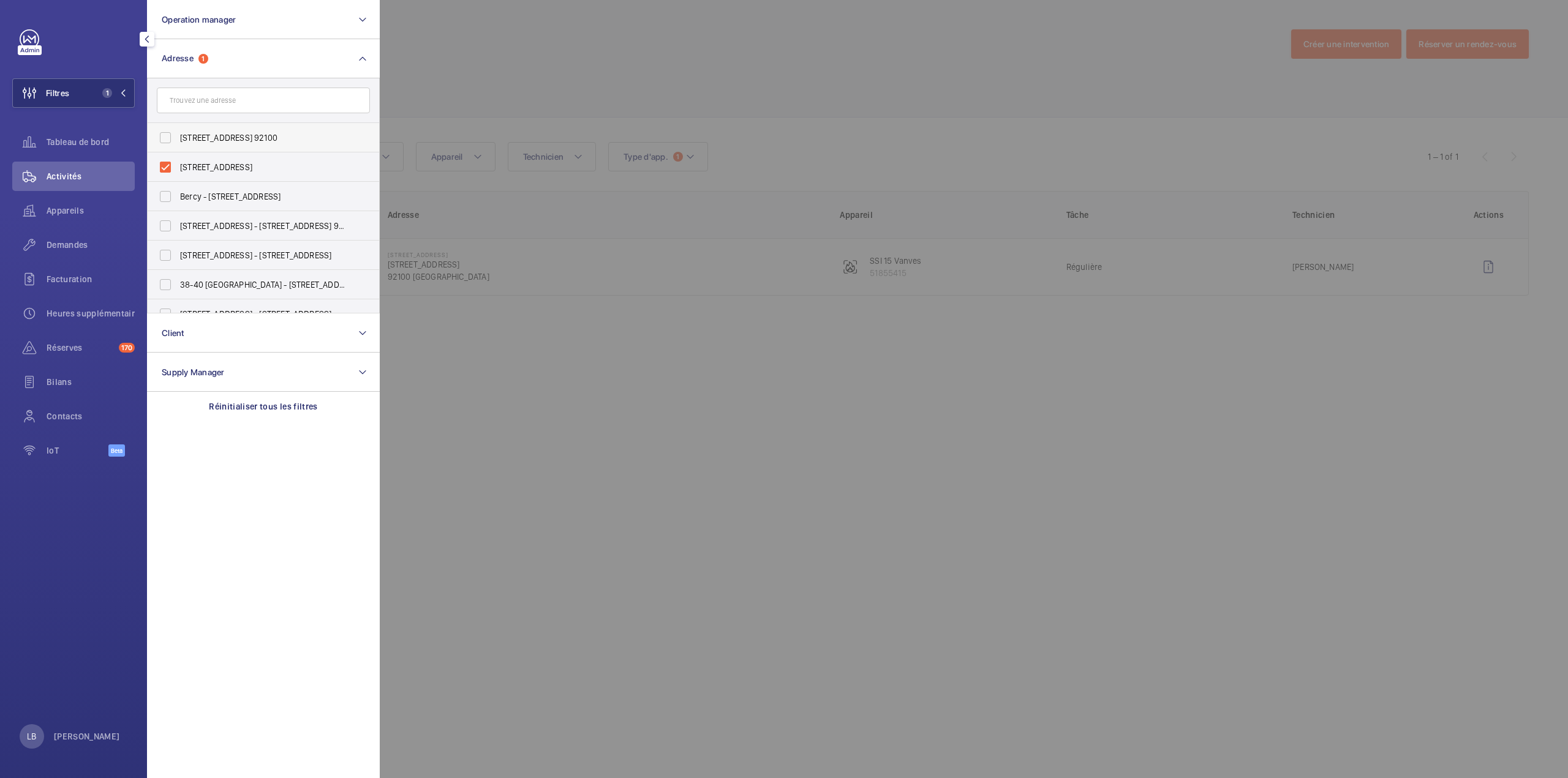
click at [167, 167] on input "[STREET_ADDRESS]" at bounding box center [165, 166] width 24 height 24
checkbox input "false"
click at [300, 96] on input "text" at bounding box center [263, 100] width 213 height 26
type input "trudaine"
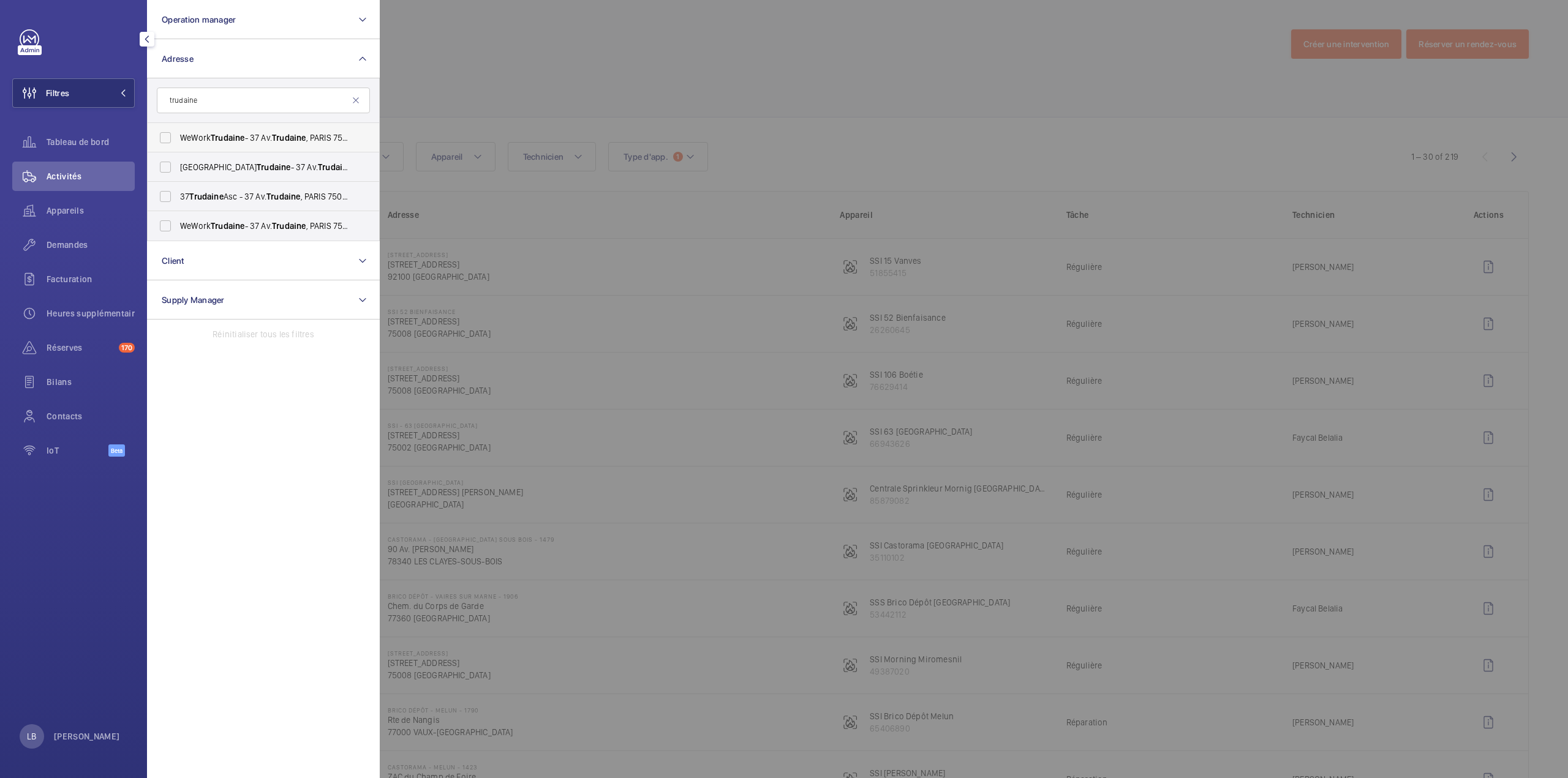
click at [162, 138] on label "WeWork Trudaine - 37 Av. Trudaine , [GEOGRAPHIC_DATA]" at bounding box center [254, 137] width 213 height 29
click at [162, 138] on input "WeWork Trudaine - 37 Av. Trudaine , [GEOGRAPHIC_DATA]" at bounding box center [165, 137] width 24 height 24
checkbox input "true"
click at [162, 170] on label "WeWork Avenue Trudaine - 37 Av. Trudaine , [GEOGRAPHIC_DATA]" at bounding box center [254, 167] width 213 height 29
click at [162, 170] on input "WeWork Avenue Trudaine - 37 Av. Trudaine , PARIS 75009" at bounding box center [165, 166] width 24 height 24
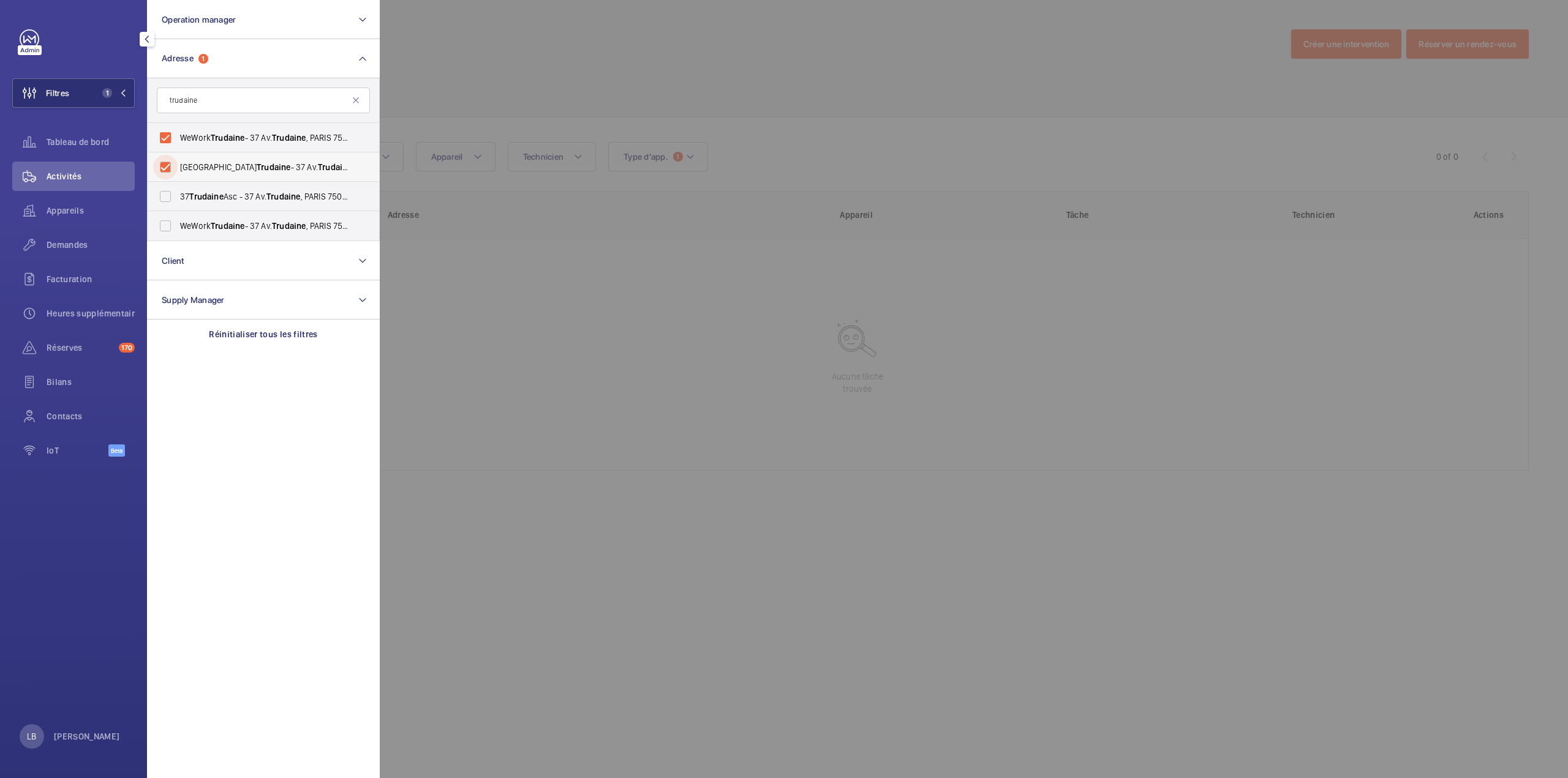
checkbox input "true"
click at [166, 200] on label "37 Trudaine Asc - 37 Av. Trudaine , PARIS 75009" at bounding box center [254, 196] width 213 height 29
click at [166, 200] on input "37 Trudaine Asc - 37 Av. Trudaine , PARIS 75009" at bounding box center [165, 196] width 24 height 24
checkbox input "true"
click at [161, 232] on label "WeWork Trudaine - 37 Av. Trudaine , PARIS 75009" at bounding box center [254, 226] width 213 height 29
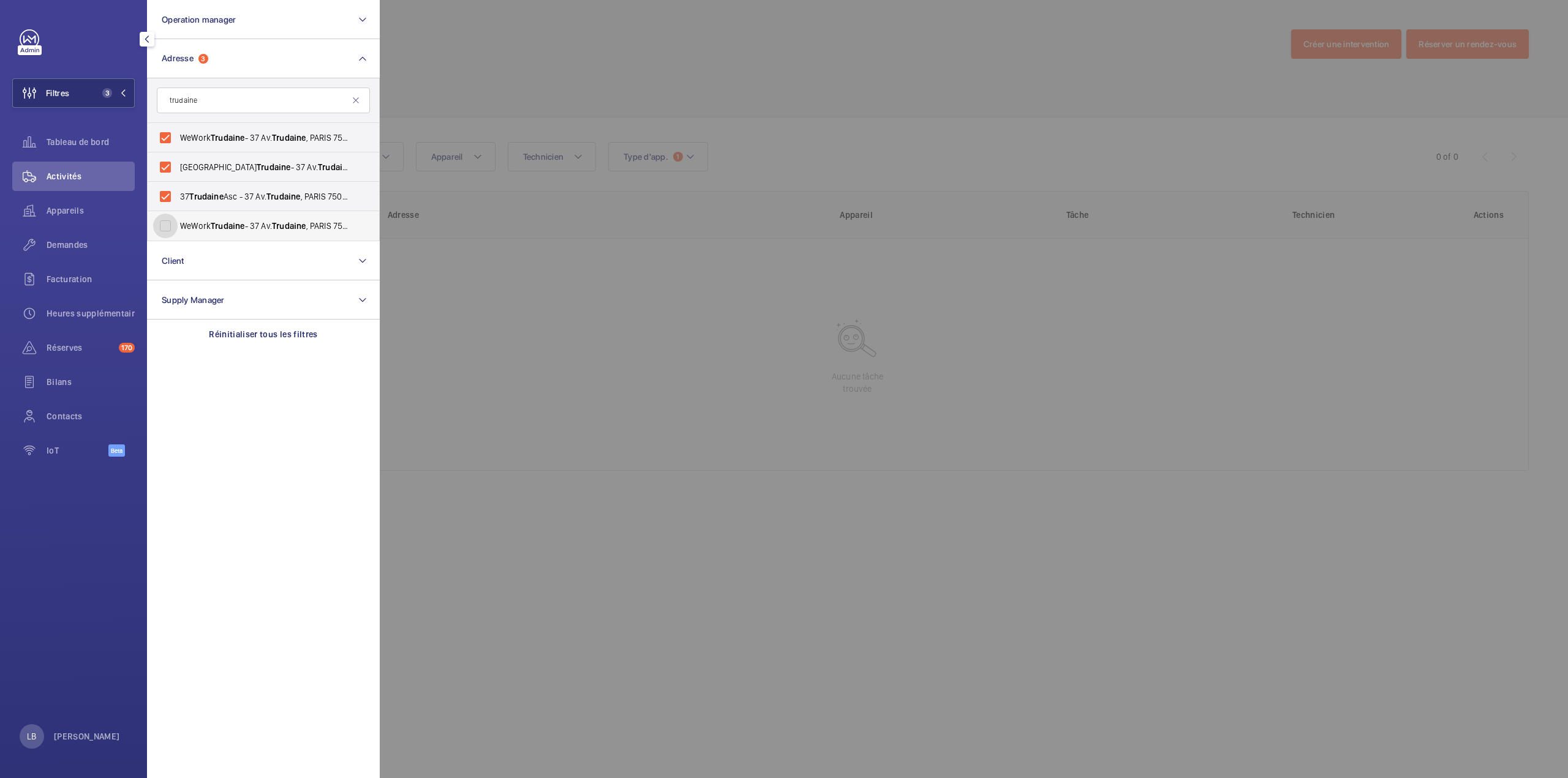
click at [161, 232] on input "WeWork Trudaine - 37 Av. Trudaine , PARIS 75009" at bounding box center [165, 225] width 24 height 24
checkbox input "true"
click at [439, 86] on div at bounding box center [1164, 389] width 1568 height 778
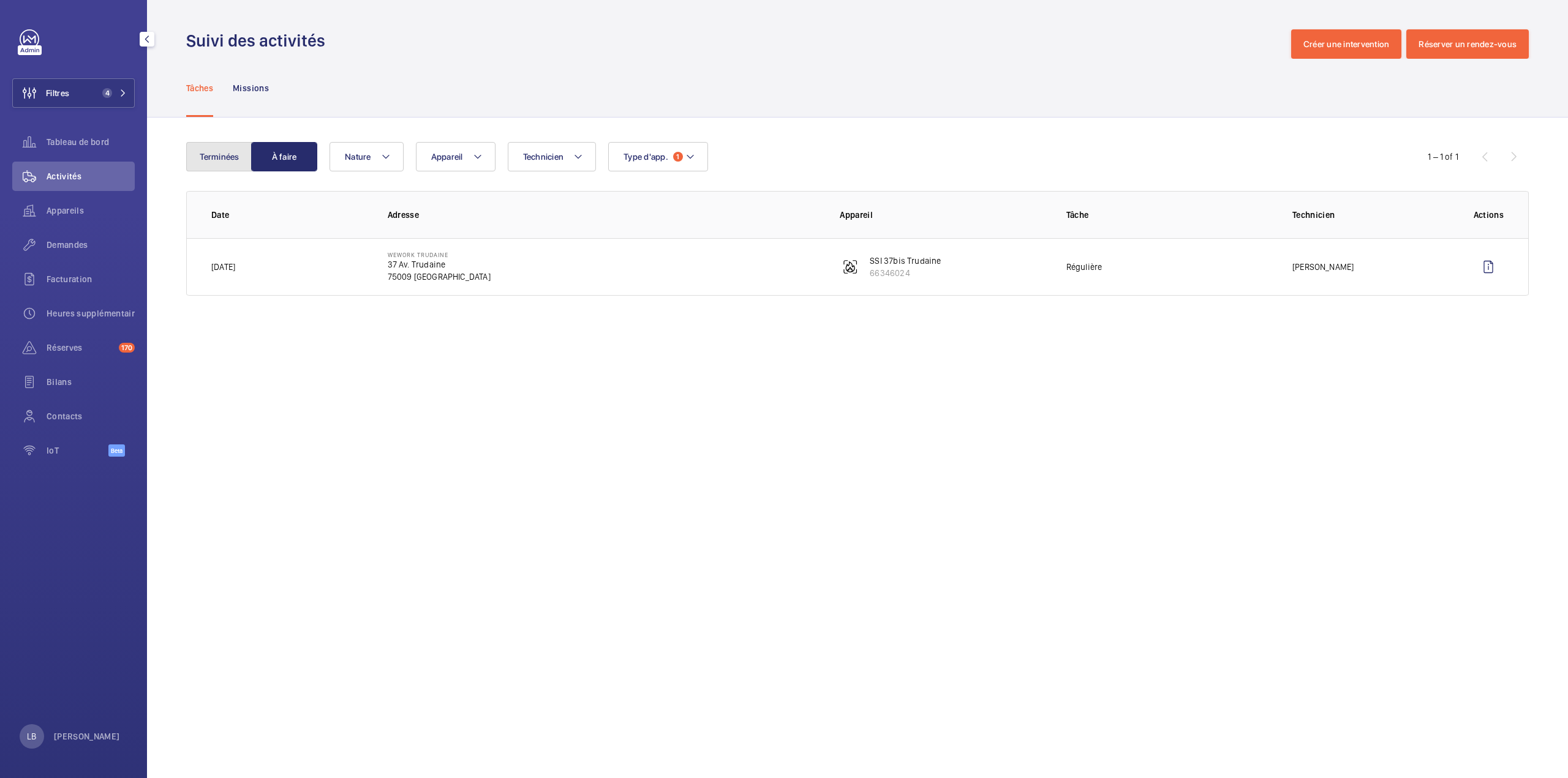
click at [229, 152] on button "Terminées" at bounding box center [219, 157] width 66 height 29
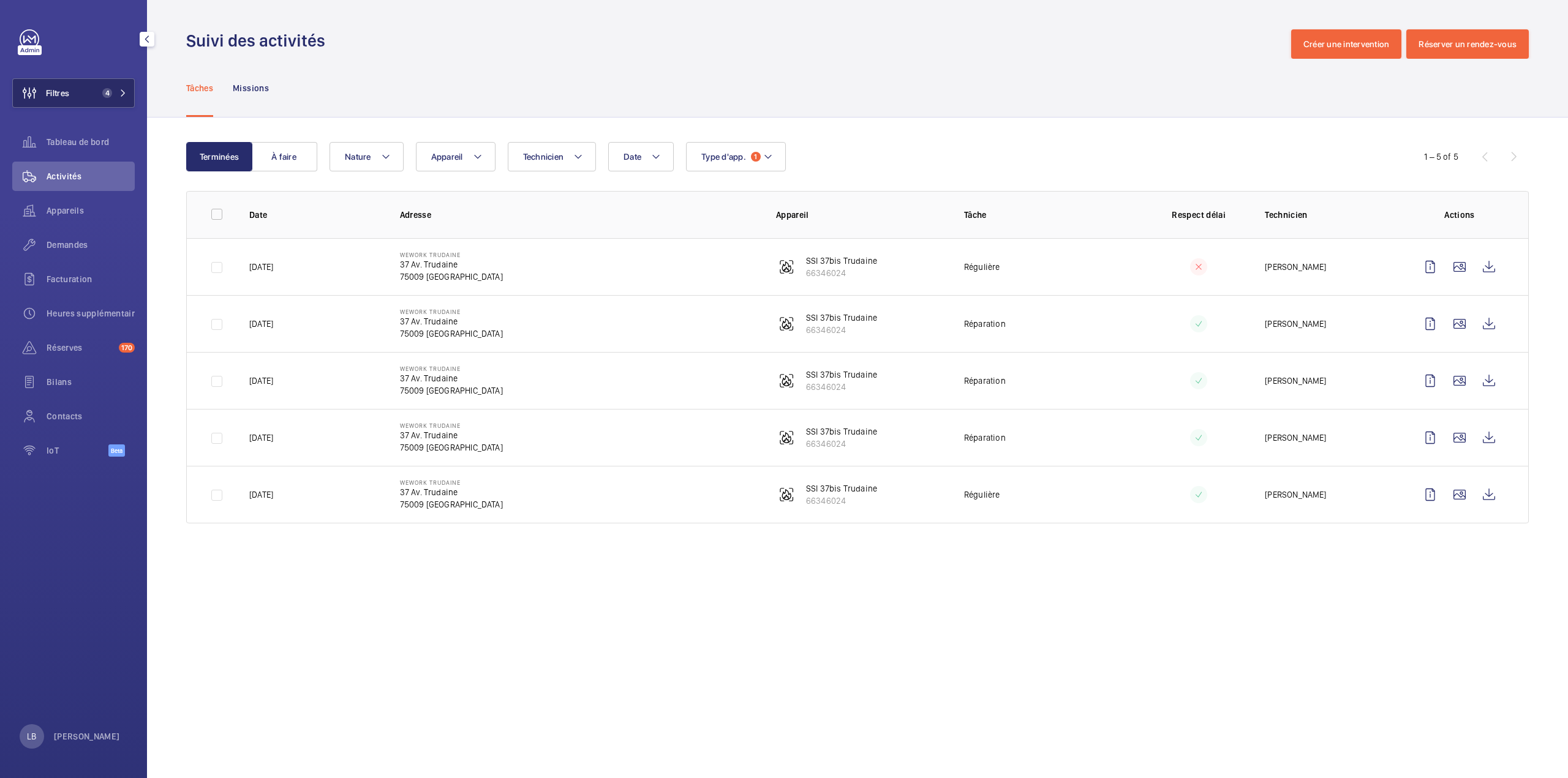
click at [62, 86] on span "Filtres" at bounding box center [41, 93] width 56 height 29
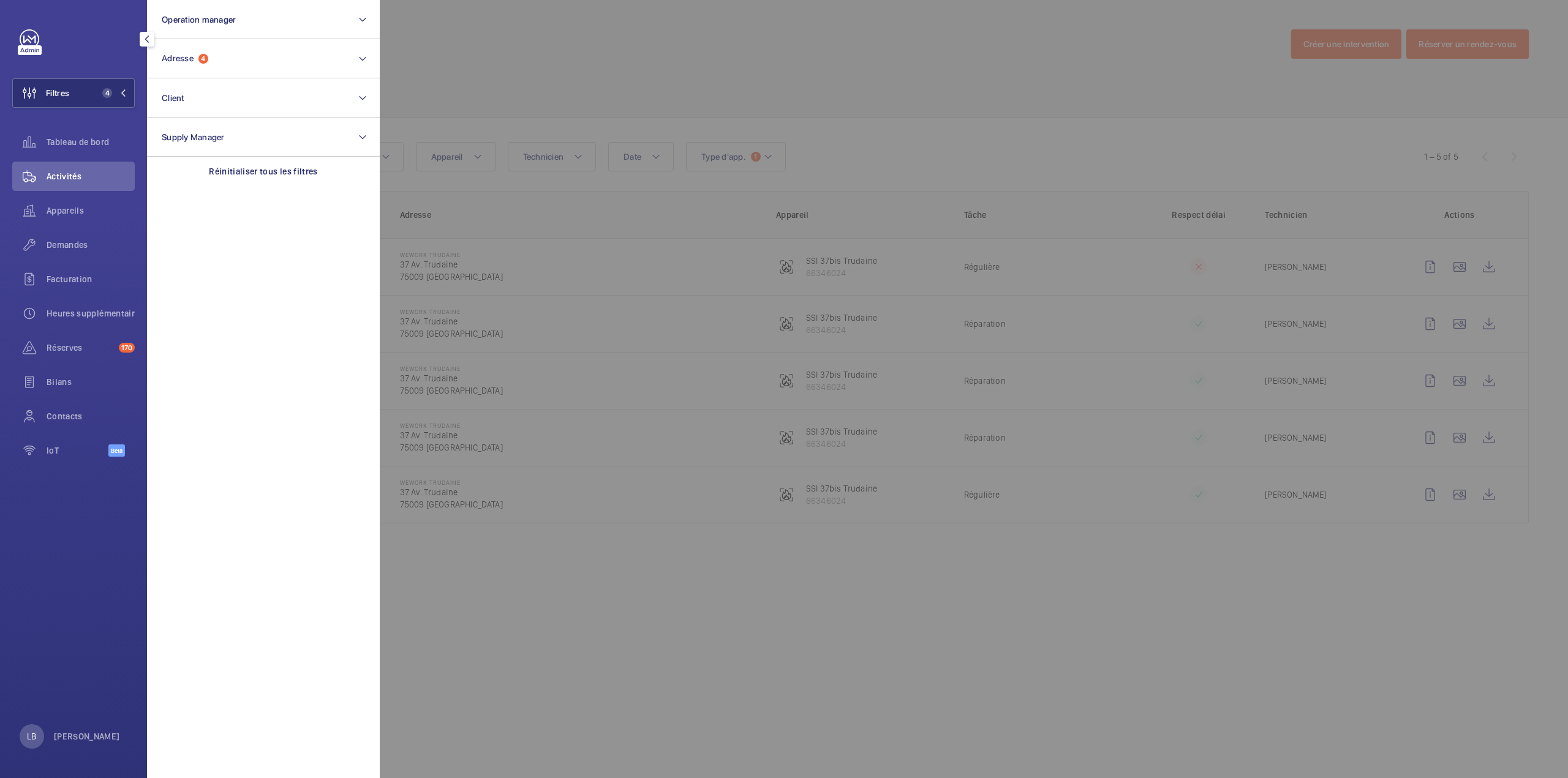
click at [53, 227] on div "Appareils" at bounding box center [74, 212] width 123 height 34
click at [56, 248] on span "Demandes" at bounding box center [90, 245] width 88 height 12
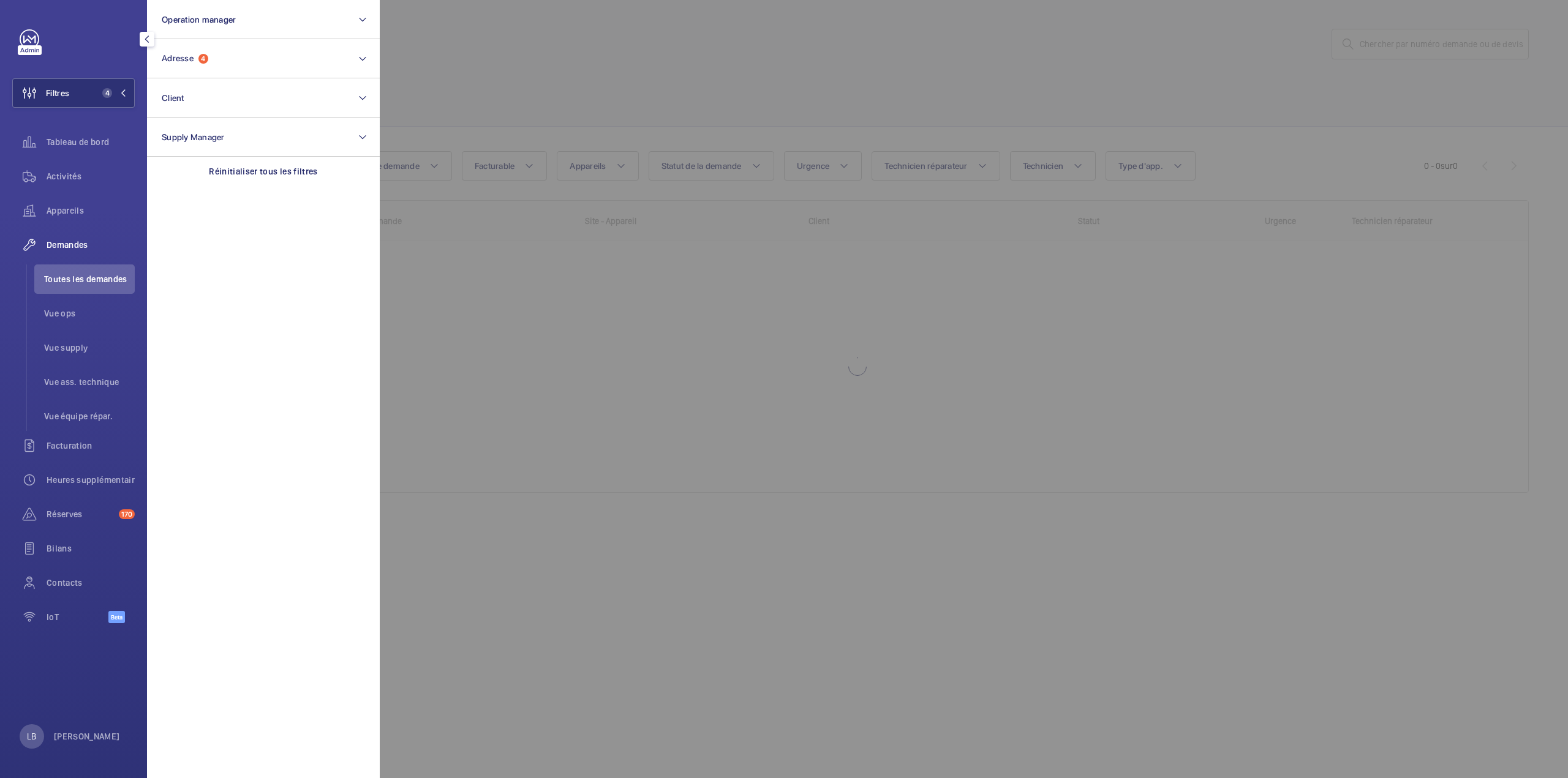
click at [522, 53] on div at bounding box center [1164, 389] width 1568 height 778
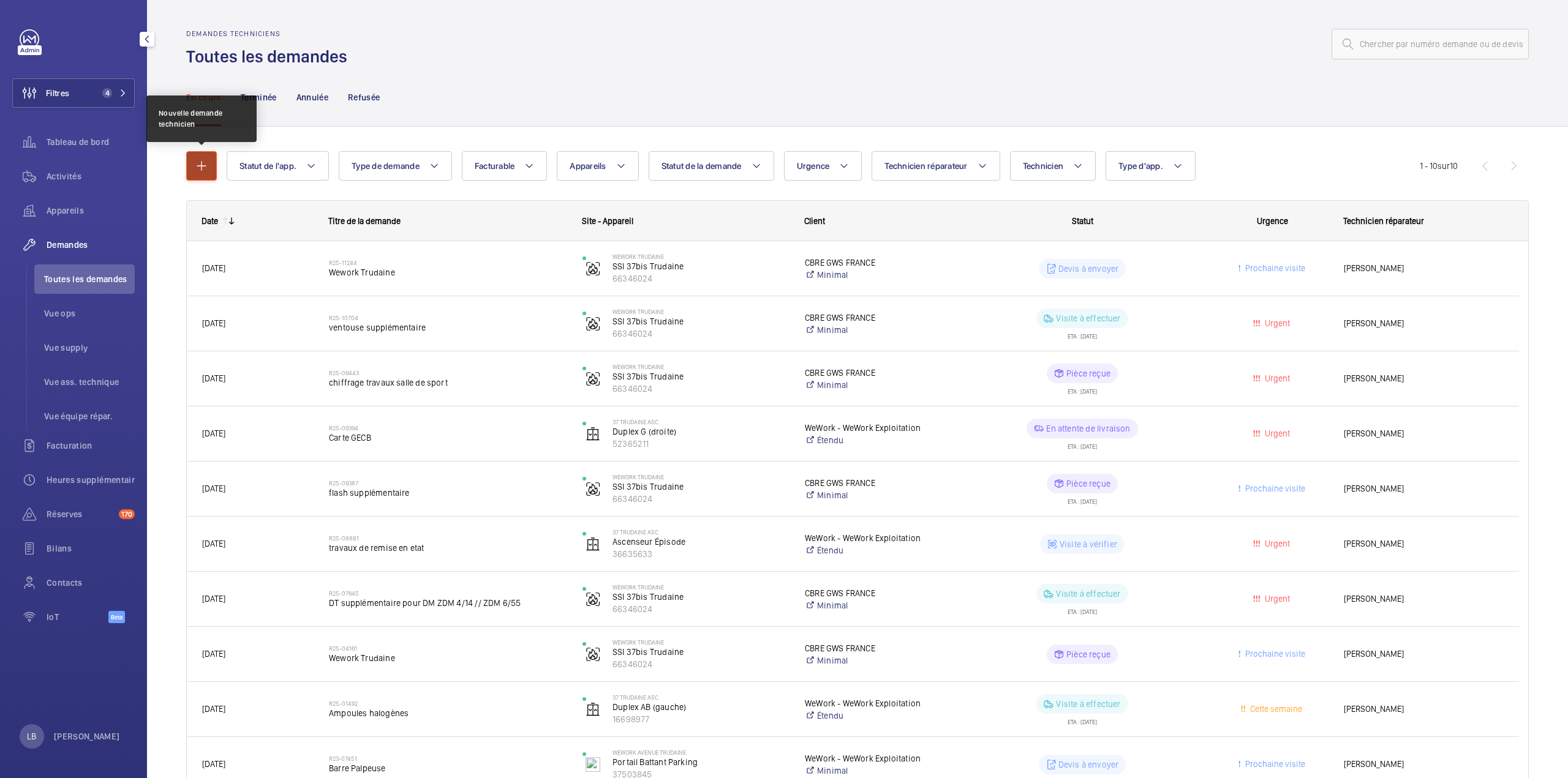
click at [191, 175] on button "button" at bounding box center [201, 166] width 31 height 29
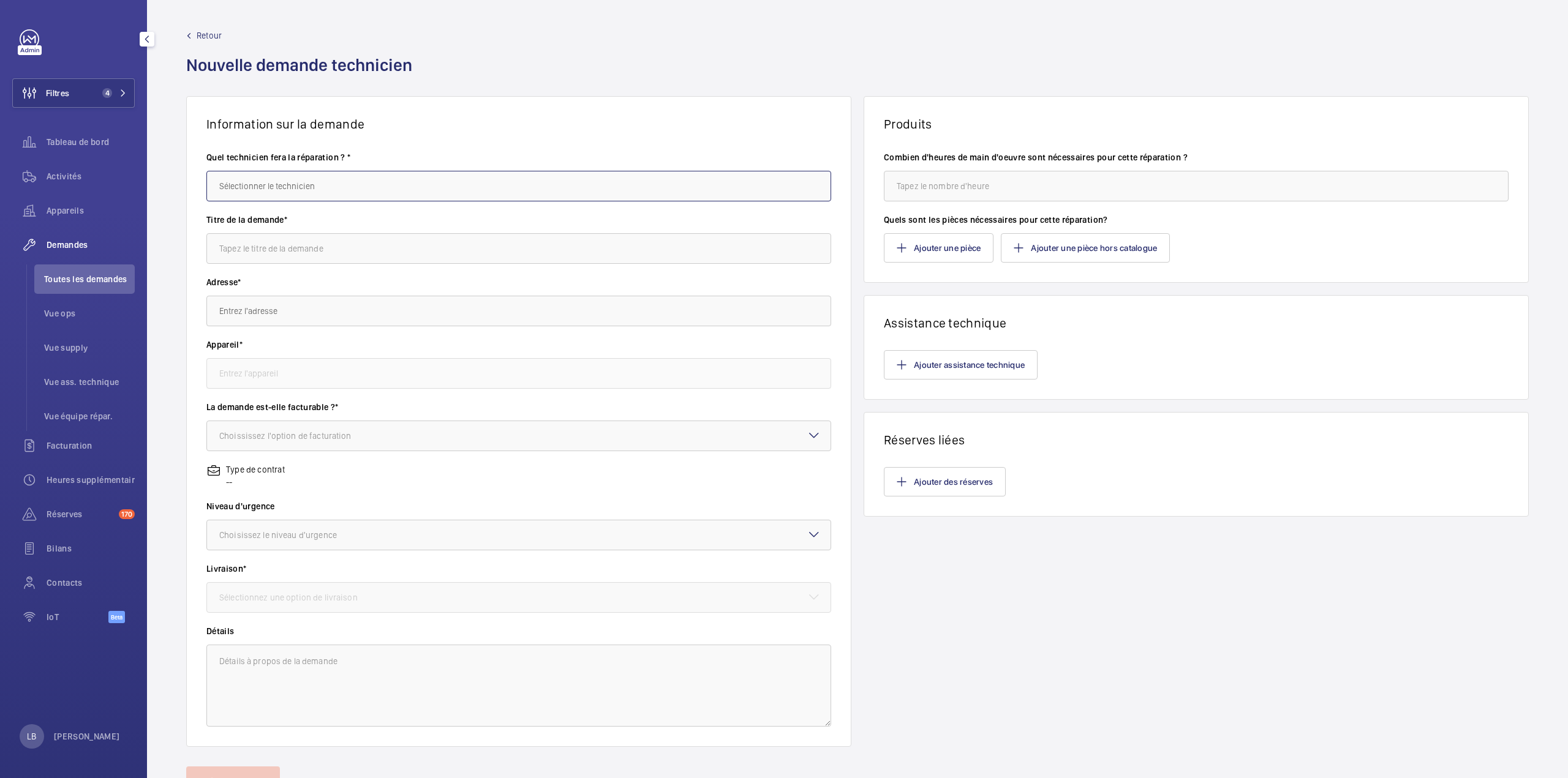
click at [381, 188] on input "text" at bounding box center [518, 186] width 624 height 31
type input "f"
click at [269, 248] on mat-option "Alain Bedime" at bounding box center [516, 252] width 619 height 29
type input "Alain Bedime"
click at [273, 254] on input "text" at bounding box center [518, 248] width 624 height 31
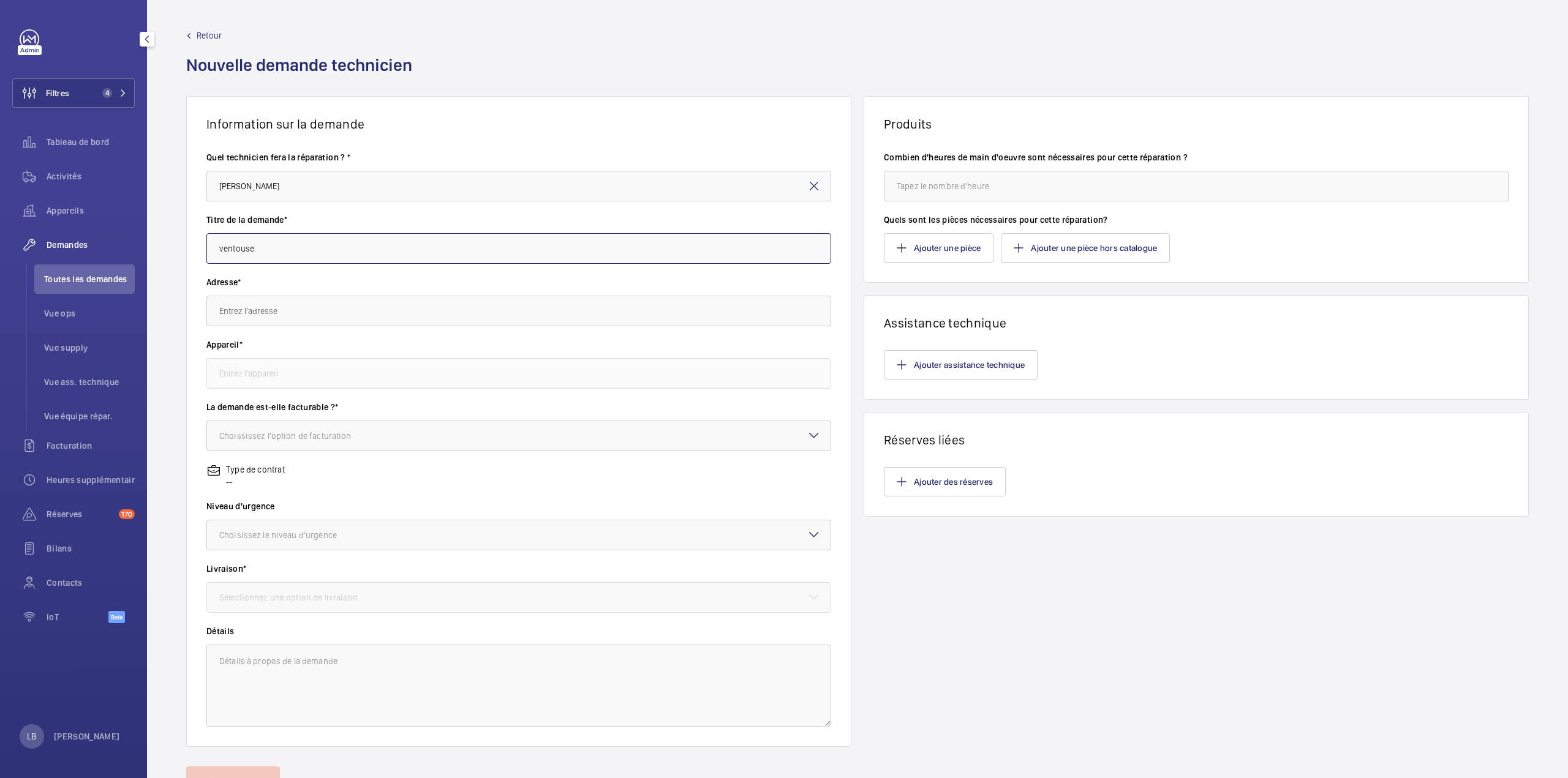
type input "ventouse"
click at [207, 29] on span "Retour" at bounding box center [209, 35] width 25 height 12
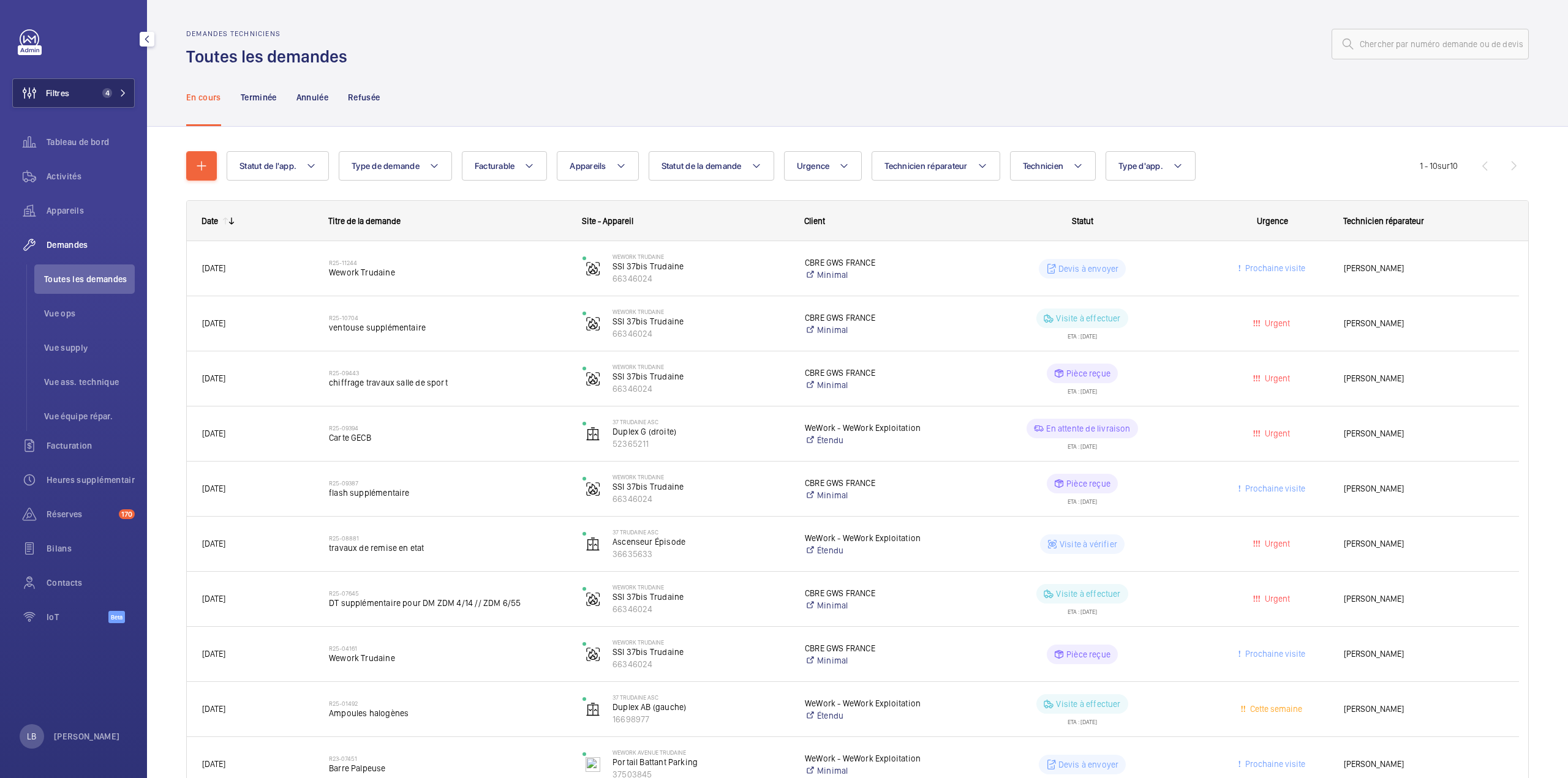
click at [91, 85] on button "Filtres 4" at bounding box center [74, 93] width 123 height 29
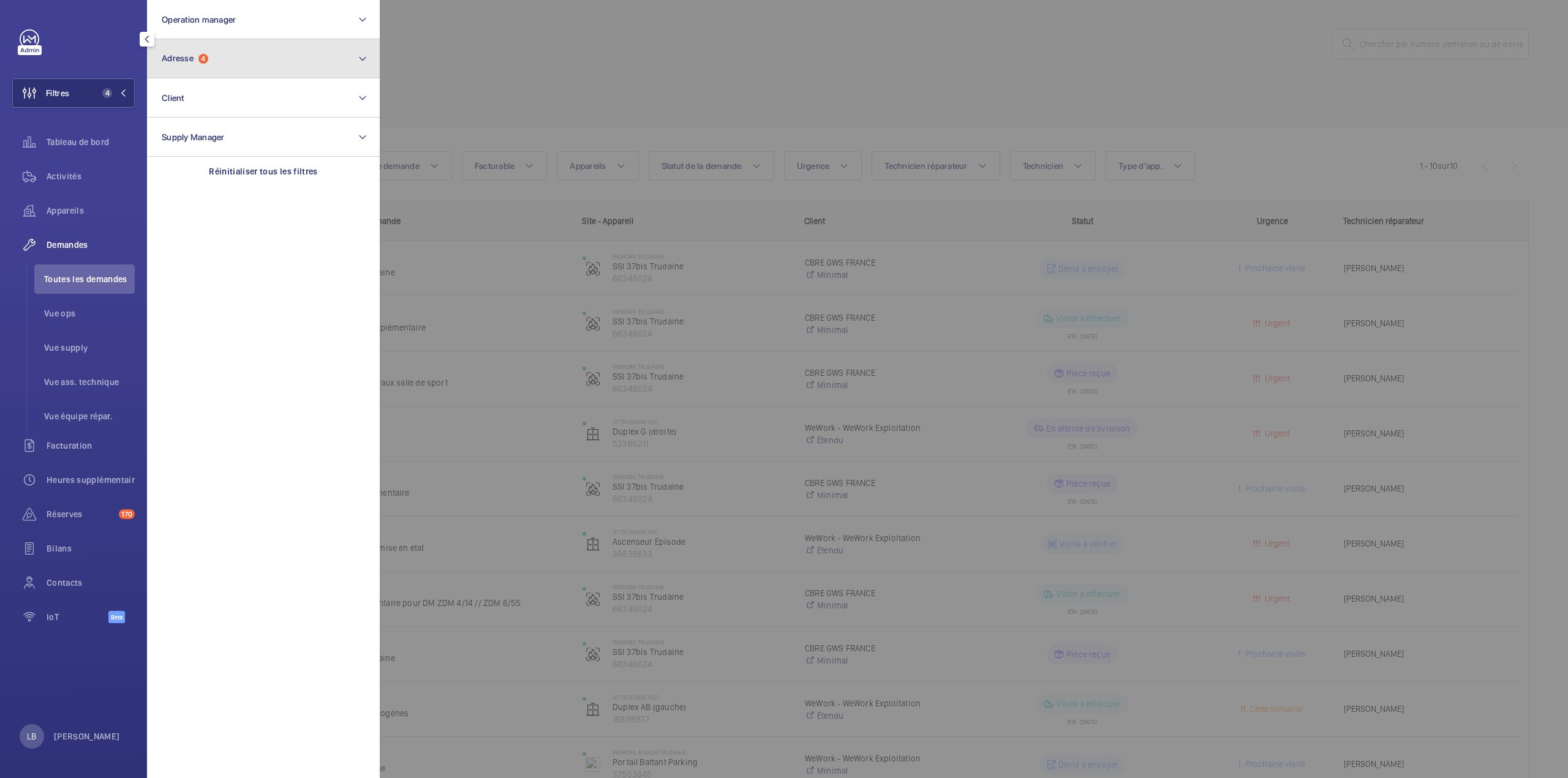
click at [205, 58] on span "4" at bounding box center [203, 59] width 10 height 10
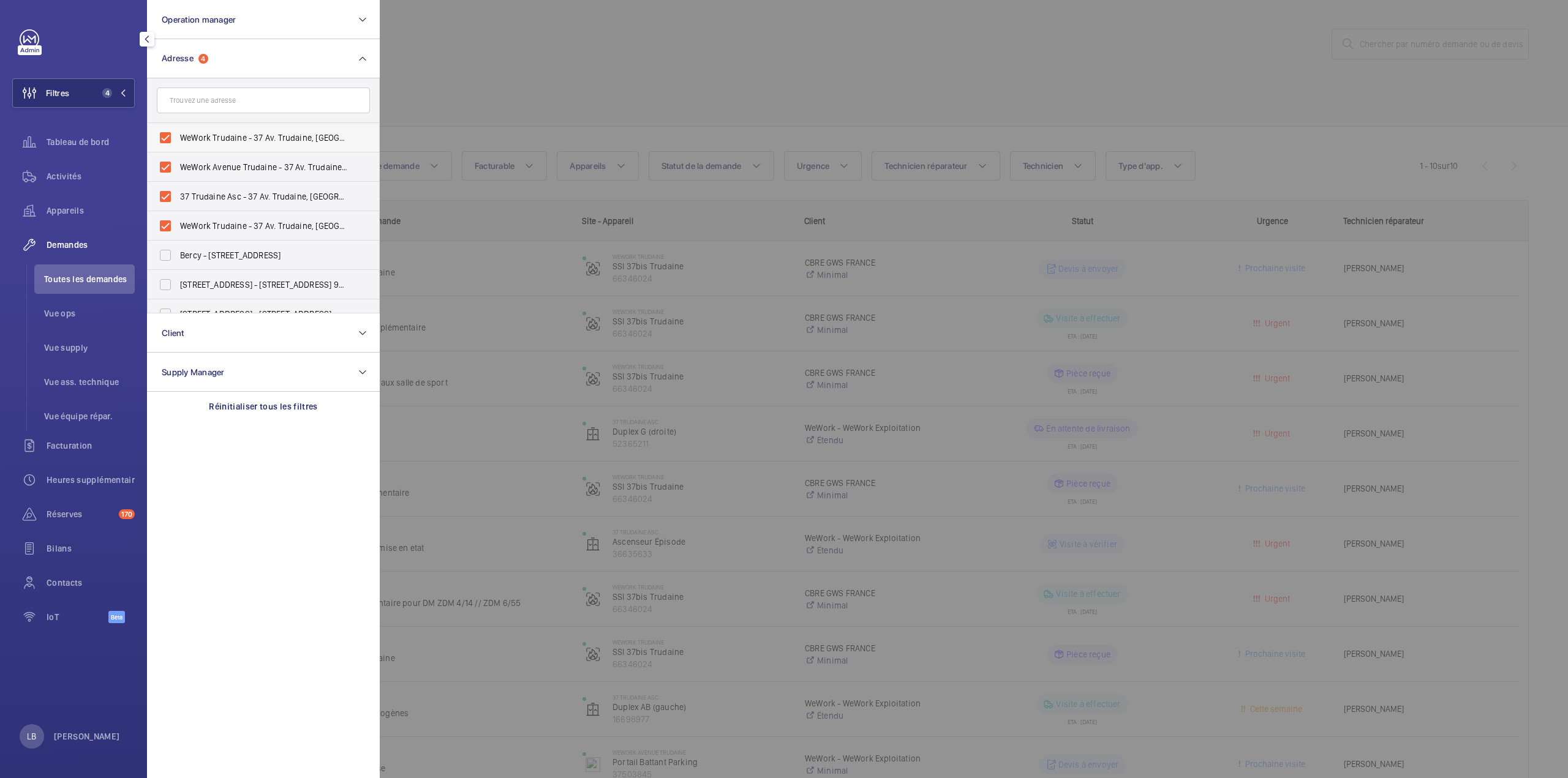
click at [168, 139] on label "WeWork Trudaine - 37 Av. Trudaine, PARIS 75009" at bounding box center [254, 137] width 213 height 29
click at [168, 139] on input "WeWork Trudaine - 37 Av. Trudaine, PARIS 75009" at bounding box center [165, 137] width 24 height 24
checkbox input "false"
click at [163, 170] on label "WeWork Avenue Trudaine - 37 Av. Trudaine, PARIS 75009" at bounding box center [254, 167] width 213 height 29
click at [163, 170] on input "WeWork Avenue Trudaine - 37 Av. Trudaine, PARIS 75009" at bounding box center [165, 166] width 24 height 24
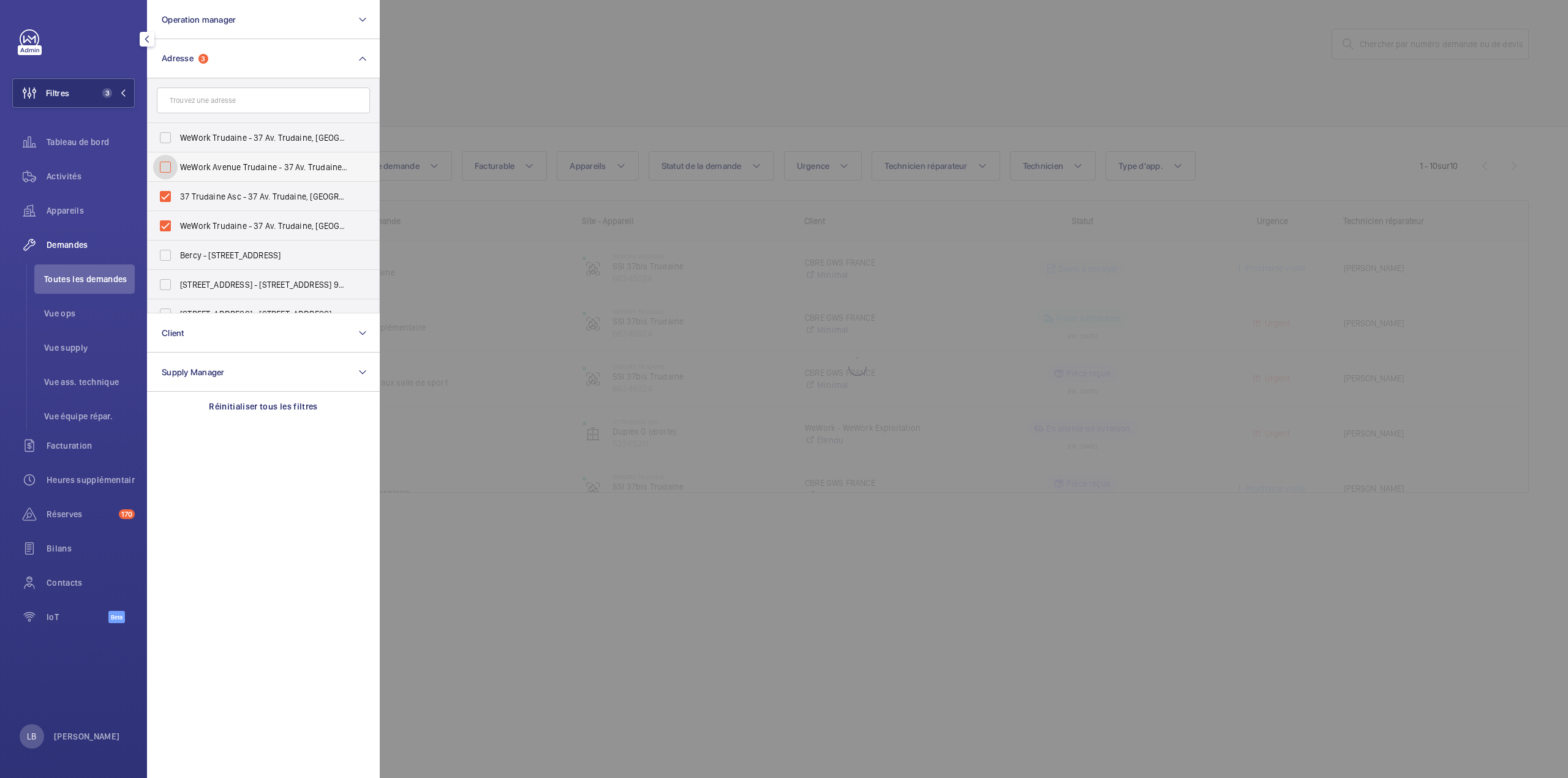
checkbox input "false"
click at [170, 200] on label "37 Trudaine Asc - 37 Av. Trudaine, PARIS 75009" at bounding box center [254, 196] width 213 height 29
click at [170, 200] on input "37 Trudaine Asc - 37 Av. Trudaine, PARIS 75009" at bounding box center [165, 196] width 24 height 24
checkbox input "false"
click at [166, 228] on label "WeWork Trudaine - 37 Av. Trudaine, PARIS 75009" at bounding box center [254, 226] width 213 height 29
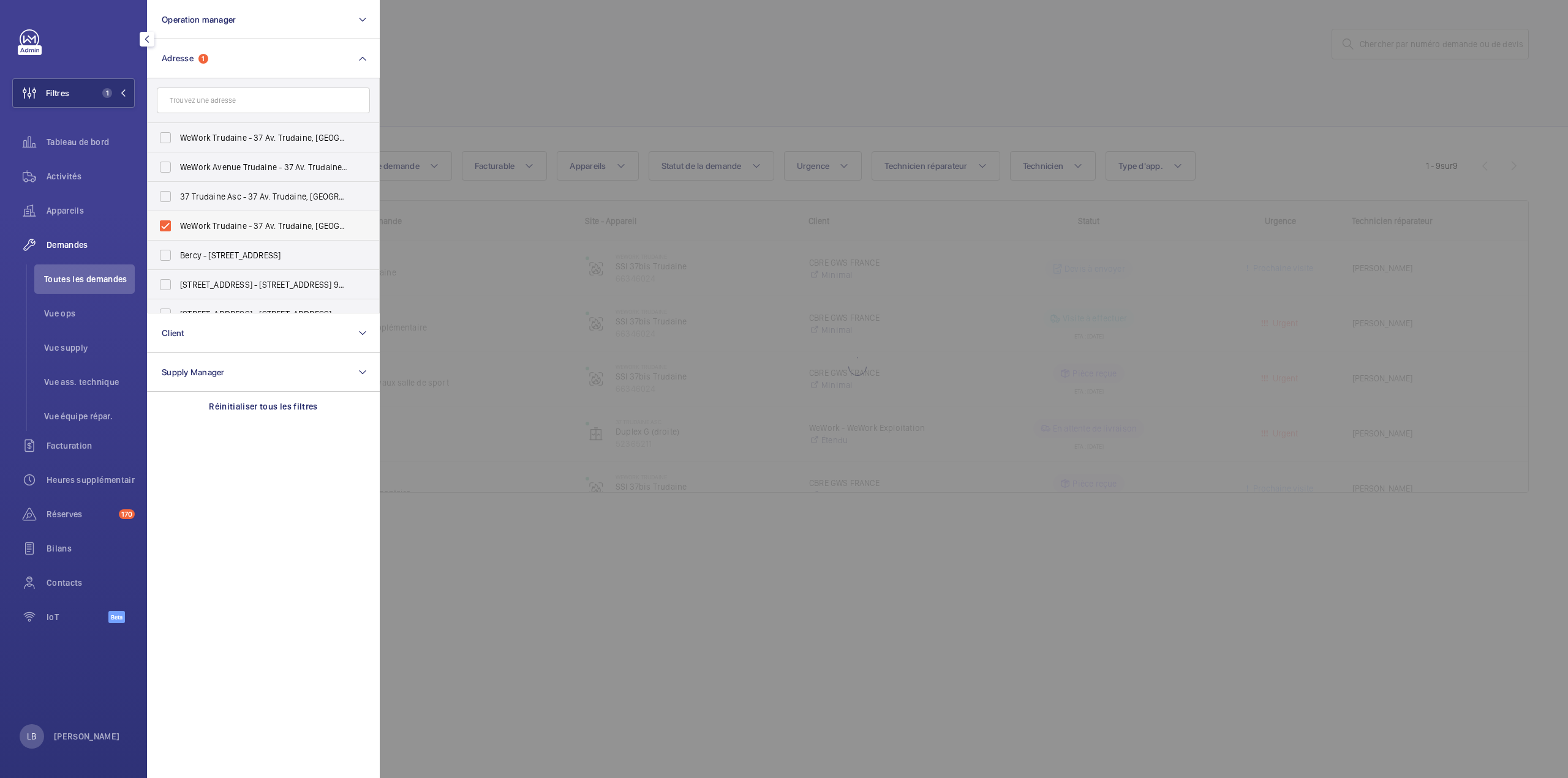
click at [166, 228] on input "WeWork Trudaine - 37 Av. Trudaine, PARIS 75009" at bounding box center [165, 225] width 24 height 24
checkbox input "false"
click at [213, 102] on input "text" at bounding box center [263, 100] width 213 height 26
paste input "4 Rue Jules Lefebvre"
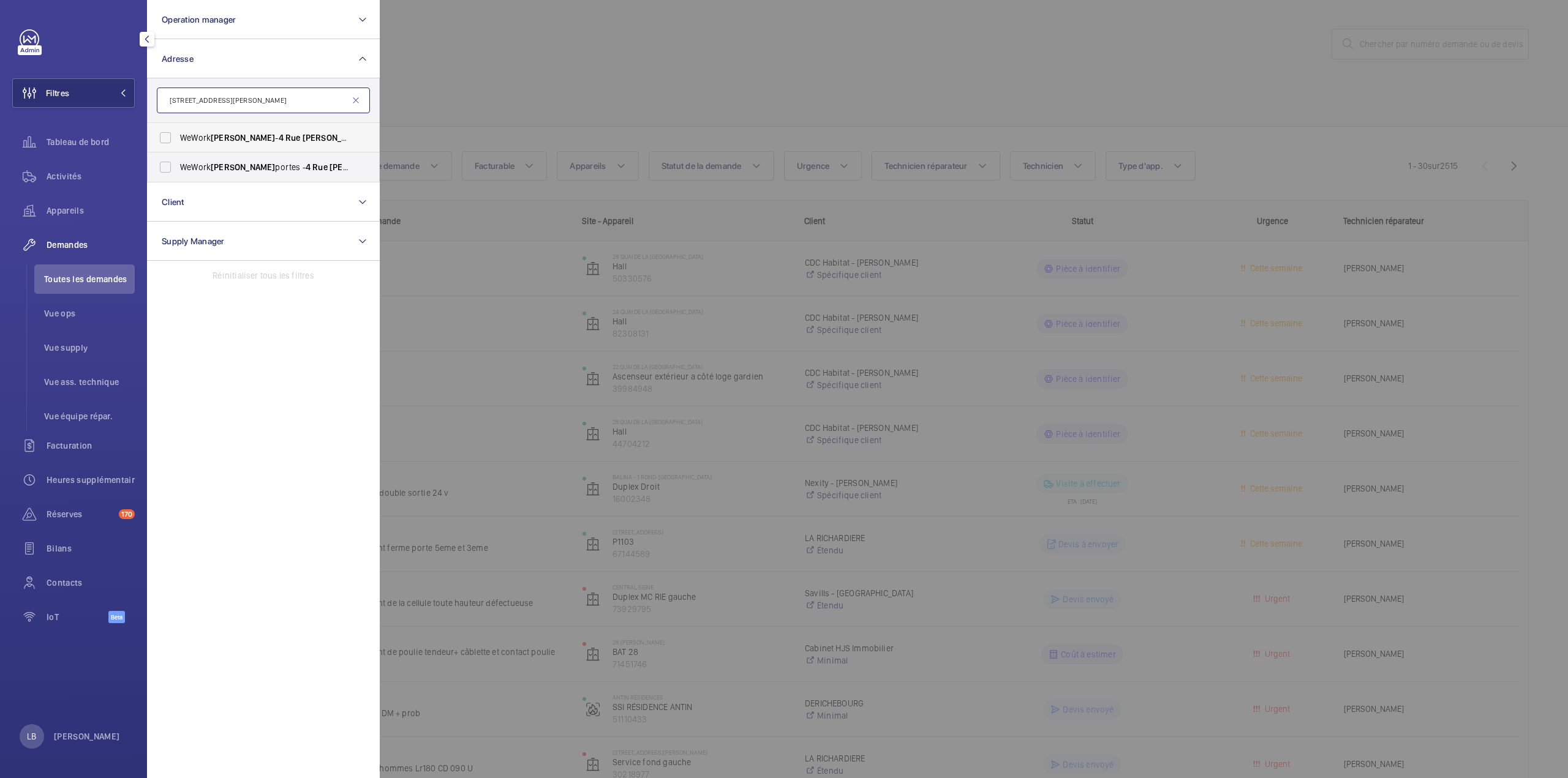
type input "4 Rue Jules Lefebvre"
click at [164, 137] on label "WeWork Lefebvre - 4 Rue Jules Lefebvre , PARIS 75009" at bounding box center [254, 137] width 213 height 29
click at [164, 137] on input "WeWork Lefebvre - 4 Rue Jules Lefebvre , PARIS 75009" at bounding box center [165, 137] width 24 height 24
checkbox input "true"
click at [163, 178] on label "WeWork Lefebvre portes - 4 Rue Jules Lefebvre , PARIS 75009" at bounding box center [254, 167] width 213 height 29
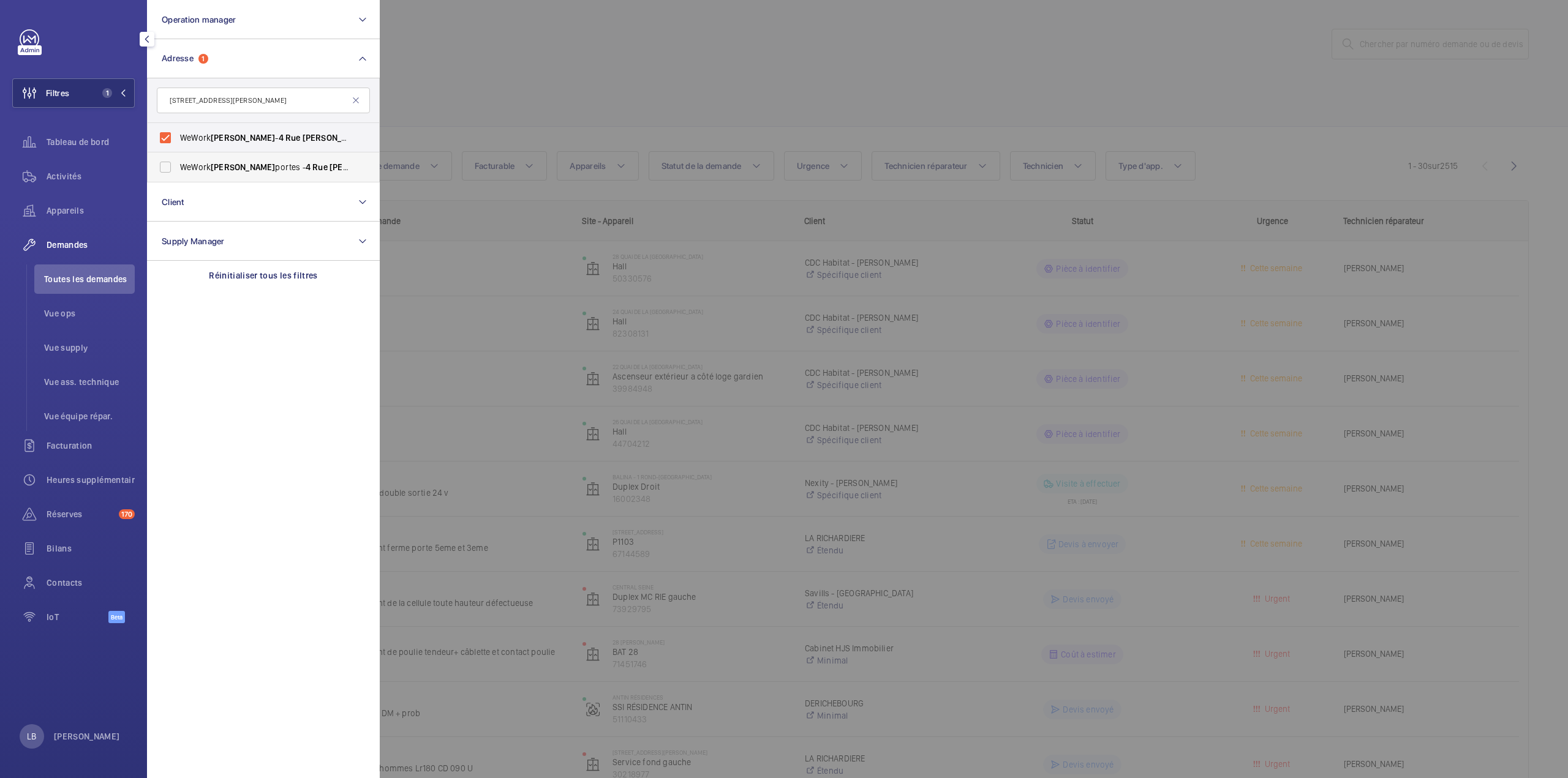
click at [163, 178] on input "WeWork Lefebvre portes - 4 Rue Jules Lefebvre , PARIS 75009" at bounding box center [165, 166] width 24 height 24
checkbox input "true"
click at [550, 69] on div at bounding box center [1164, 389] width 1568 height 778
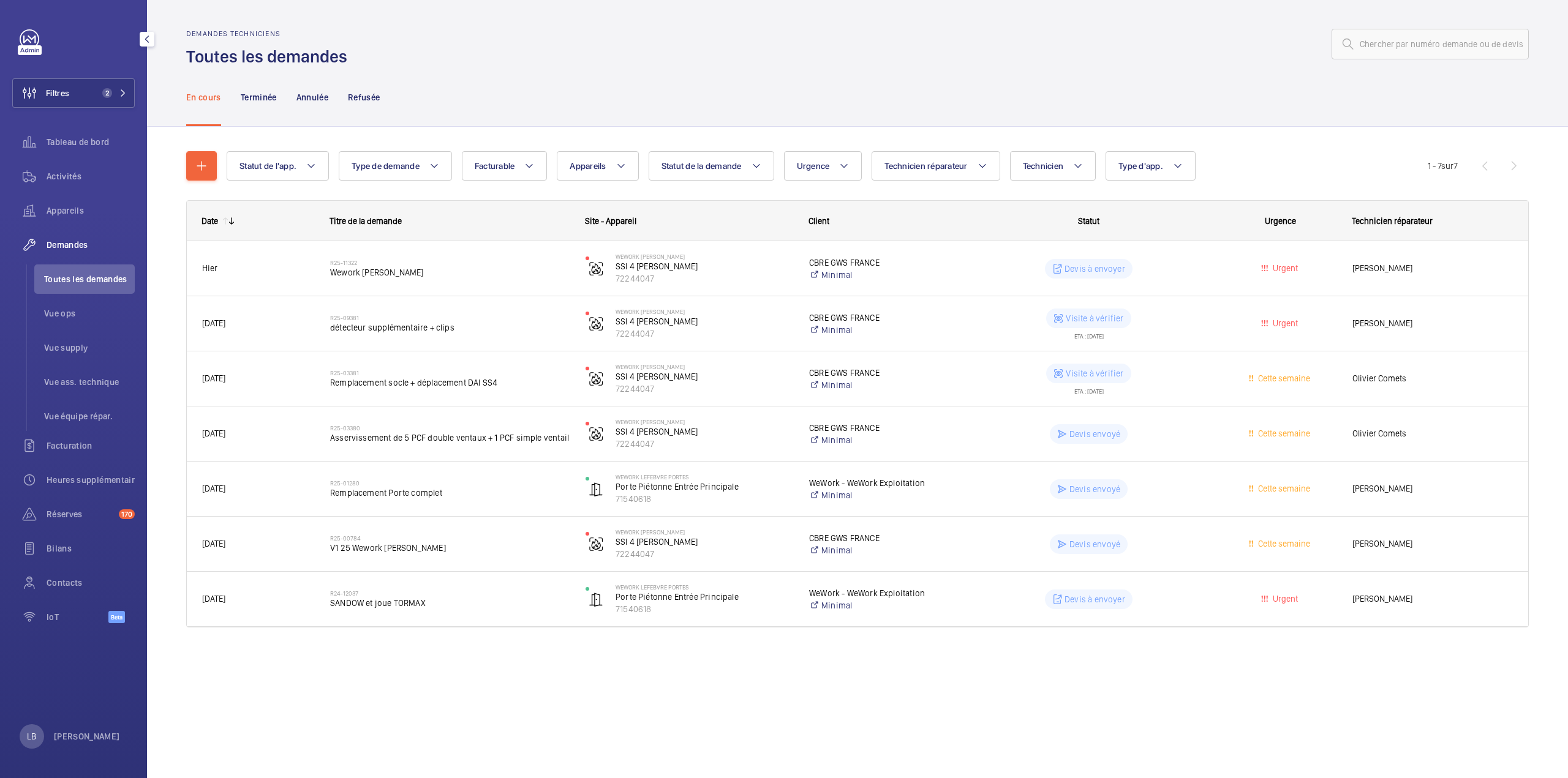
click at [71, 281] on span "Toutes les demandes" at bounding box center [90, 279] width 91 height 12
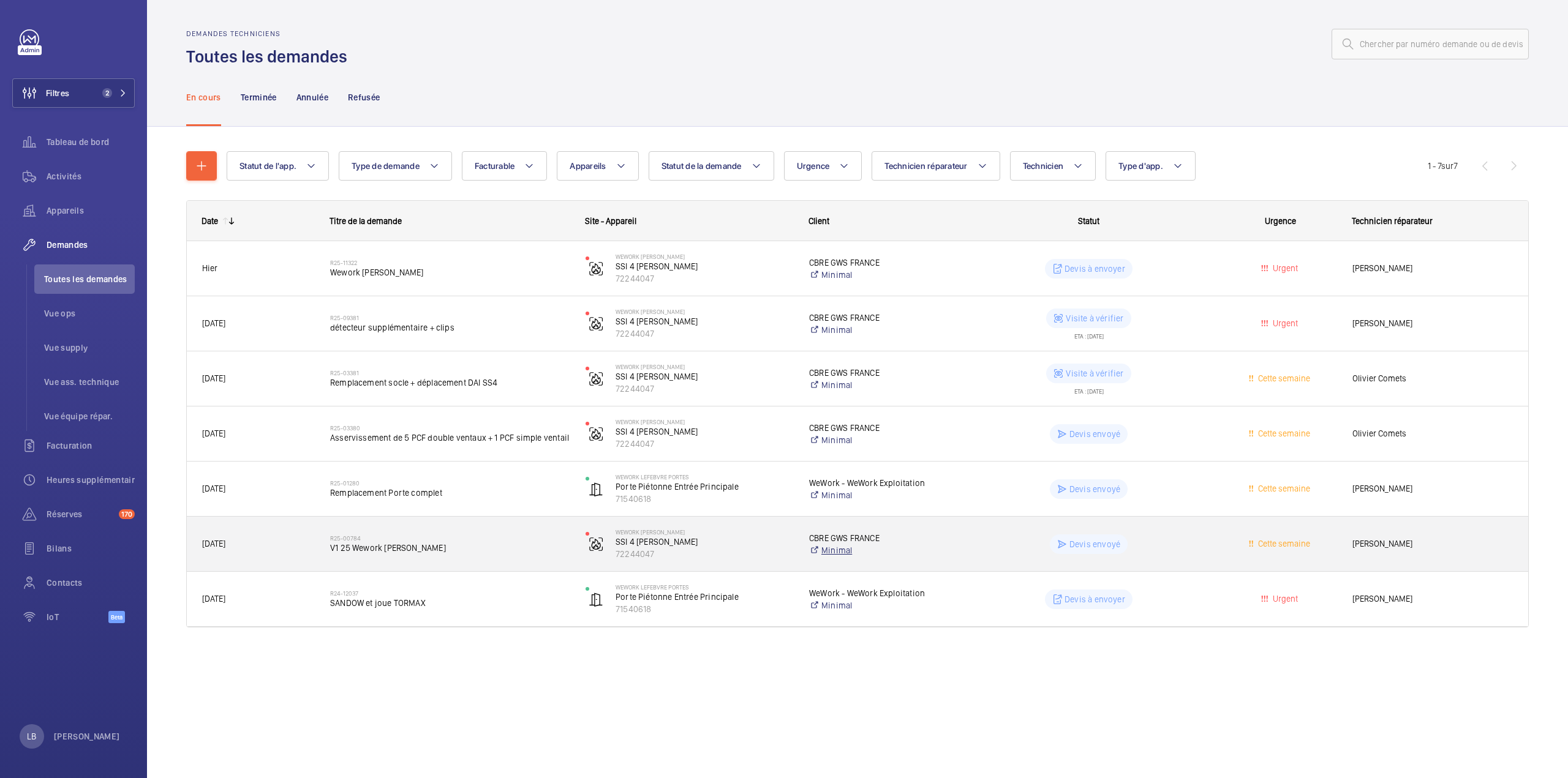
click at [922, 546] on link "Minimal" at bounding box center [880, 551] width 144 height 12
click at [1154, 527] on div "Devis envoyé" at bounding box center [1081, 544] width 254 height 44
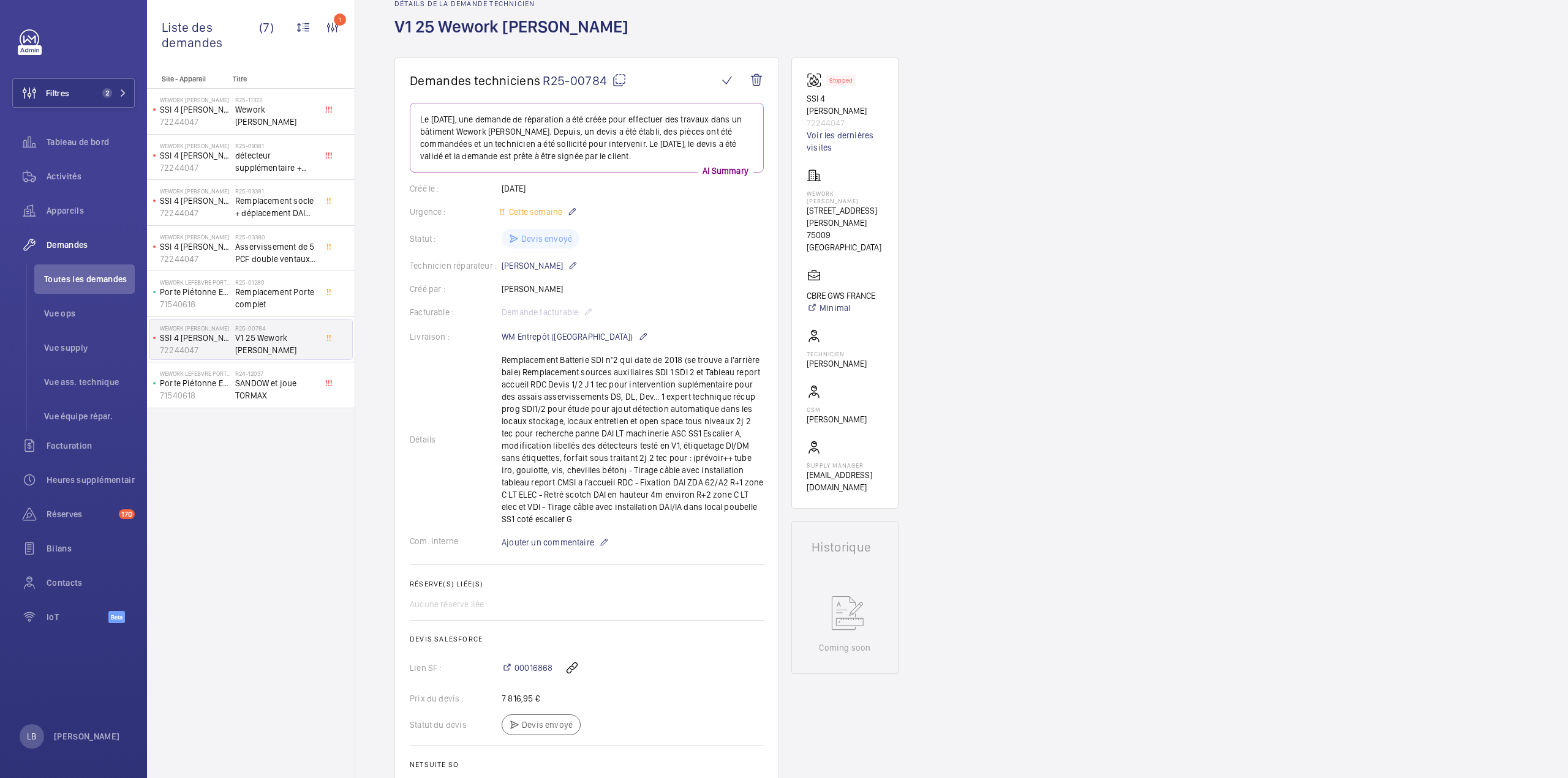
scroll to position [245, 0]
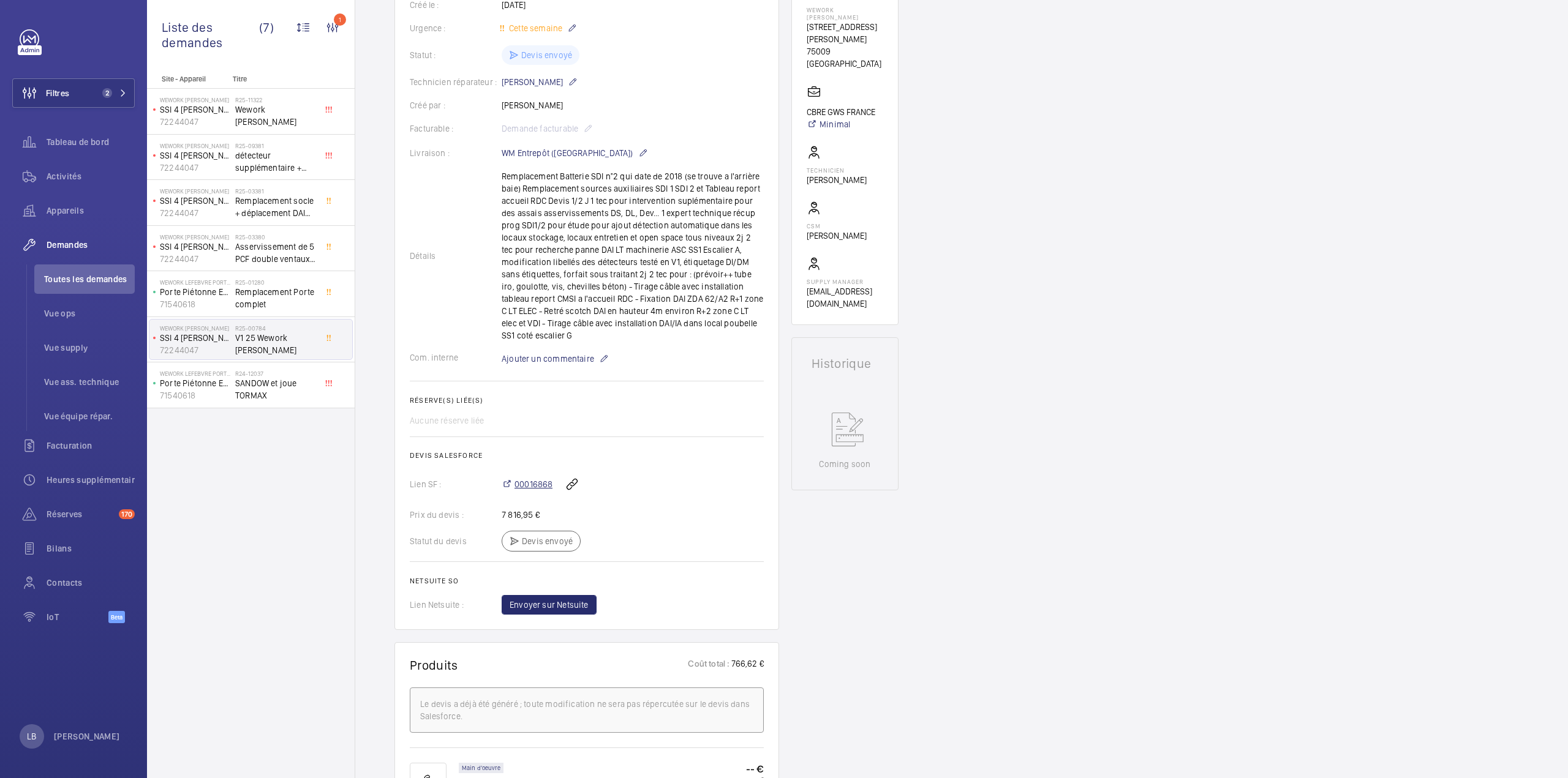
click at [531, 484] on span "00016868" at bounding box center [533, 484] width 38 height 12
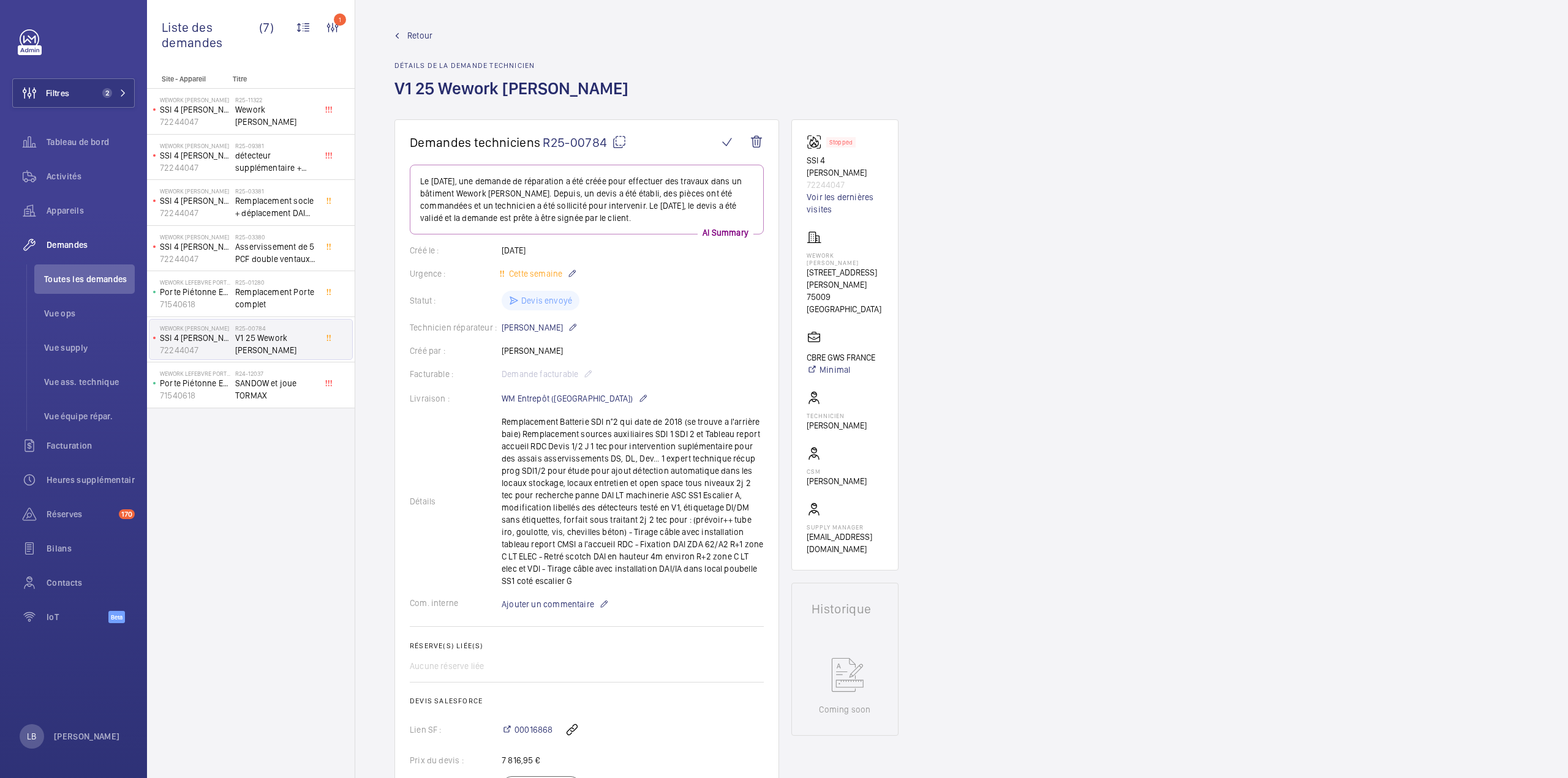
click at [411, 33] on span "Retour" at bounding box center [420, 35] width 25 height 12
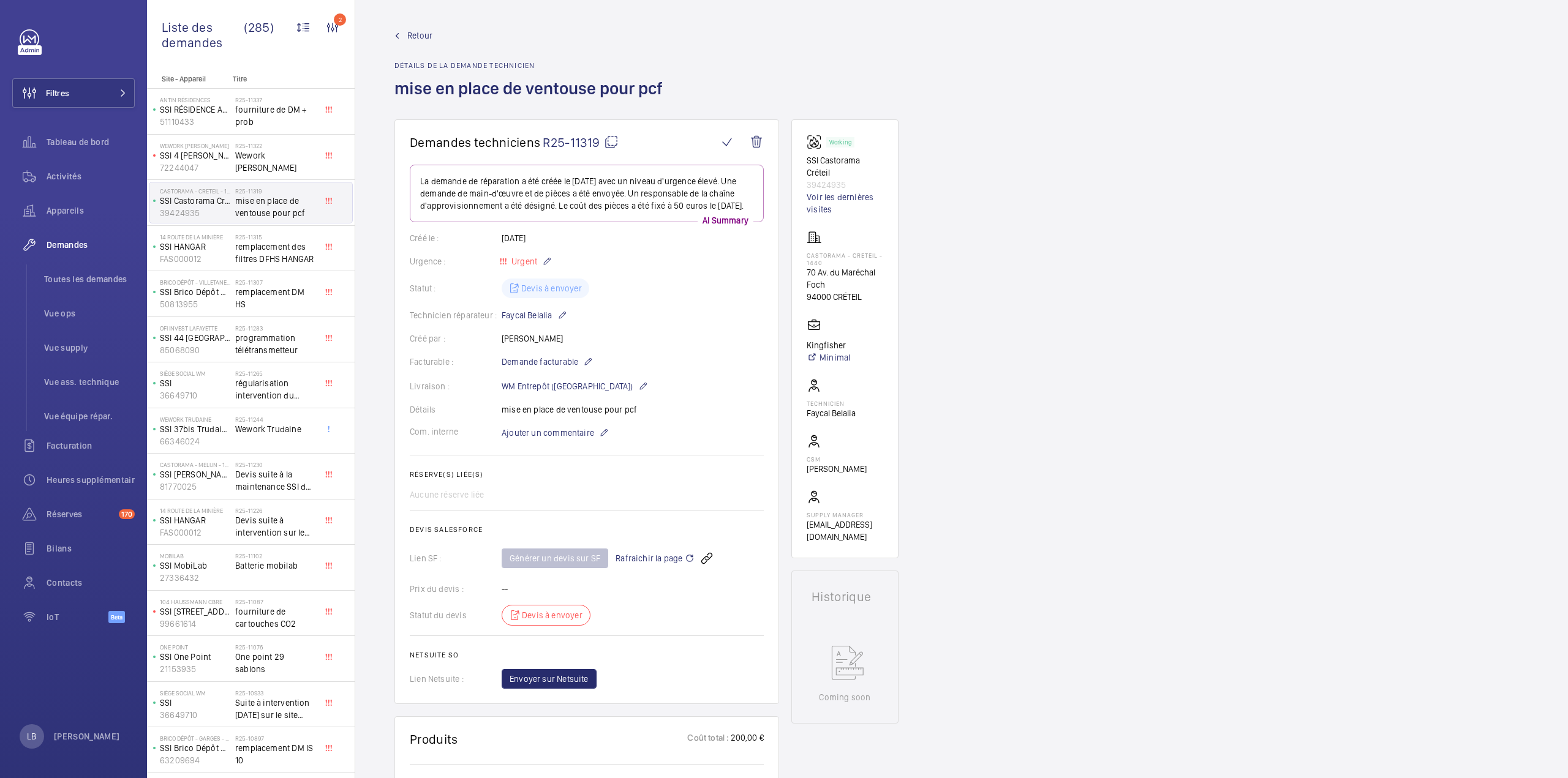
click at [806, 49] on div "Retour Détails de la demande technicien mise en place de ventouse pour pcf" at bounding box center [961, 74] width 1134 height 90
click at [410, 29] on span "Retour" at bounding box center [420, 35] width 25 height 12
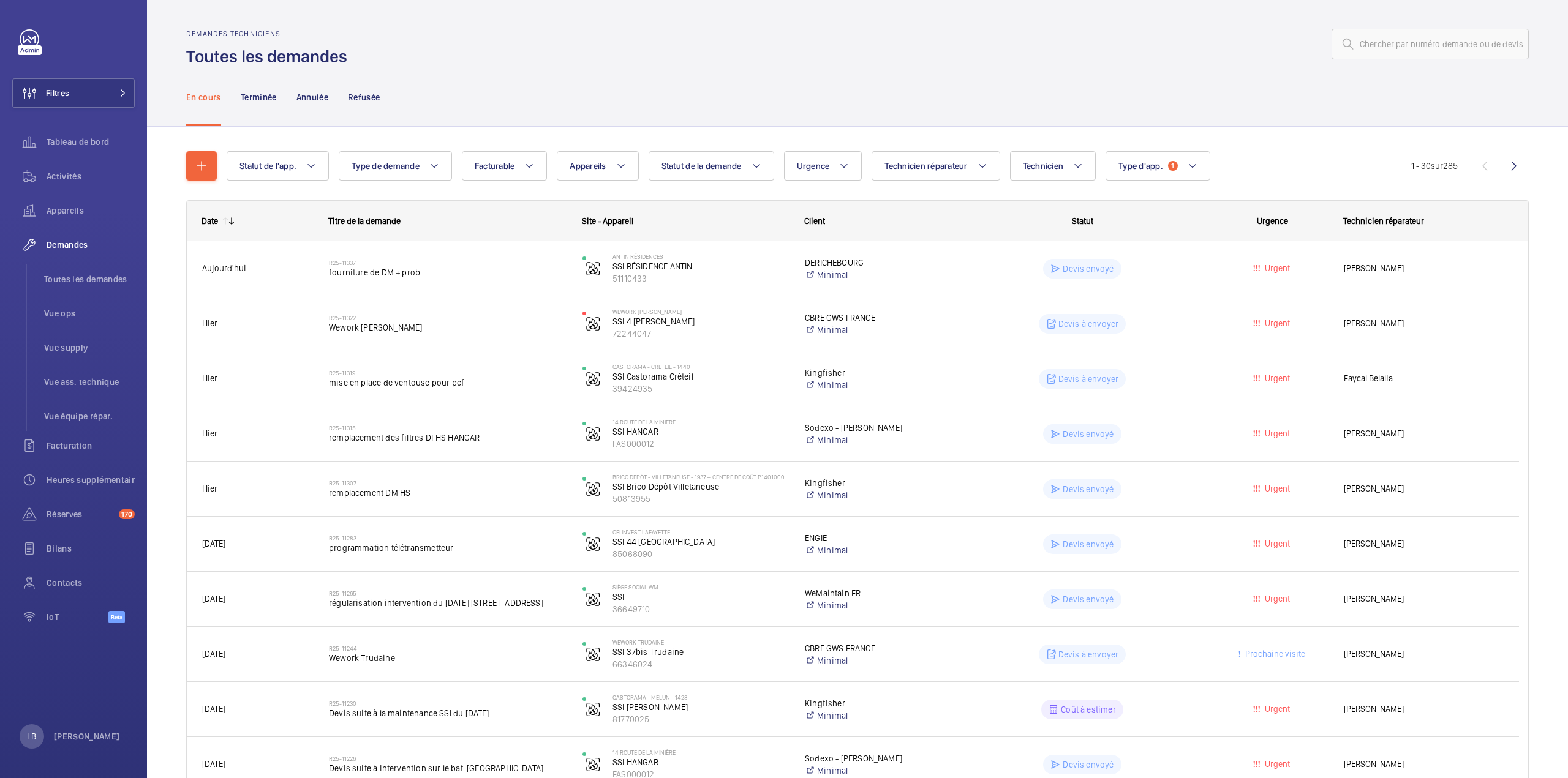
click at [459, 58] on div at bounding box center [941, 44] width 1174 height 29
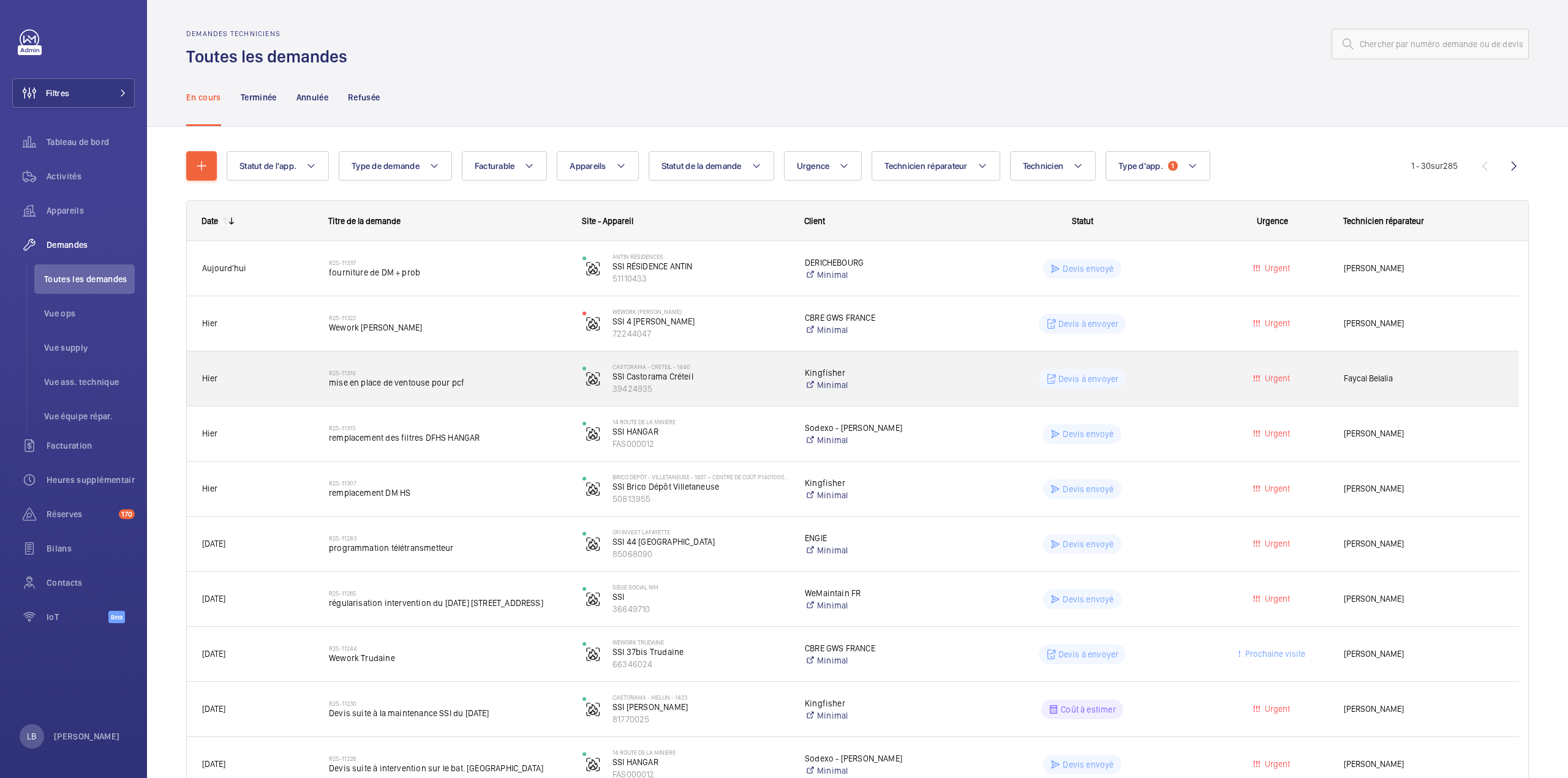
click at [1182, 382] on wm-front-pills-cell "Devis à envoyer" at bounding box center [1082, 379] width 237 height 19
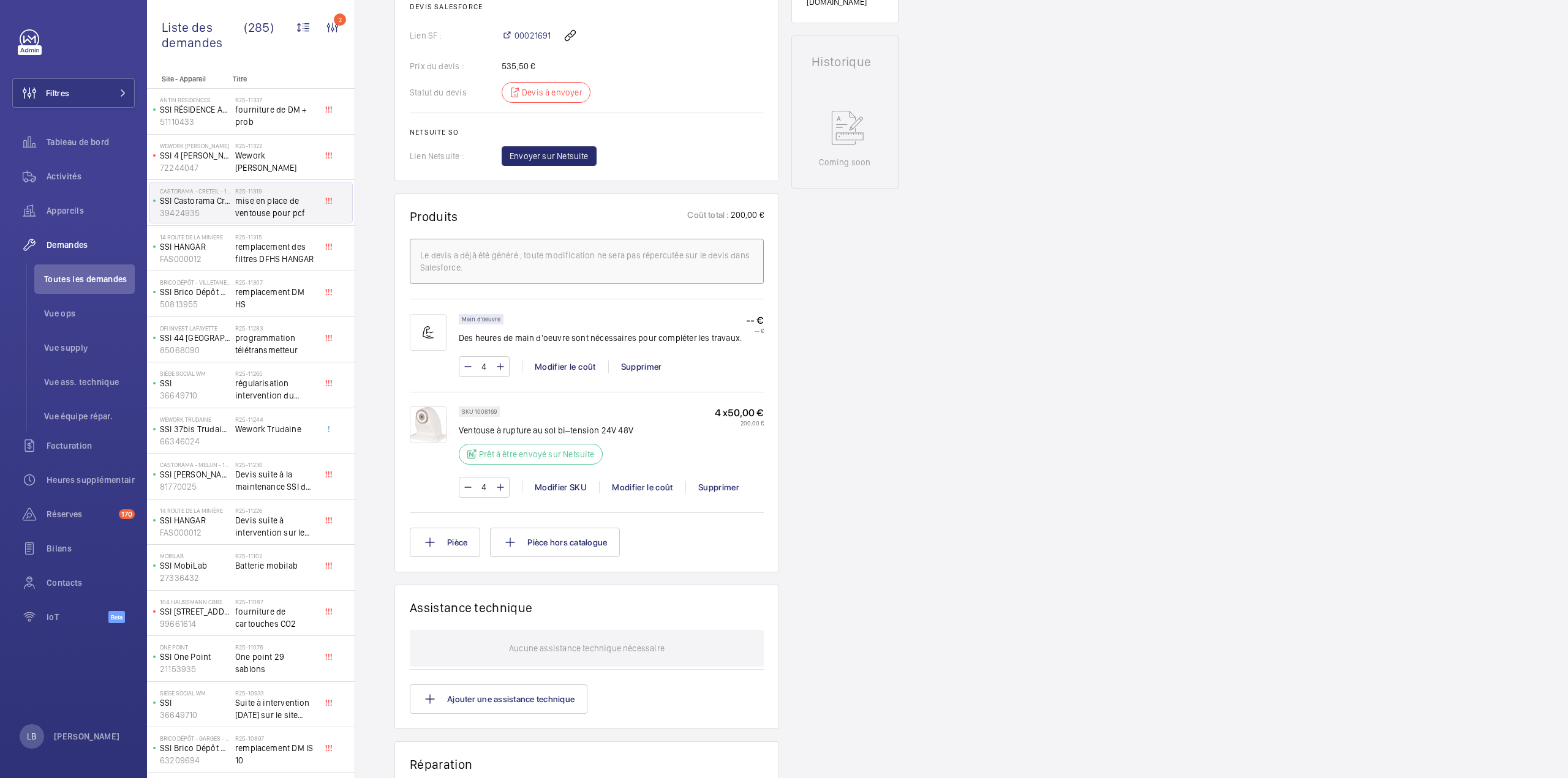
scroll to position [551, 0]
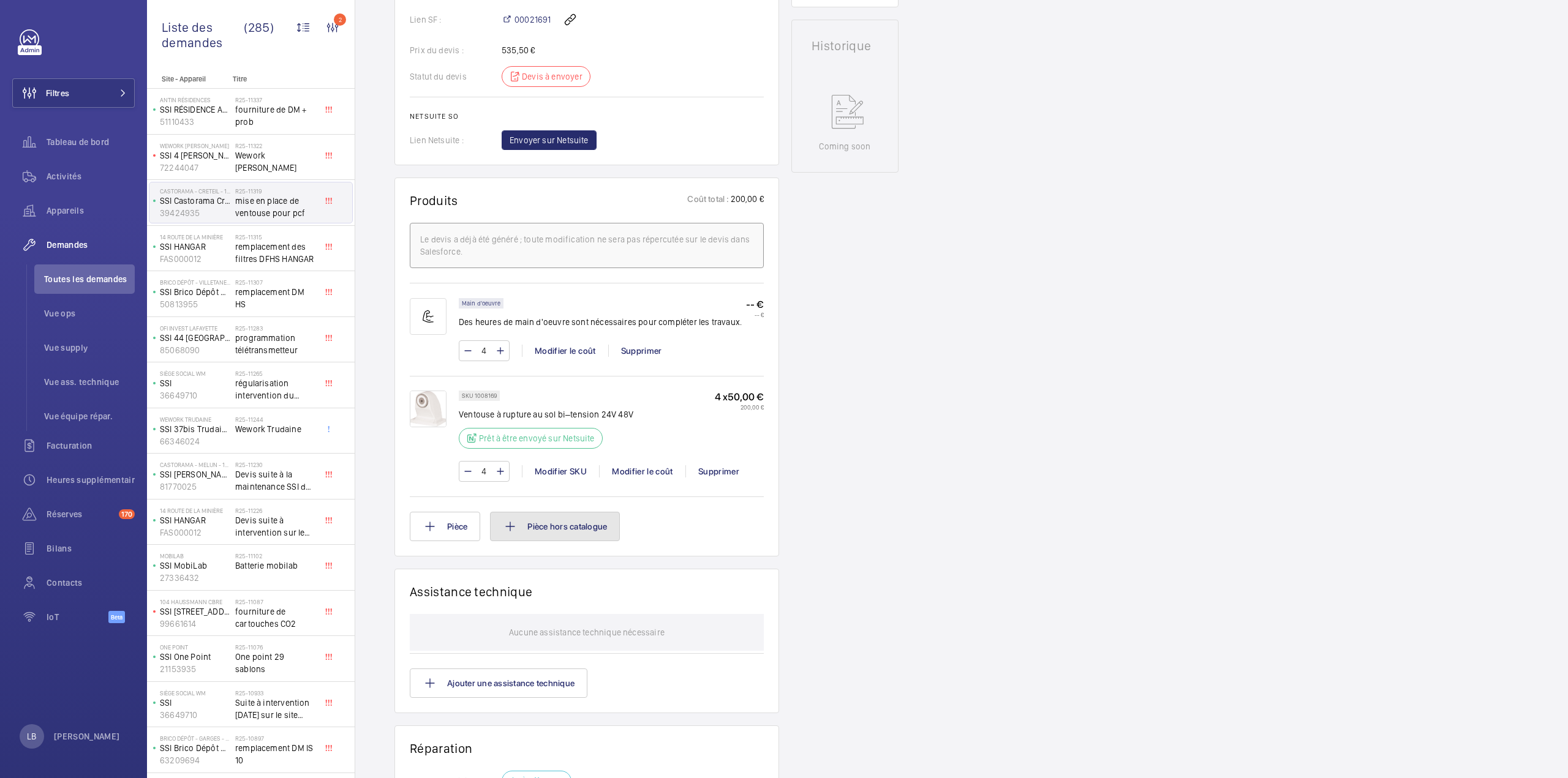
click at [559, 522] on button "Pièce hors catalogue" at bounding box center [554, 526] width 130 height 29
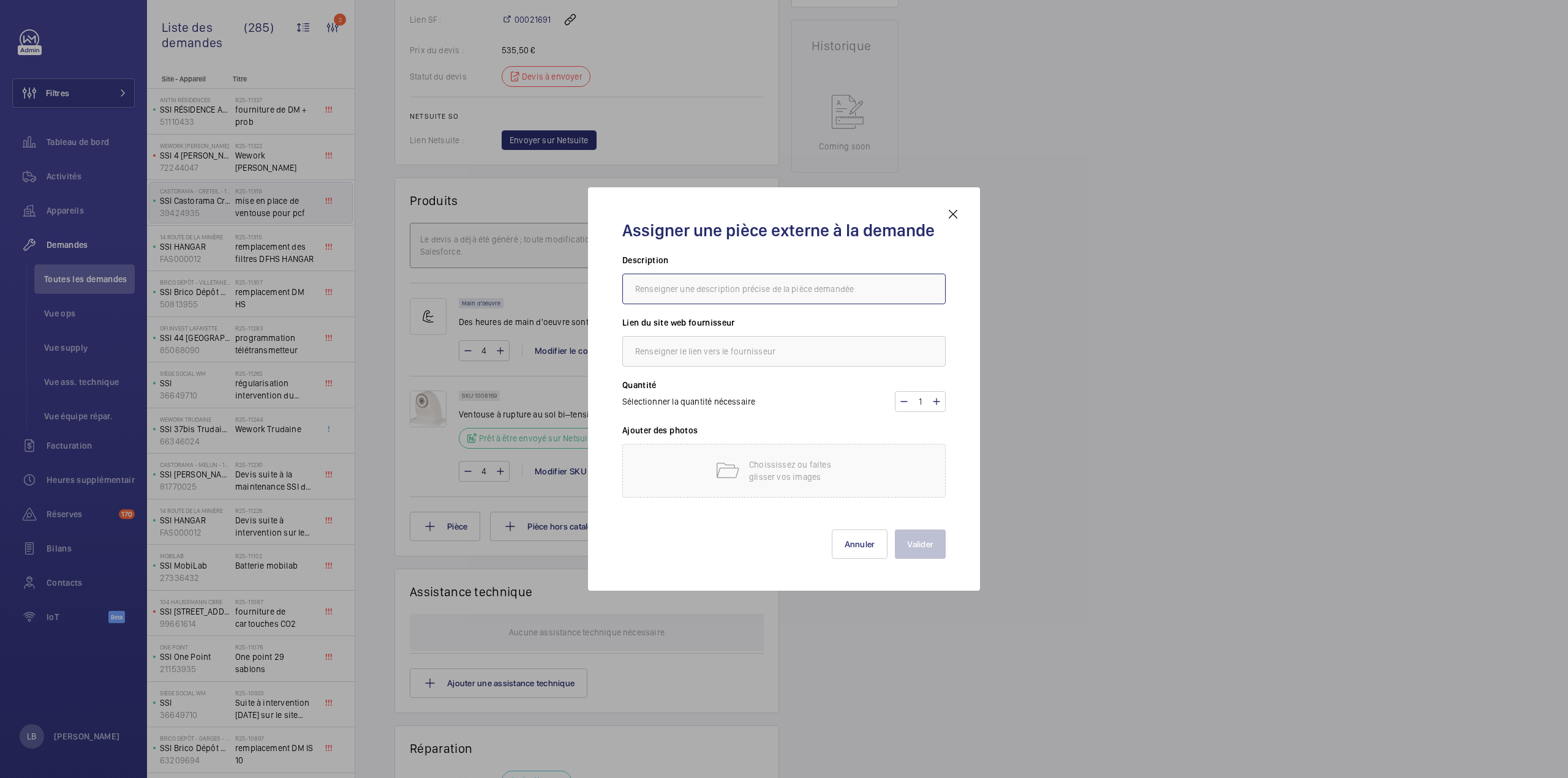
click at [676, 287] on input "text" at bounding box center [784, 289] width 323 height 31
type input "ventouse au sol"
click at [734, 352] on input "text" at bounding box center [784, 352] width 323 height 31
type input "bli"
click at [698, 467] on div "Choississez ou faites glisser vos images" at bounding box center [784, 471] width 323 height 54
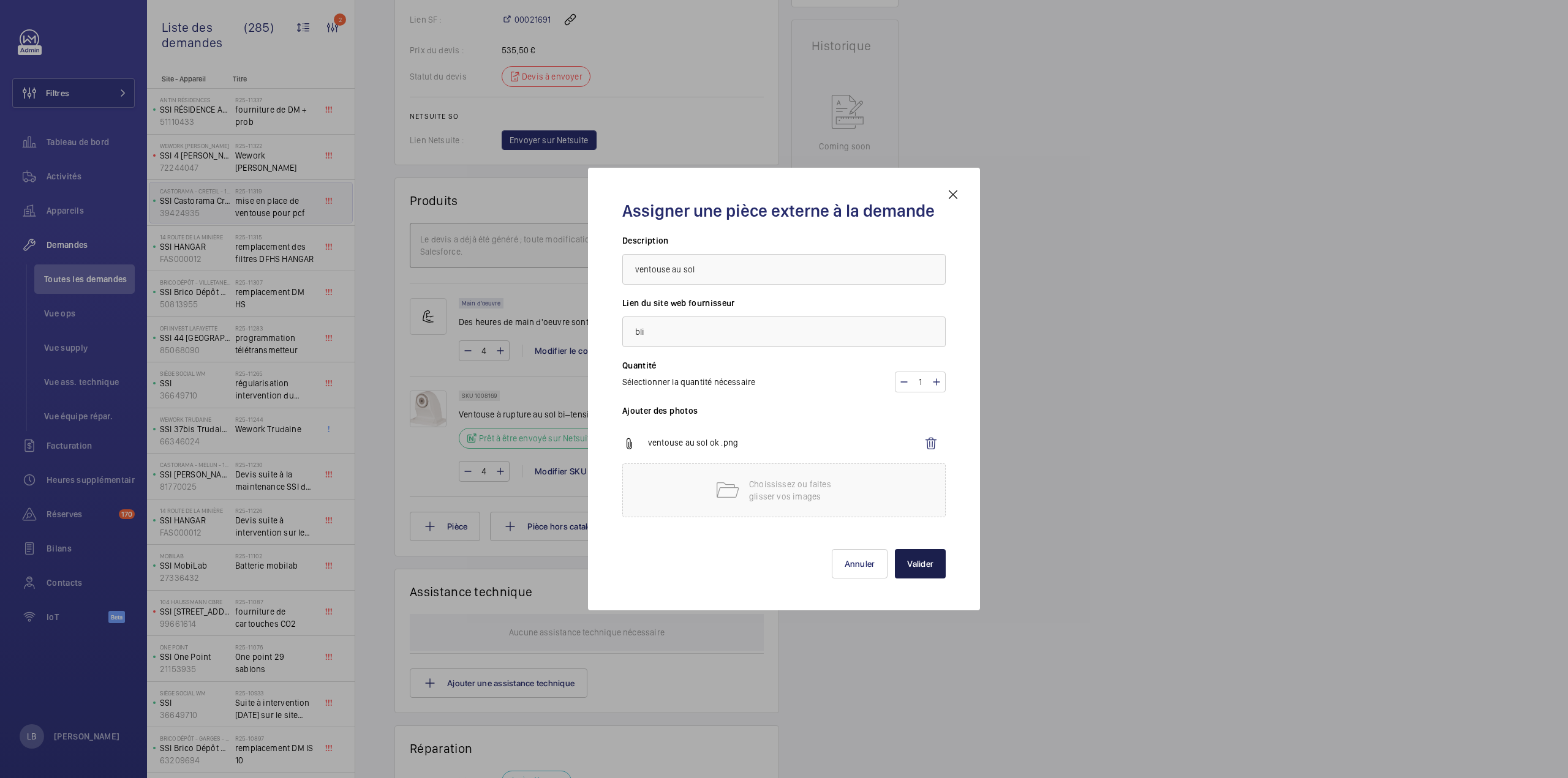
click at [931, 560] on button "Valider" at bounding box center [920, 564] width 51 height 29
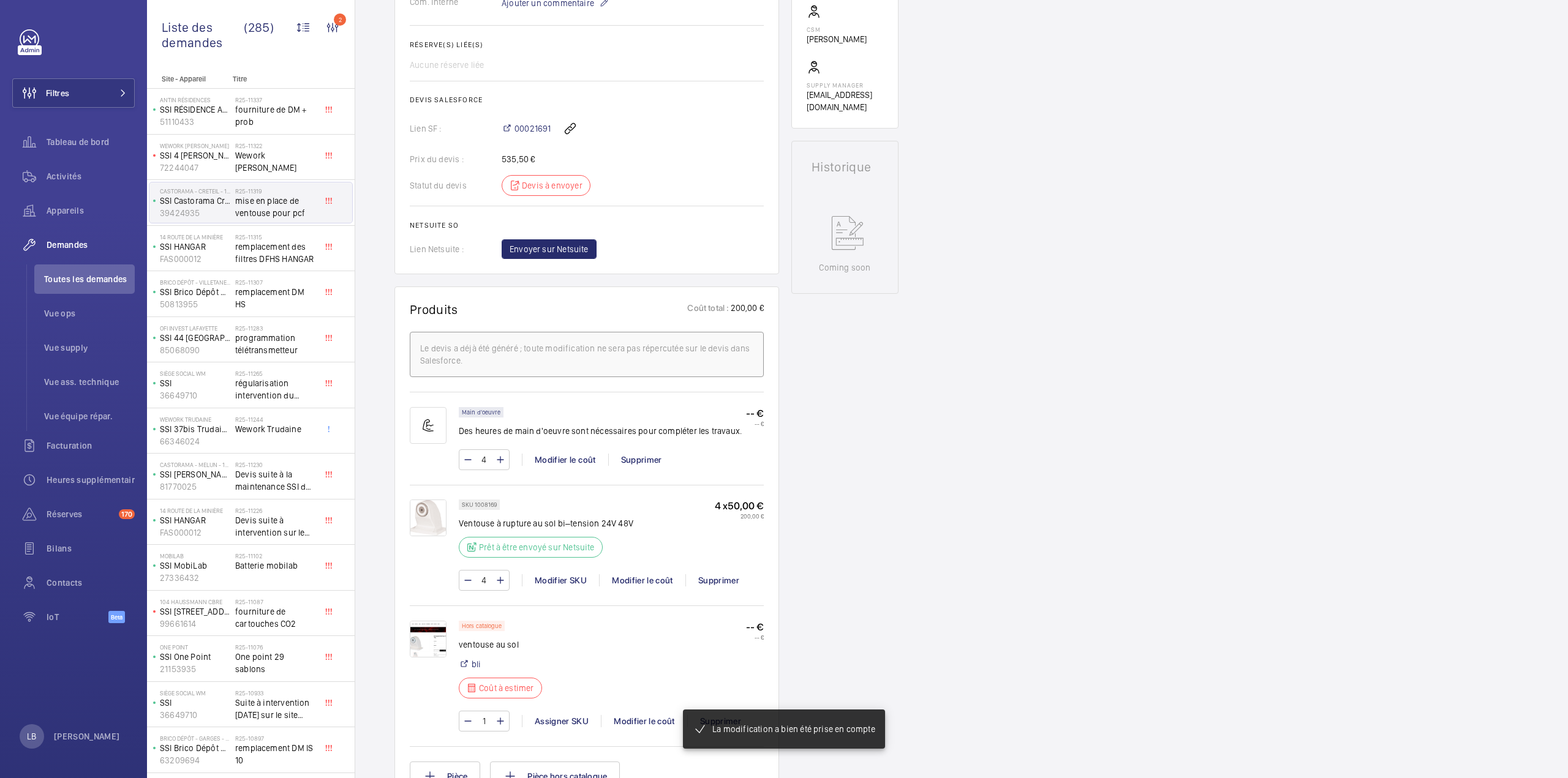
scroll to position [490, 0]
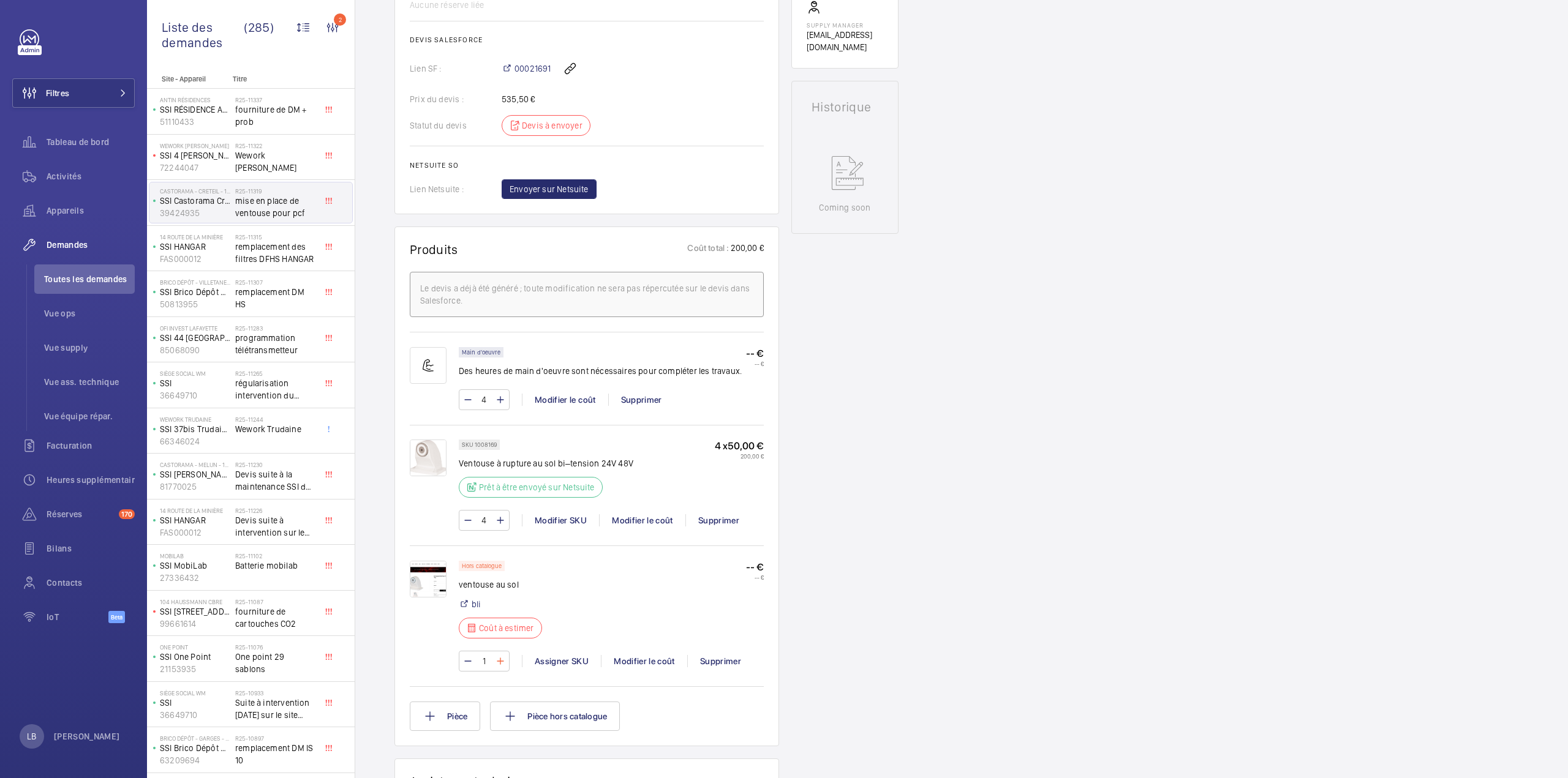
click at [498, 658] on mat-icon at bounding box center [500, 661] width 10 height 15
type input "2"
click at [709, 515] on div "Supprimer" at bounding box center [718, 520] width 66 height 12
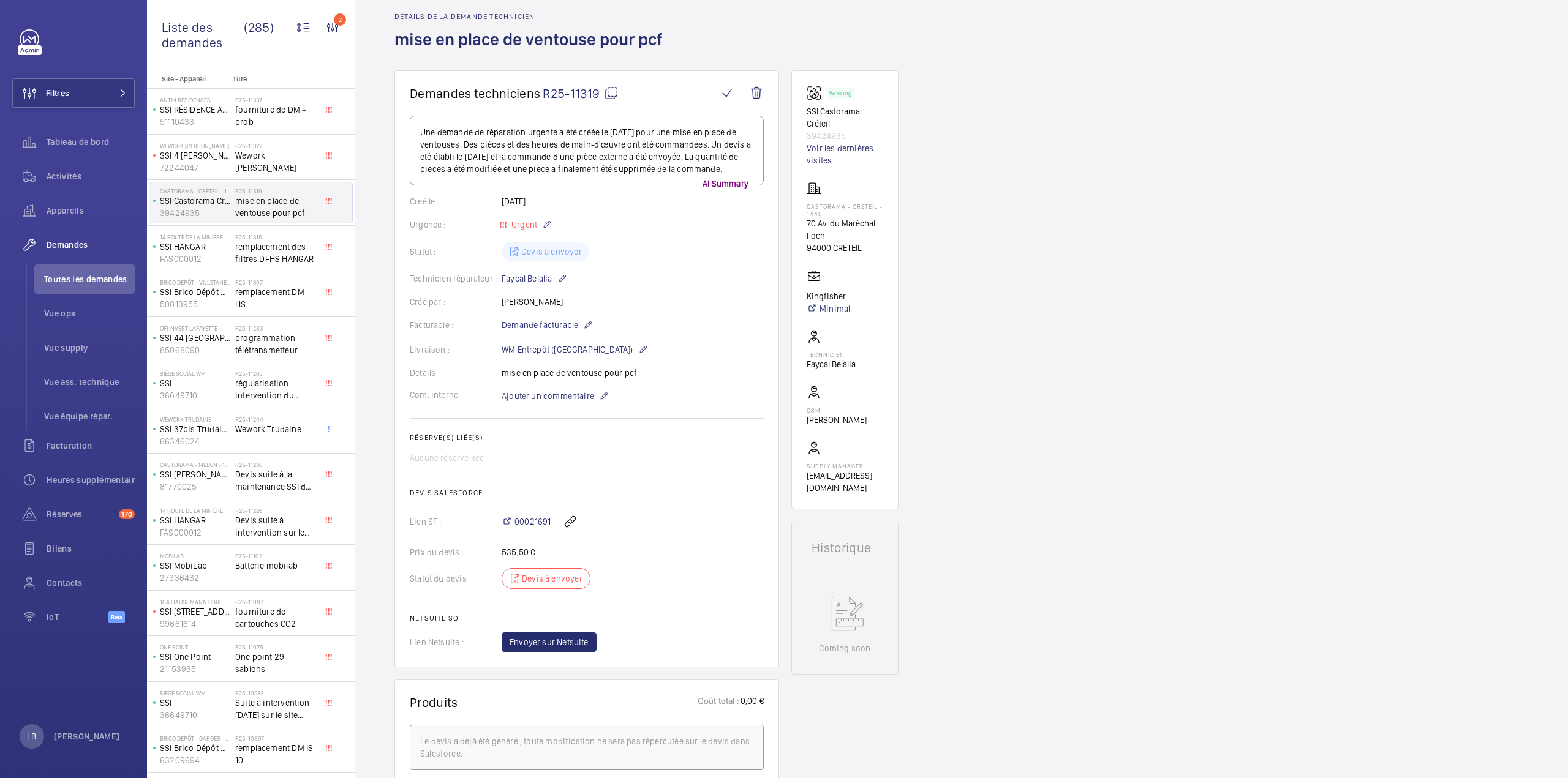
scroll to position [0, 0]
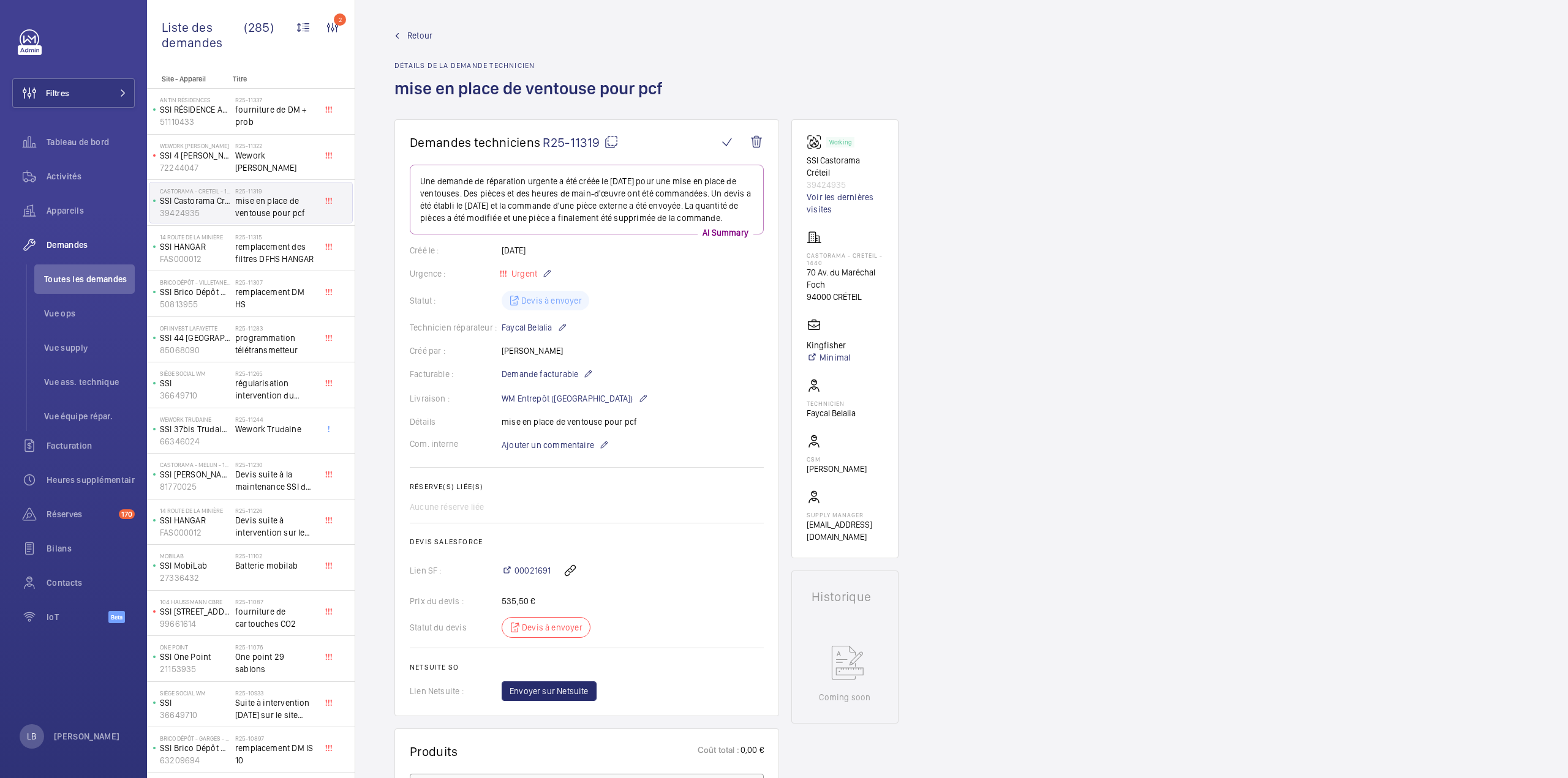
click at [610, 143] on mat-icon at bounding box center [611, 141] width 15 height 15
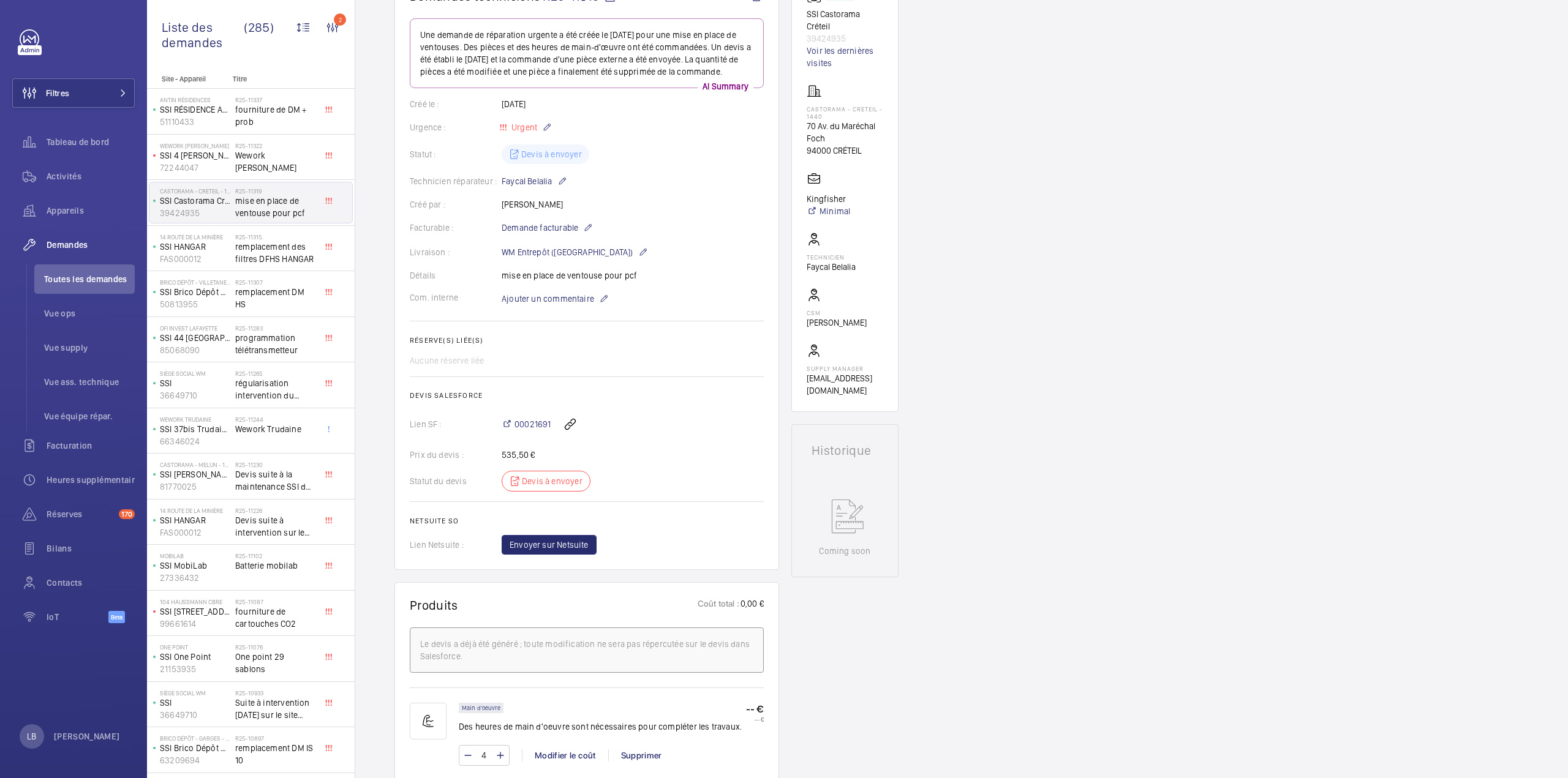
scroll to position [123, 0]
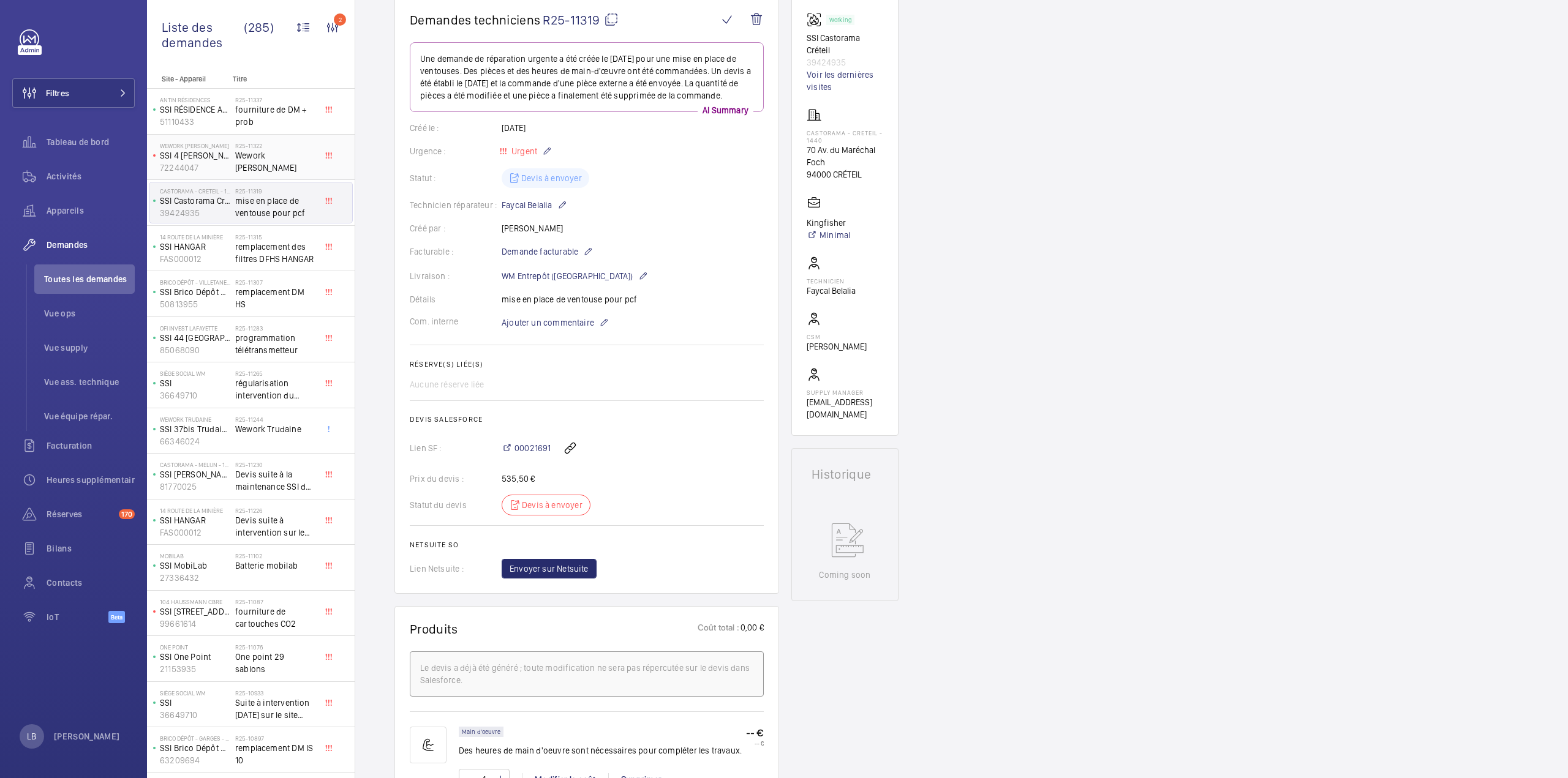
click at [274, 153] on span "Wework Lefebvre" at bounding box center [275, 161] width 81 height 24
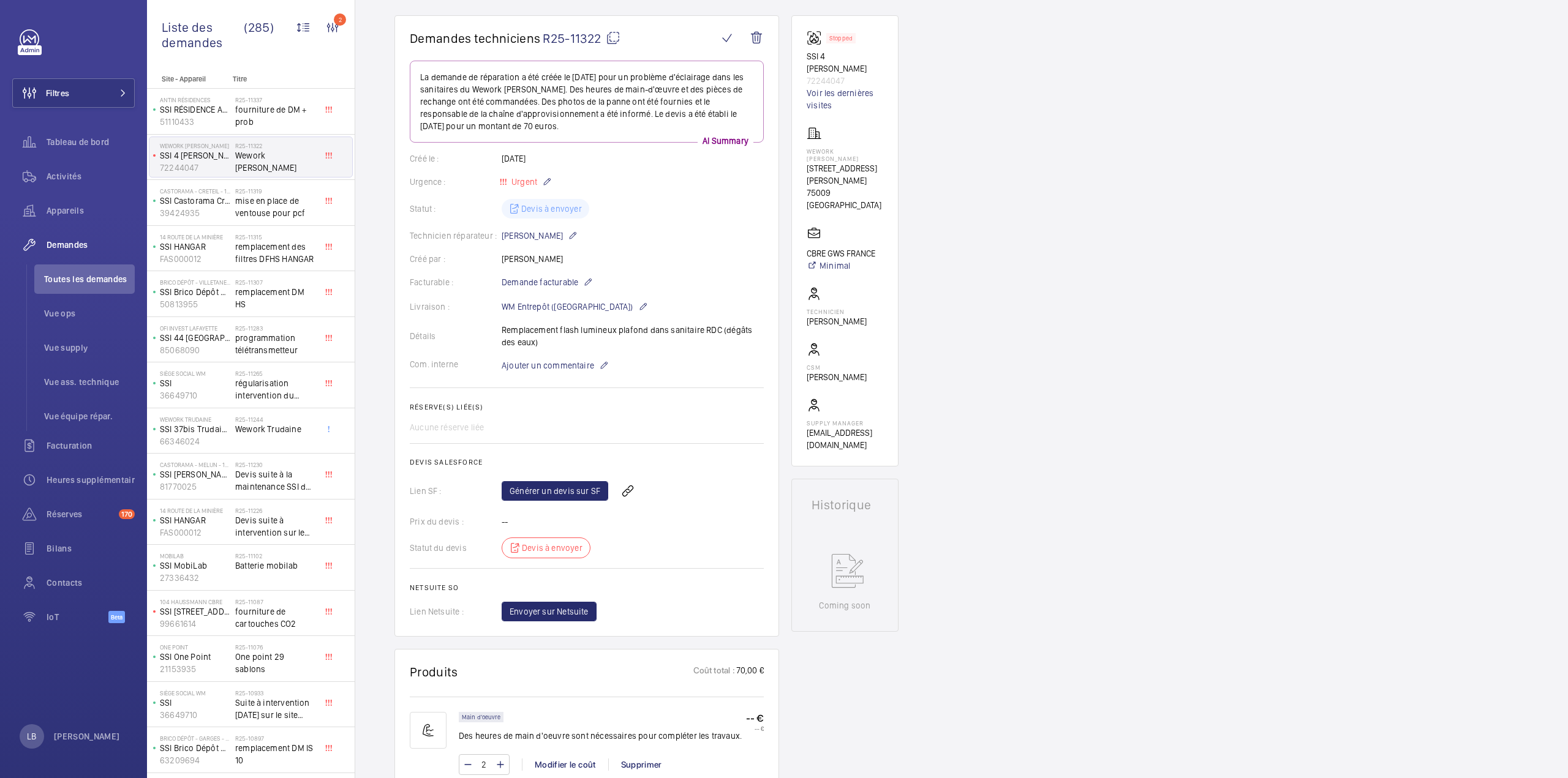
scroll to position [306, 0]
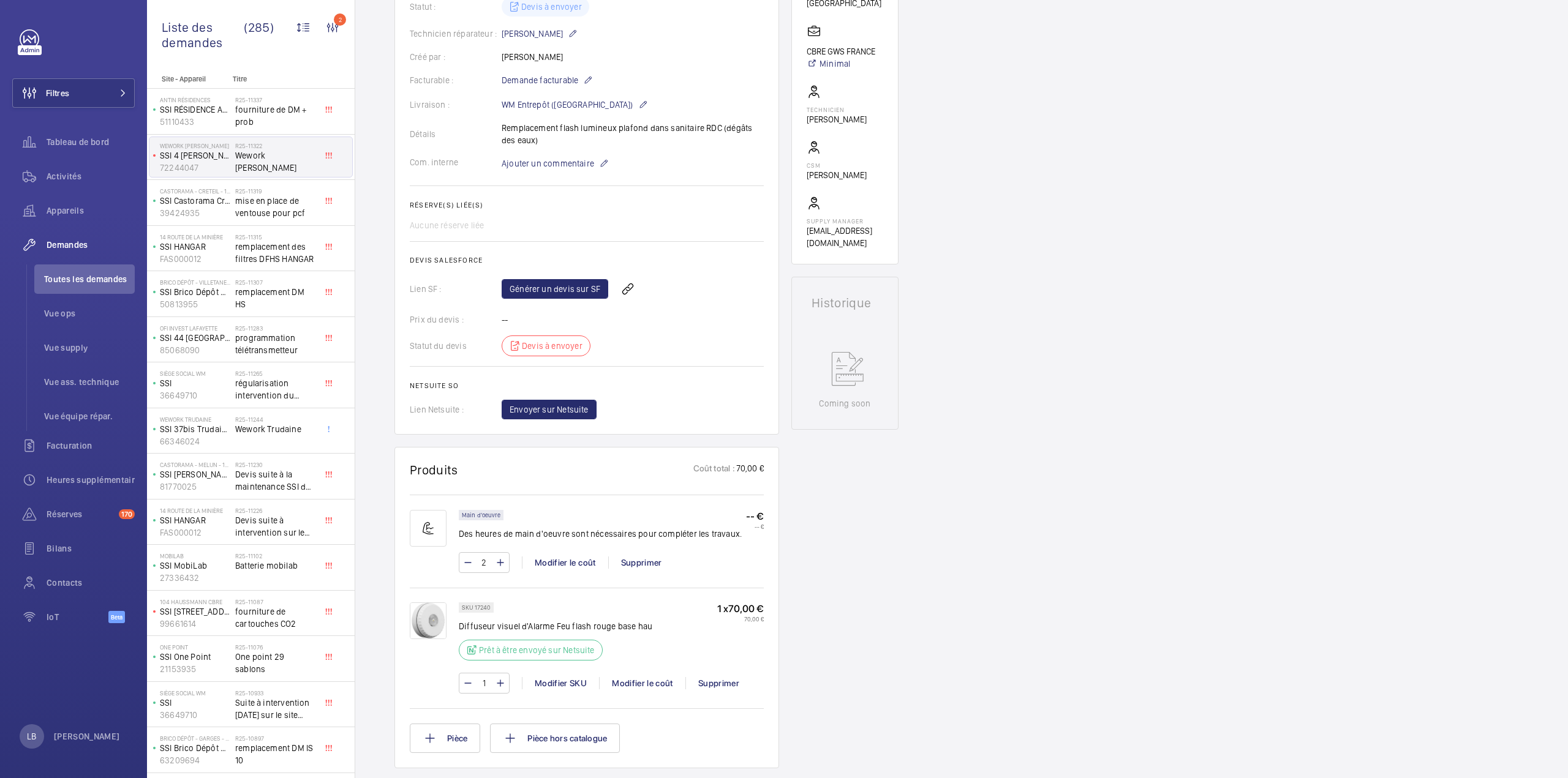
click at [584, 277] on div "Générer un devis sur SF" at bounding box center [633, 288] width 262 height 29
click at [555, 287] on link "Générer un devis sur SF" at bounding box center [555, 289] width 107 height 19
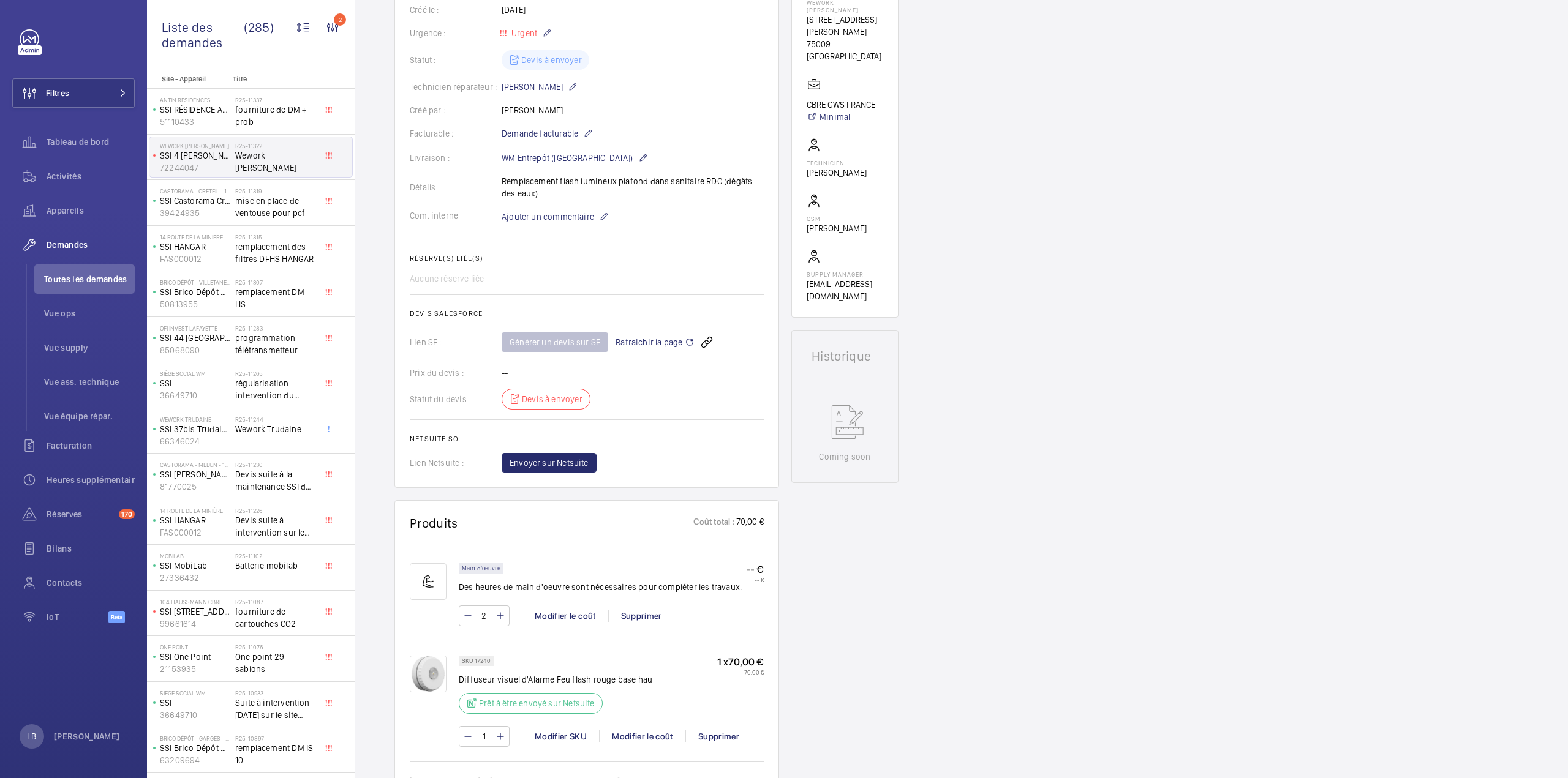
scroll to position [490, 0]
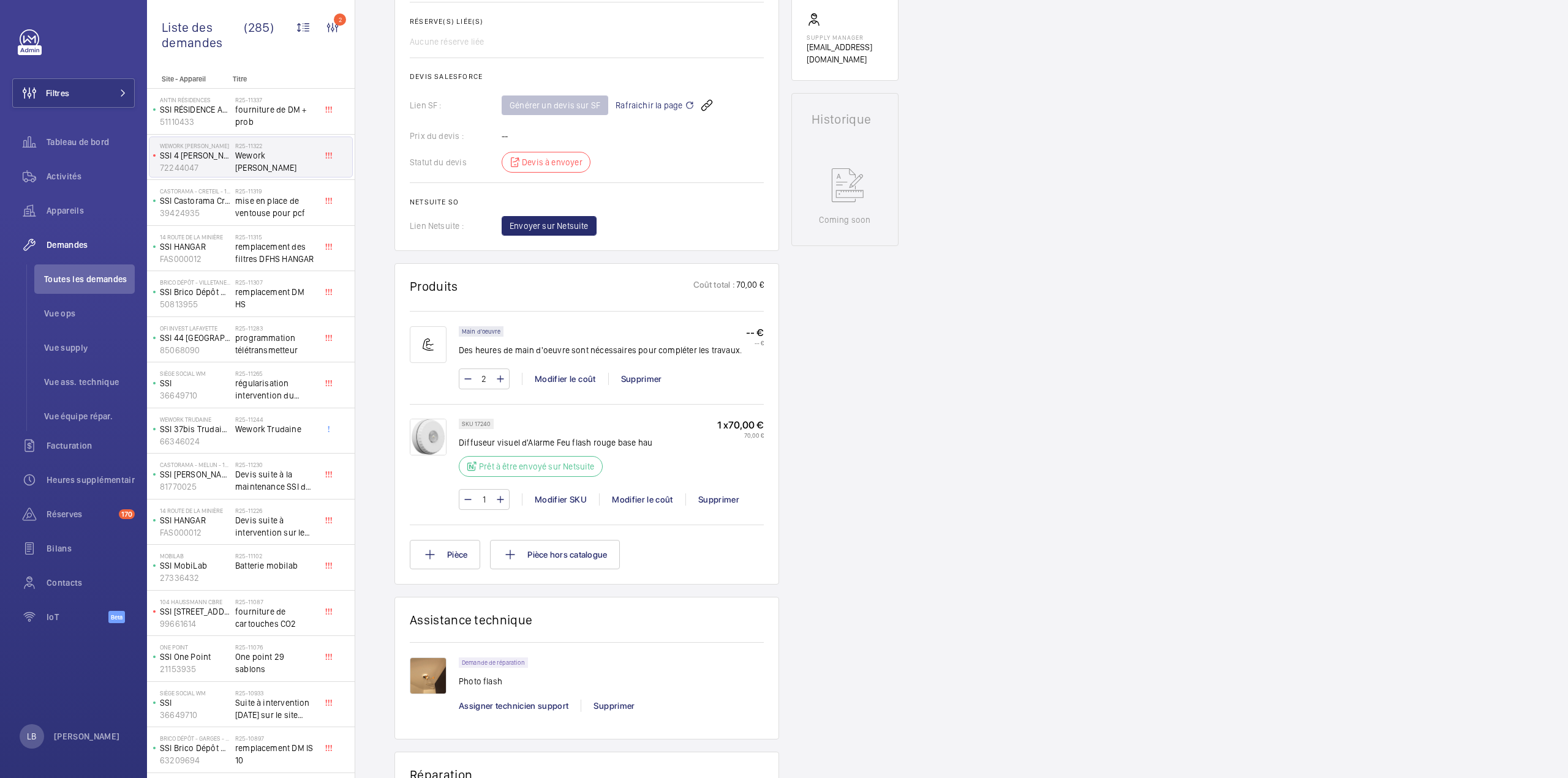
click at [431, 668] on img at bounding box center [428, 675] width 37 height 37
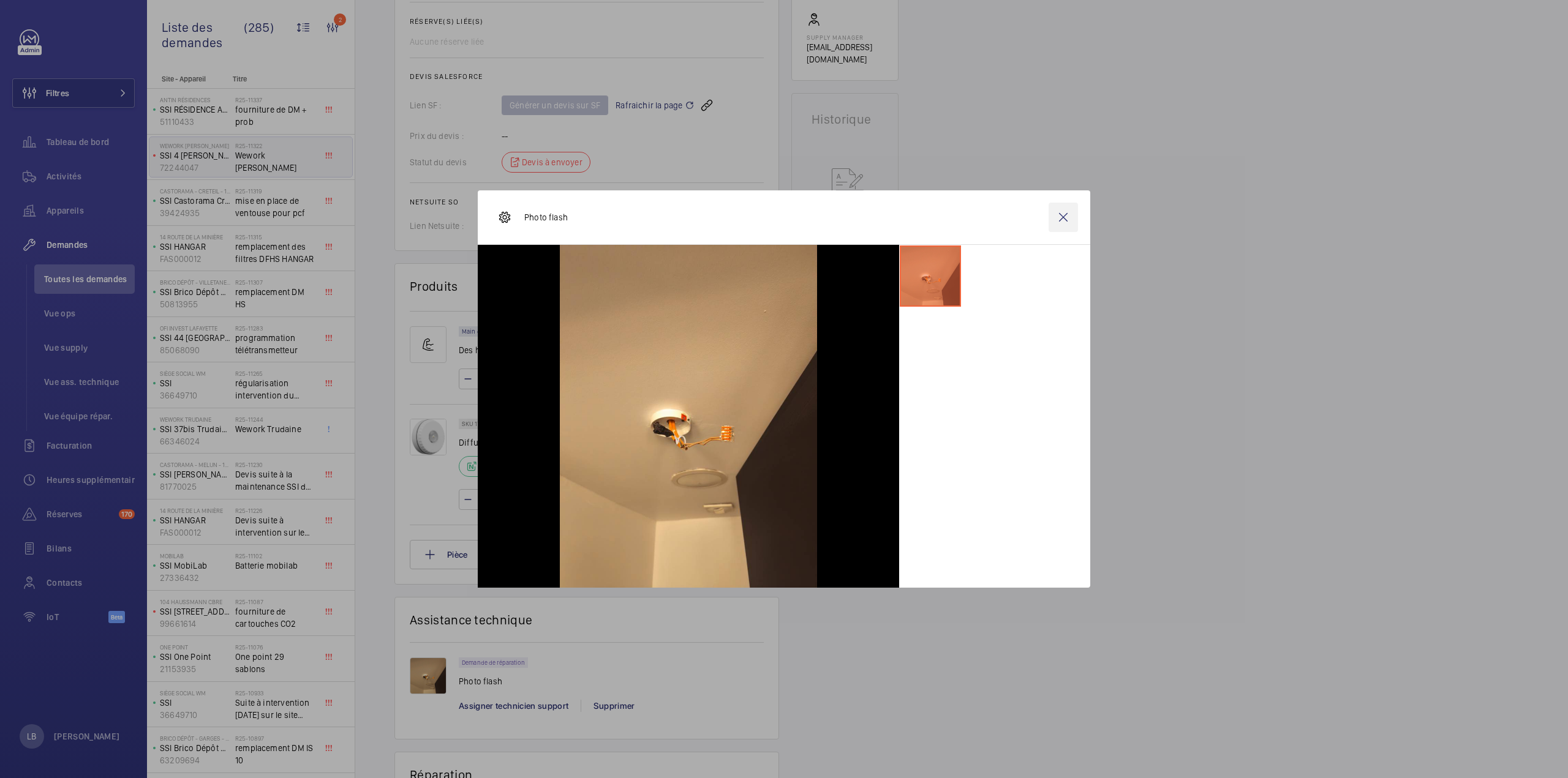
click at [1061, 218] on wm-front-icon-button at bounding box center [1063, 217] width 29 height 29
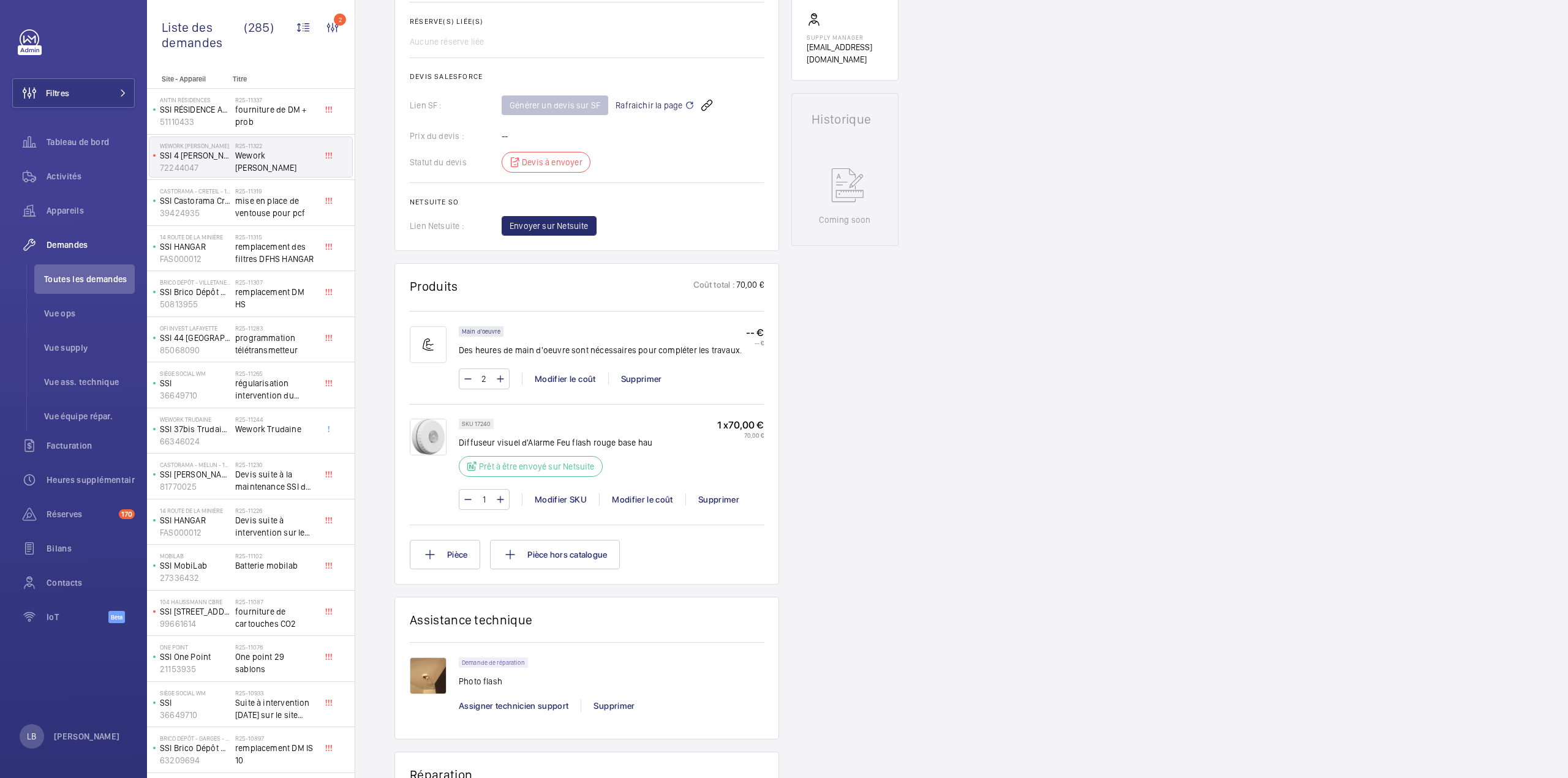
click at [1039, 407] on div "Demandes techniciens R25-11322 La demande de réparation a été créée le 25 août …" at bounding box center [962, 353] width 1213 height 1446
